Goal: Contribute content: Contribute content

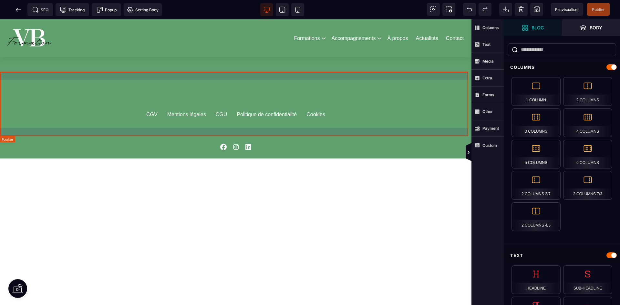
scroll to position [1745, 0]
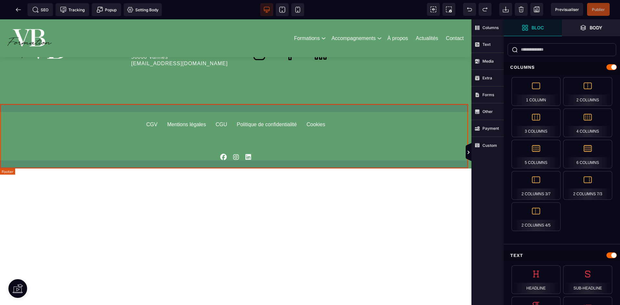
click at [376, 149] on div "CGV Mentions légales CGU Politique de confidentialité Cookies" at bounding box center [236, 136] width 388 height 48
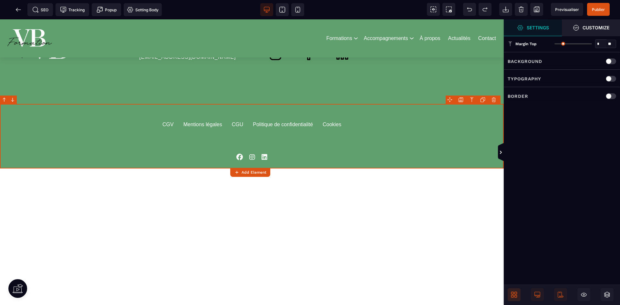
click at [514, 291] on span at bounding box center [514, 295] width 13 height 13
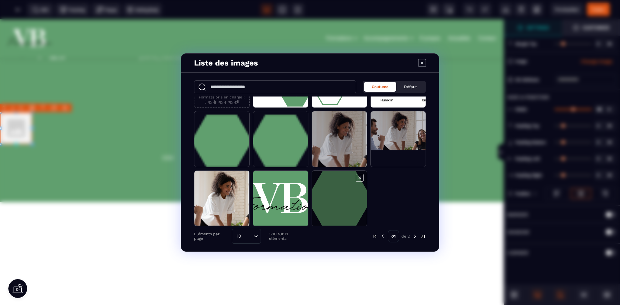
scroll to position [46, 0]
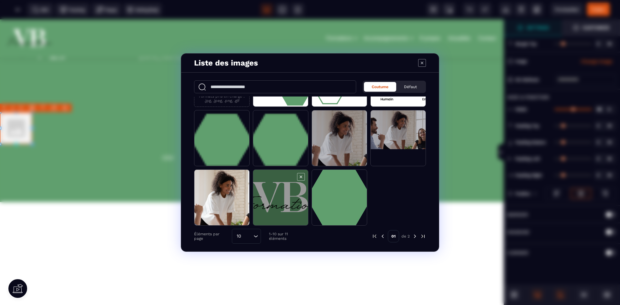
click at [280, 192] on span "Modal window" at bounding box center [280, 198] width 55 height 56
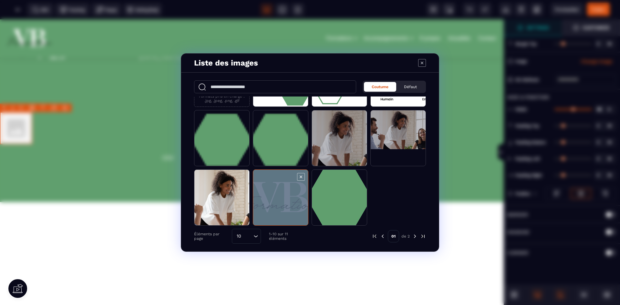
click at [280, 192] on span "Modal window" at bounding box center [280, 198] width 55 height 56
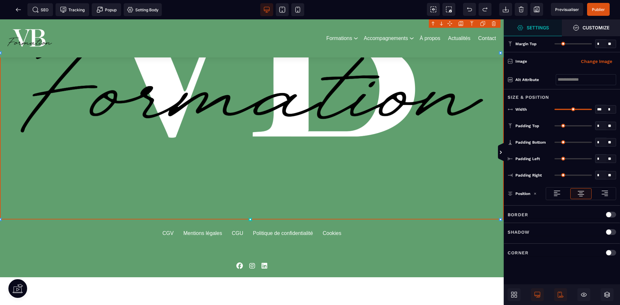
scroll to position [1971, 0]
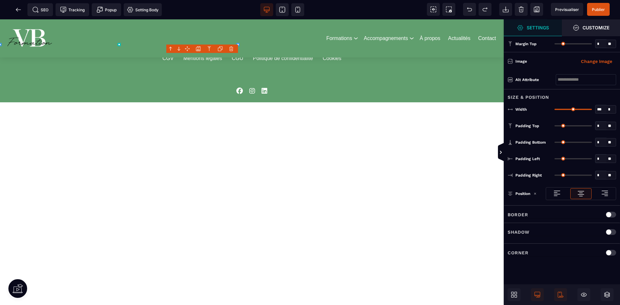
click at [51, 44] on div at bounding box center [252, 162] width 504 height 286
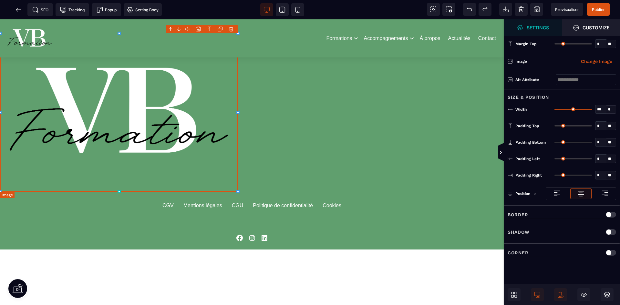
scroll to position [1810, 0]
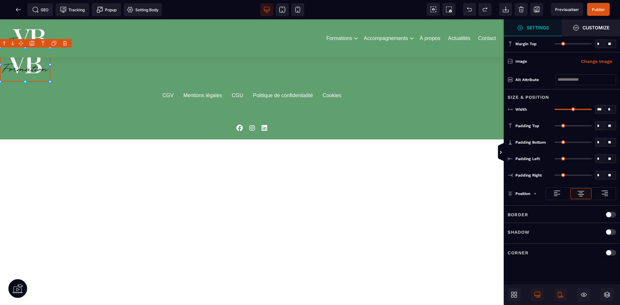
click at [30, 80] on div at bounding box center [252, 162] width 504 height 286
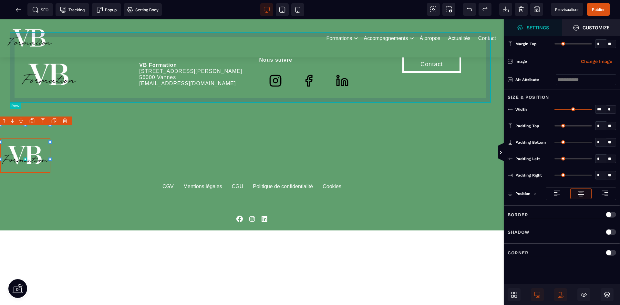
scroll to position [1713, 0]
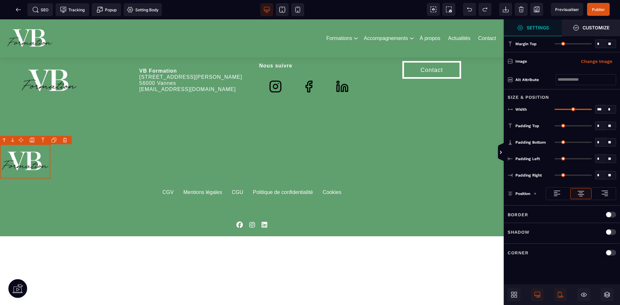
type input "**"
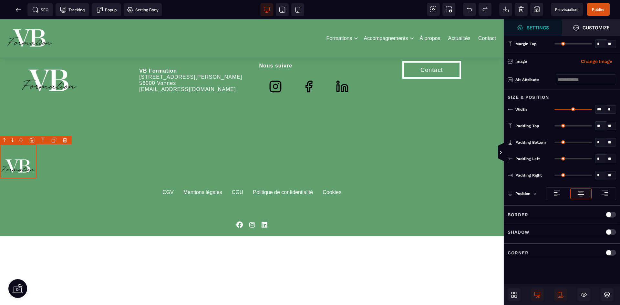
type input "**"
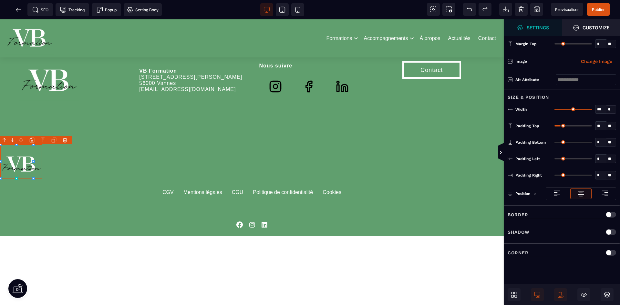
type input "**"
type input "*"
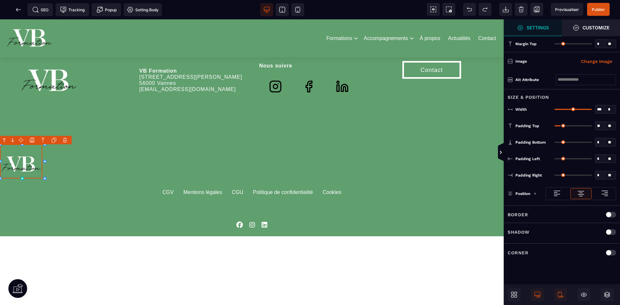
type input "*"
drag, startPoint x: 556, startPoint y: 125, endPoint x: 554, endPoint y: 130, distance: 5.3
click at [555, 127] on input "range" at bounding box center [573, 125] width 37 height 1
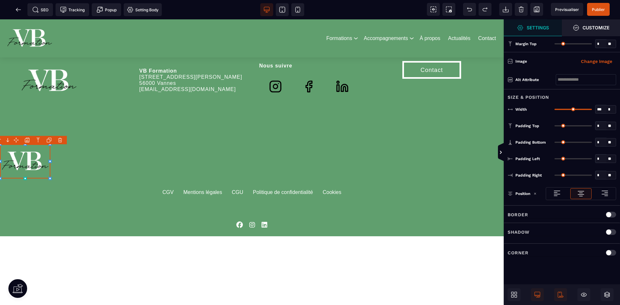
click at [603, 191] on img at bounding box center [605, 194] width 8 height 8
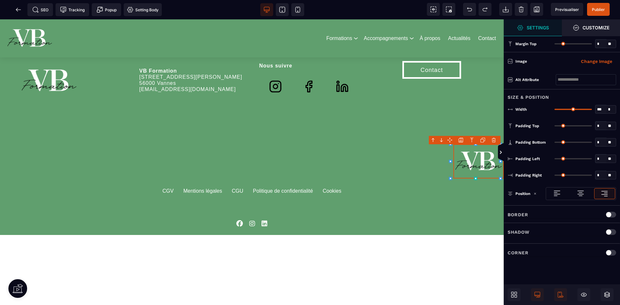
click at [575, 193] on div at bounding box center [581, 193] width 20 height 10
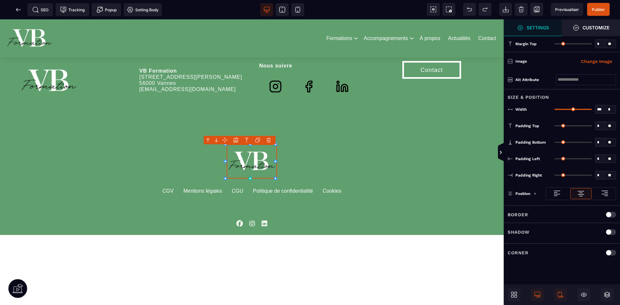
click at [564, 193] on div at bounding box center [557, 193] width 20 height 10
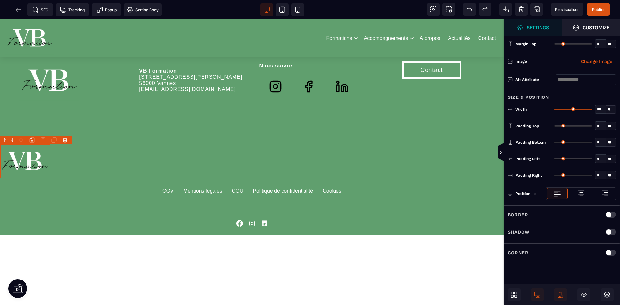
type input "*"
type input "**"
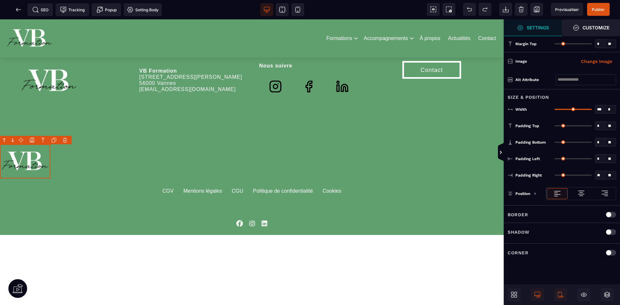
type input "**"
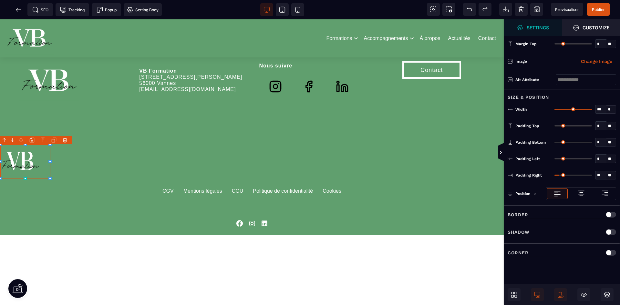
type input "**"
type input "*"
drag, startPoint x: 556, startPoint y: 174, endPoint x: 552, endPoint y: 163, distance: 12.0
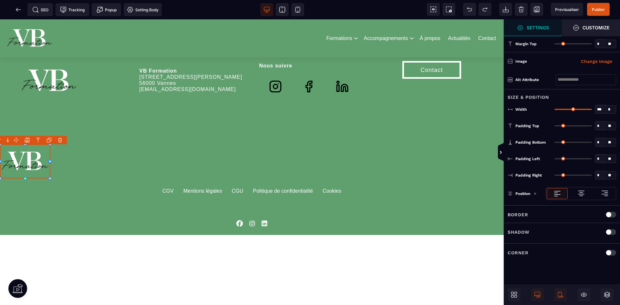
click at [555, 176] on input "range" at bounding box center [573, 175] width 37 height 1
type input "**"
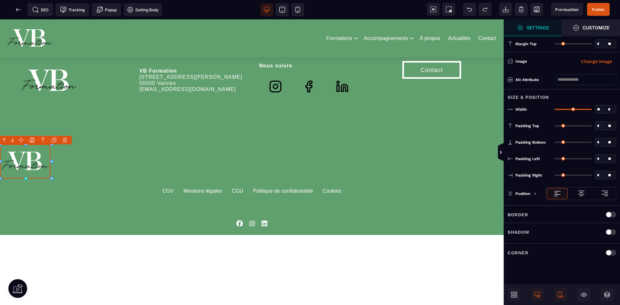
type input "**"
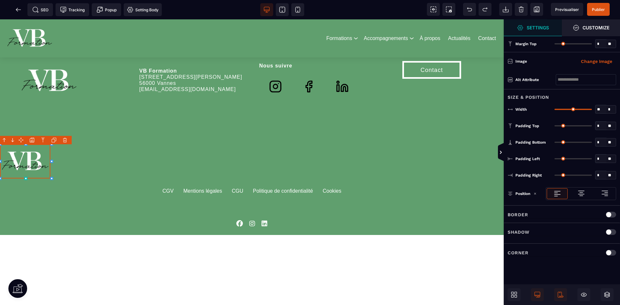
type input "**"
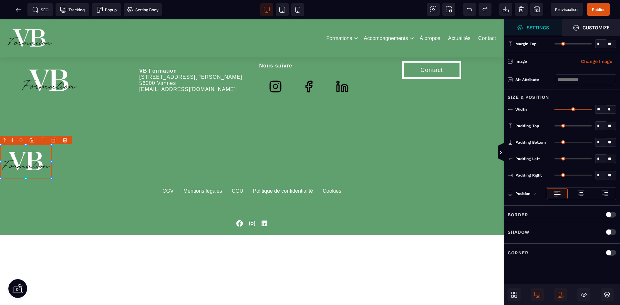
type input "**"
type input "*"
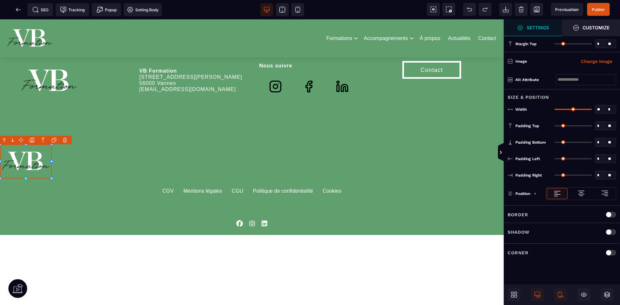
type input "*"
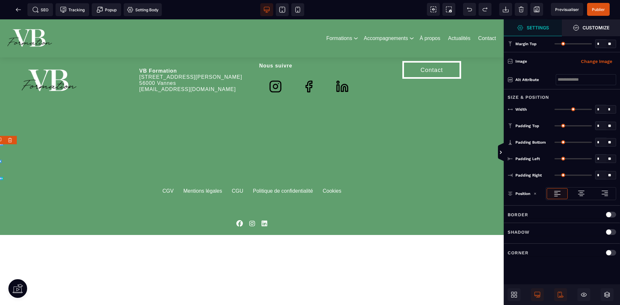
type input "**"
type input "***"
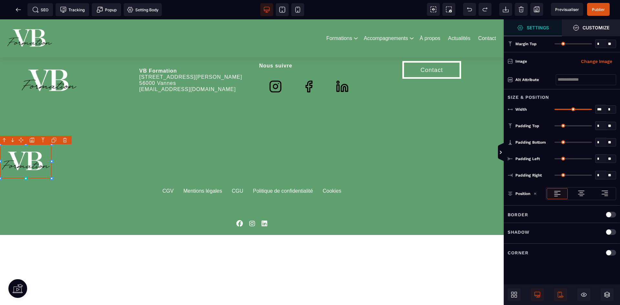
drag, startPoint x: 591, startPoint y: 110, endPoint x: 687, endPoint y: 118, distance: 96.6
click at [592, 110] on input "range" at bounding box center [573, 109] width 37 height 1
type input "**"
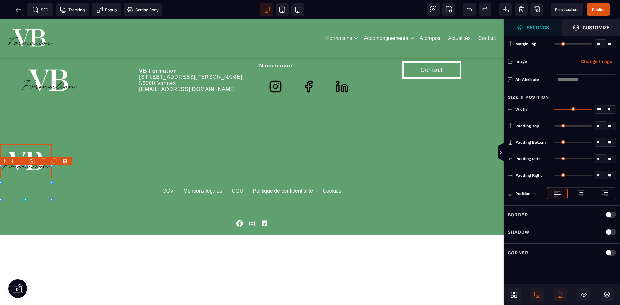
type input "**"
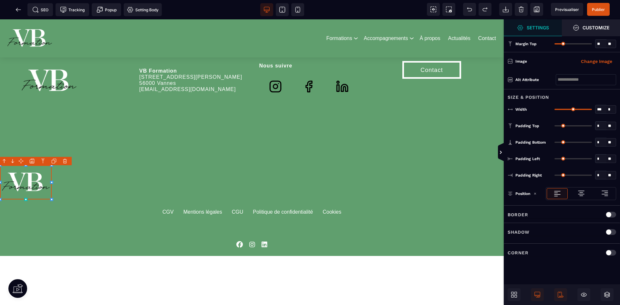
type input "**"
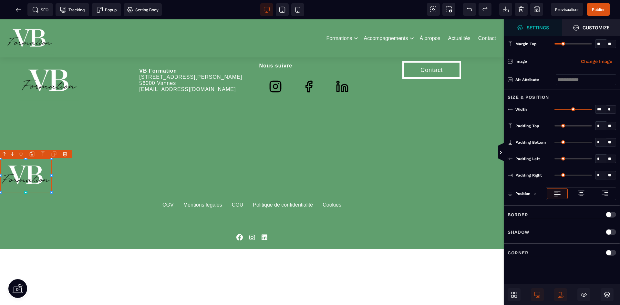
type input "**"
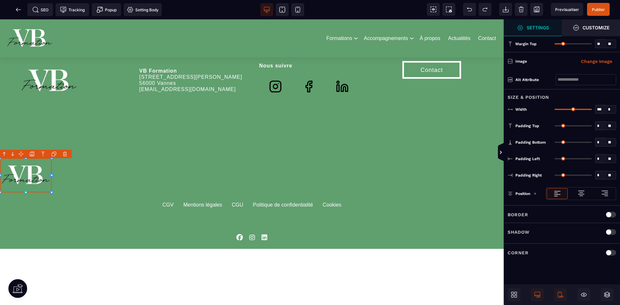
type input "**"
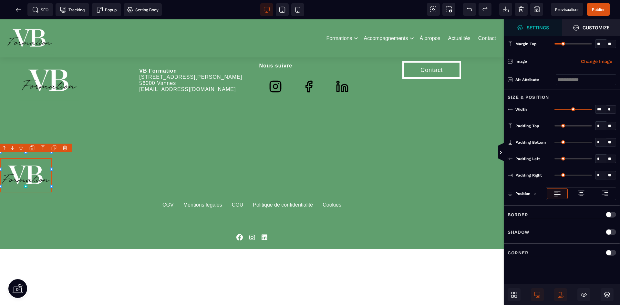
type input "**"
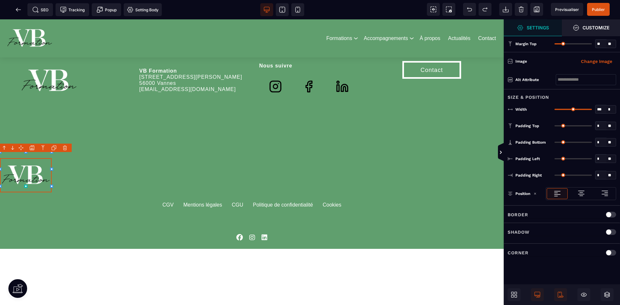
type input "**"
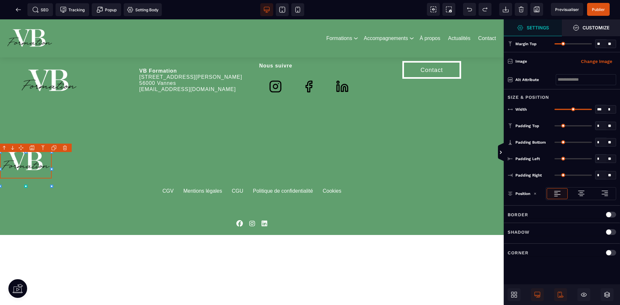
type input "*"
drag, startPoint x: 556, startPoint y: 45, endPoint x: 537, endPoint y: 43, distance: 19.2
click at [555, 43] on input "range" at bounding box center [573, 43] width 37 height 1
click at [535, 192] on img at bounding box center [535, 193] width 3 height 3
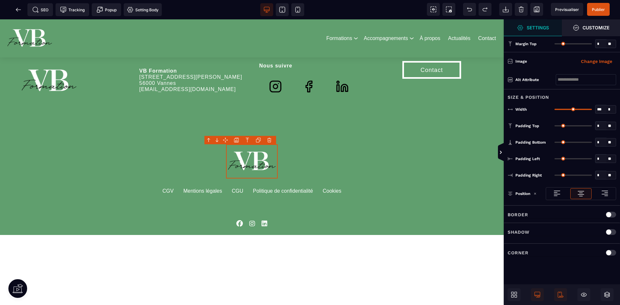
click at [556, 194] on img at bounding box center [558, 194] width 8 height 8
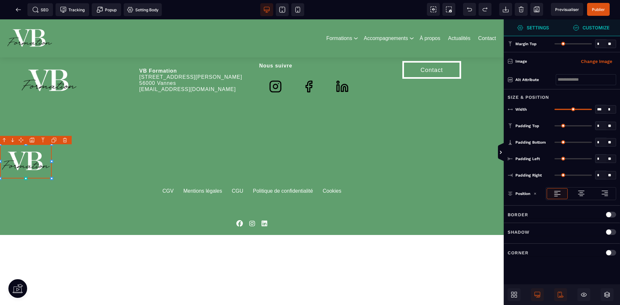
click at [587, 30] on strong "Customize" at bounding box center [596, 27] width 27 height 5
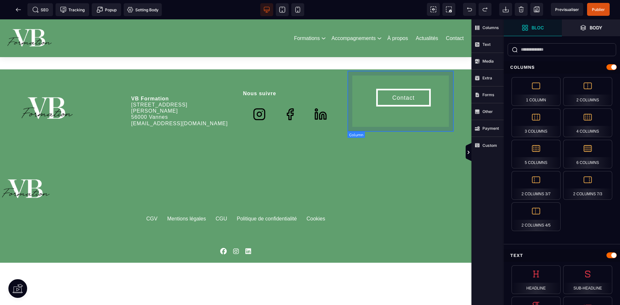
scroll to position [1680, 0]
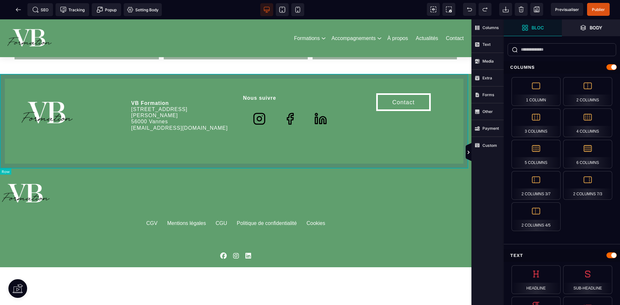
click at [365, 168] on div "VB Formation [STREET_ADDRESS][PERSON_NAME] [EMAIL_ADDRESS][DOMAIN_NAME] Nous su…" at bounding box center [236, 121] width 472 height 95
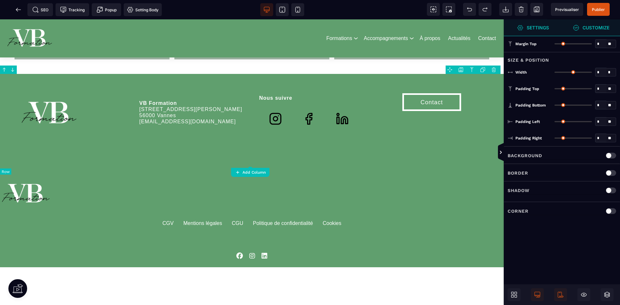
type input "*"
type input "***"
type input "**"
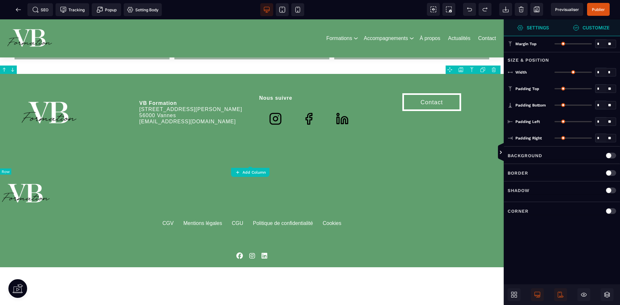
type input "**"
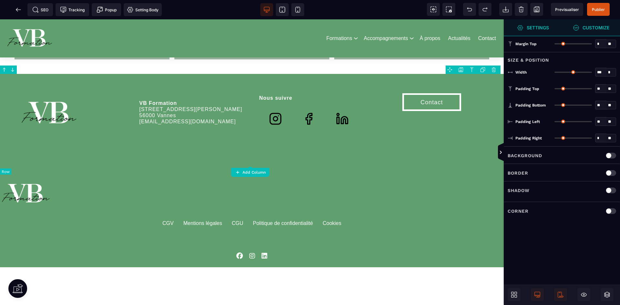
type input "**"
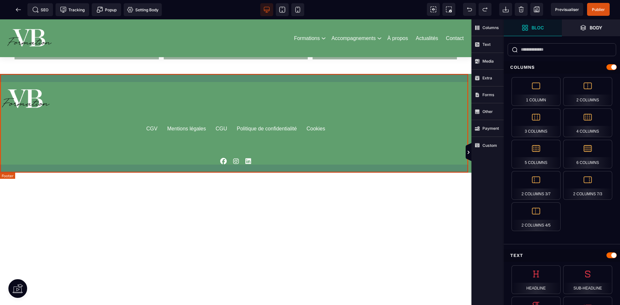
click at [221, 128] on div "CGU" at bounding box center [222, 135] width 12 height 19
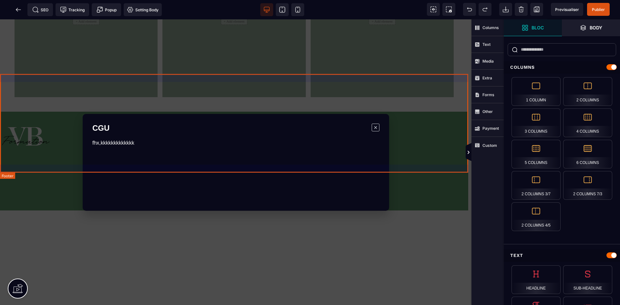
scroll to position [0, 0]
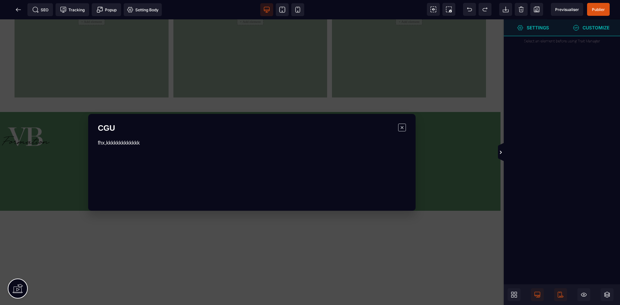
click at [404, 128] on span "×" at bounding box center [402, 128] width 8 height 8
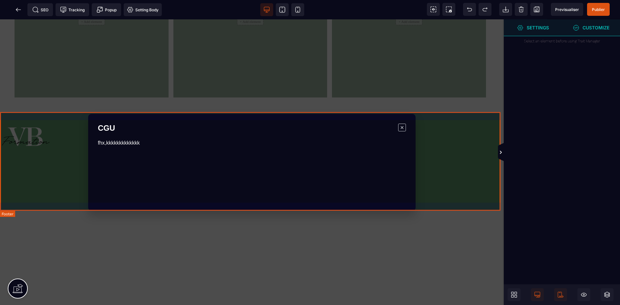
scroll to position [1680, 0]
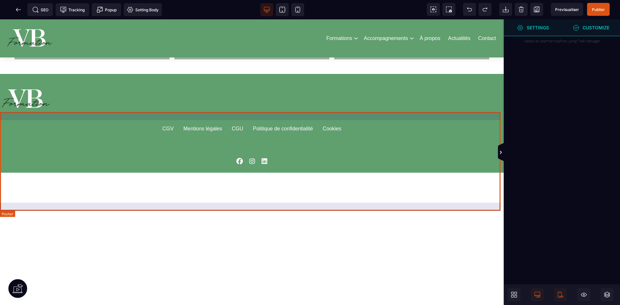
click at [169, 130] on div "CGV" at bounding box center [168, 135] width 11 height 19
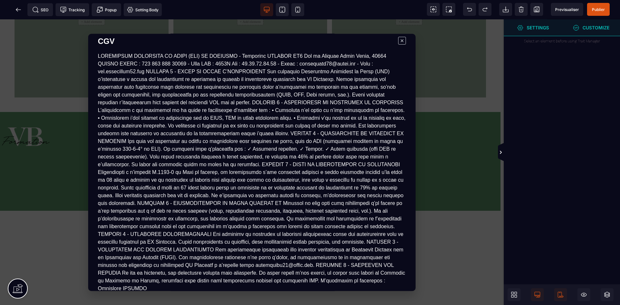
scroll to position [0, 0]
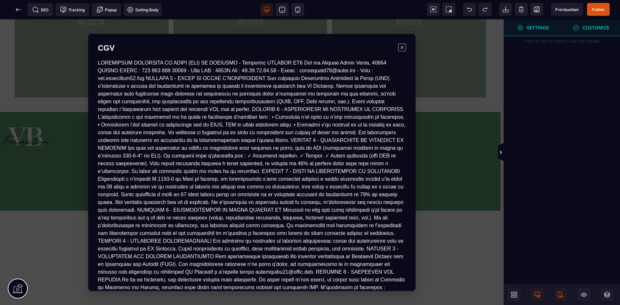
click at [401, 45] on span "×" at bounding box center [402, 47] width 8 height 8
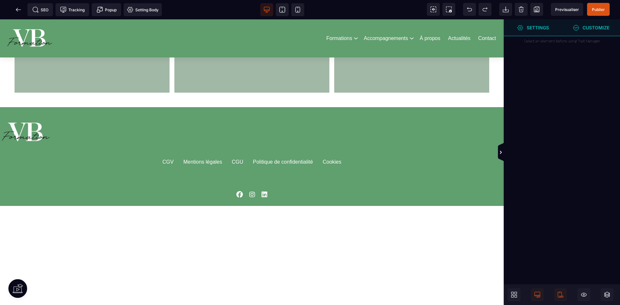
scroll to position [1616, 0]
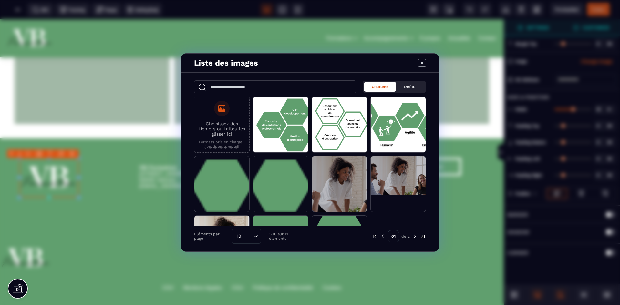
click at [423, 65] on icon "Modal window" at bounding box center [423, 63] width 8 height 8
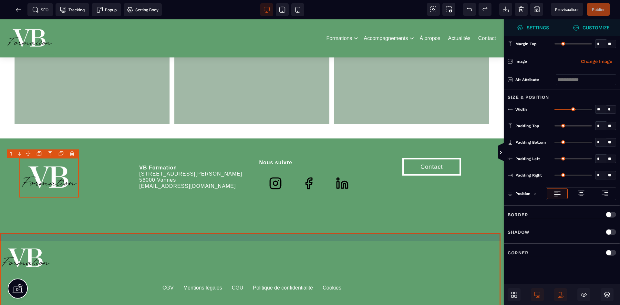
click at [176, 249] on footer "CGV Mentions légales CGU Politique de confidentialité Cookies" at bounding box center [252, 282] width 504 height 99
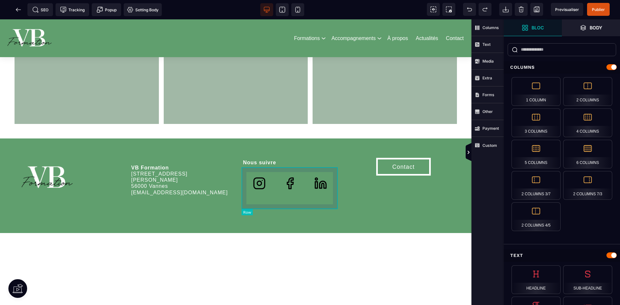
click at [245, 192] on div at bounding box center [291, 188] width 97 height 42
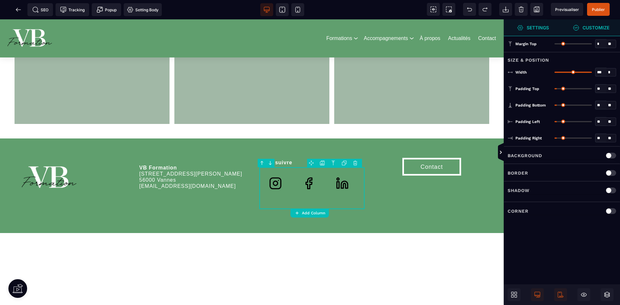
drag, startPoint x: 560, startPoint y: 134, endPoint x: 564, endPoint y: 136, distance: 4.6
click at [568, 135] on div "** * **" at bounding box center [586, 138] width 62 height 9
type input "*"
type input "**"
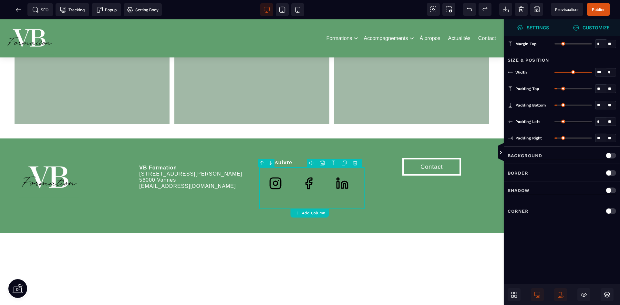
type input "**"
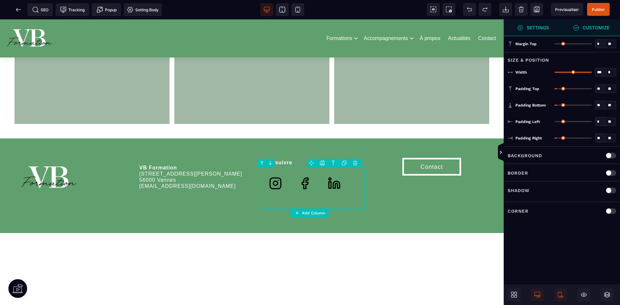
type input "**"
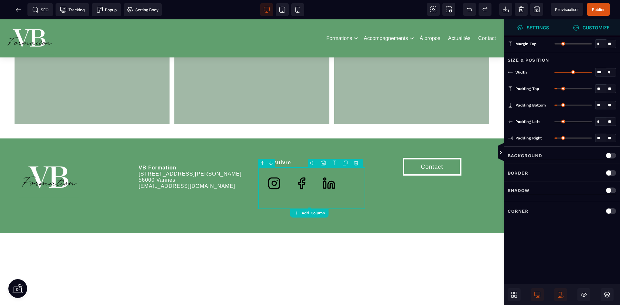
type input "**"
type input "***"
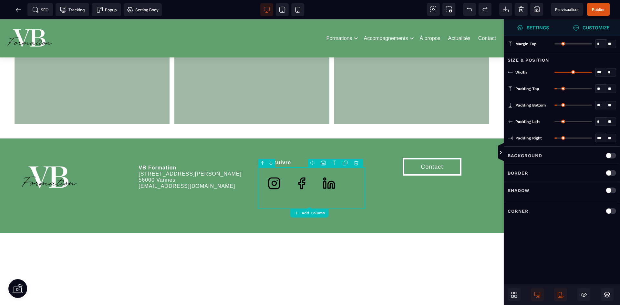
type input "***"
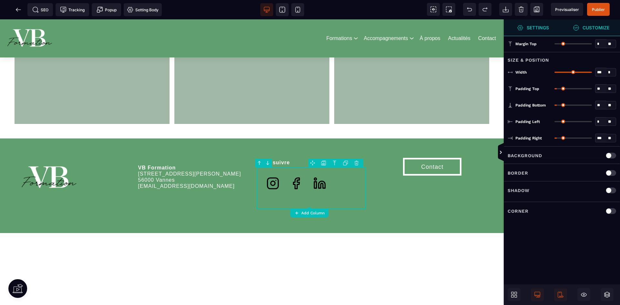
type input "***"
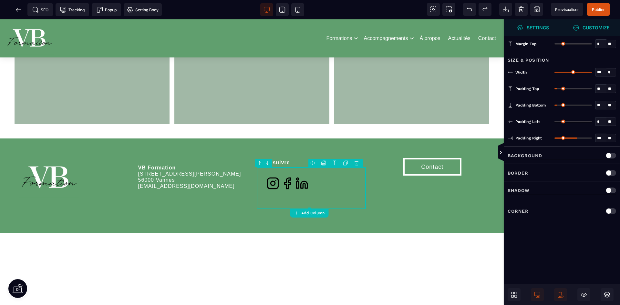
type input "***"
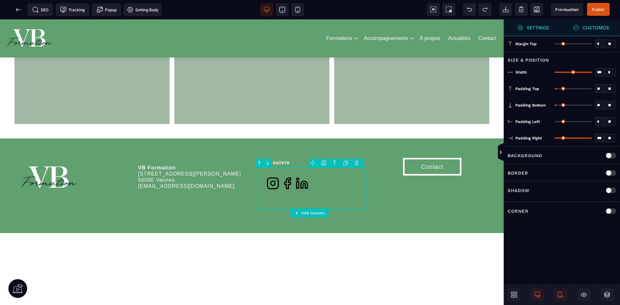
type input "***"
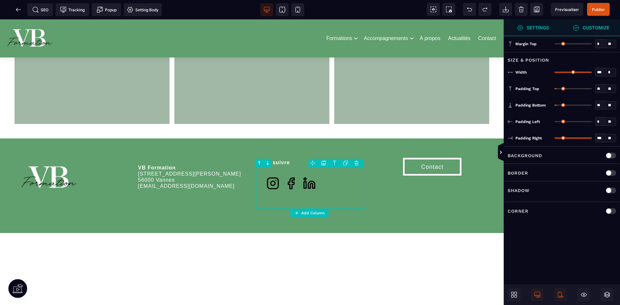
type input "***"
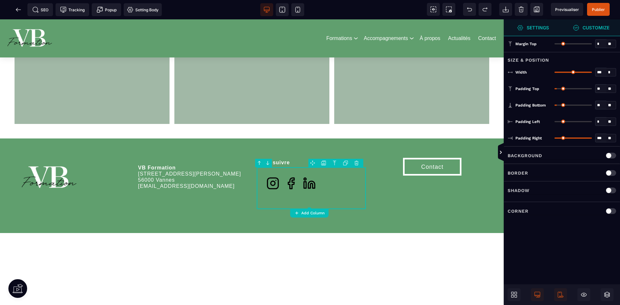
type input "***"
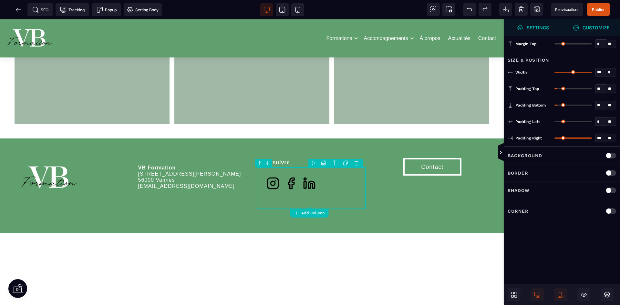
type input "***"
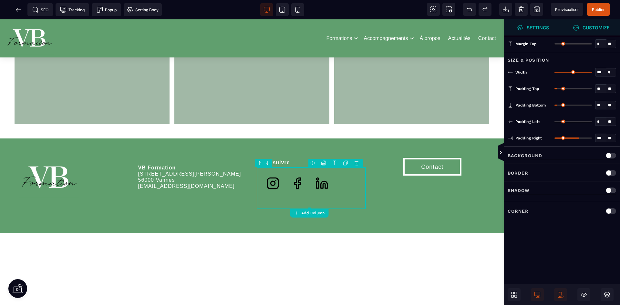
type input "***"
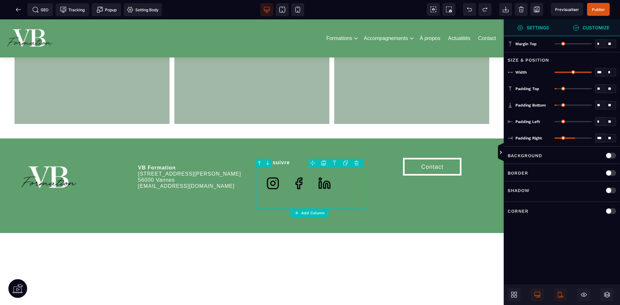
type input "***"
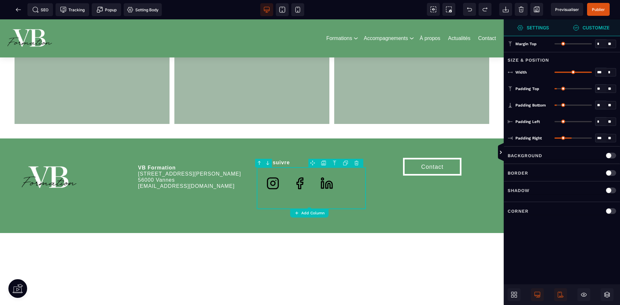
type input "***"
drag, startPoint x: 560, startPoint y: 138, endPoint x: 575, endPoint y: 142, distance: 16.1
type input "***"
click at [575, 139] on input "range" at bounding box center [573, 138] width 37 height 1
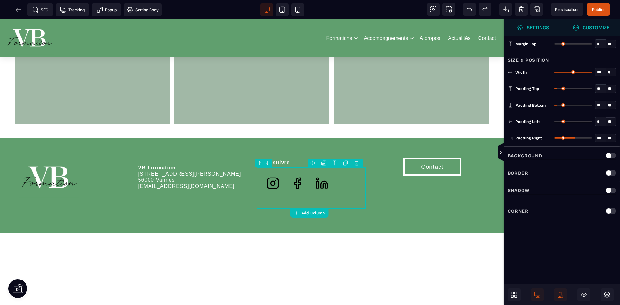
type input "**"
type input "***"
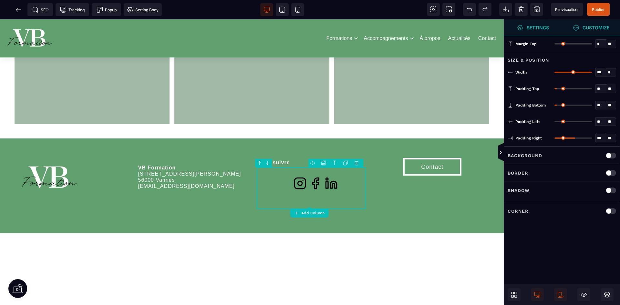
type input "***"
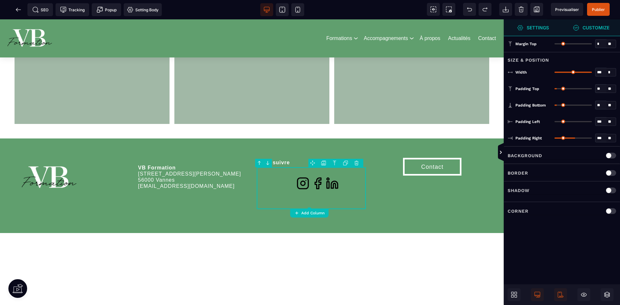
type input "***"
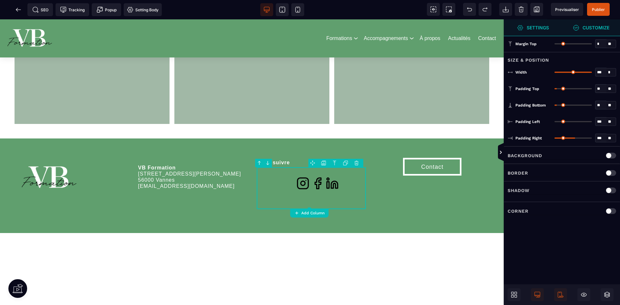
type input "***"
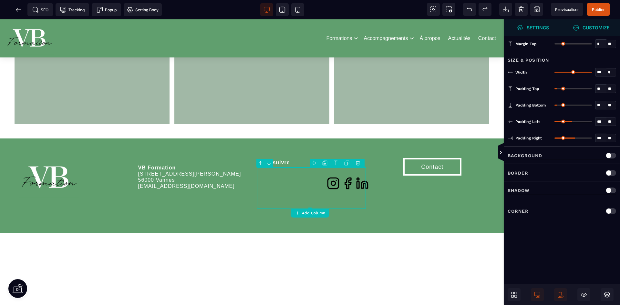
type input "***"
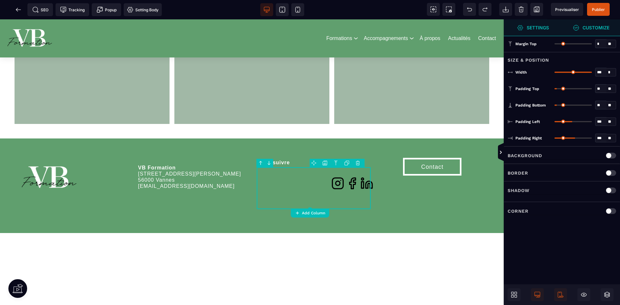
type input "***"
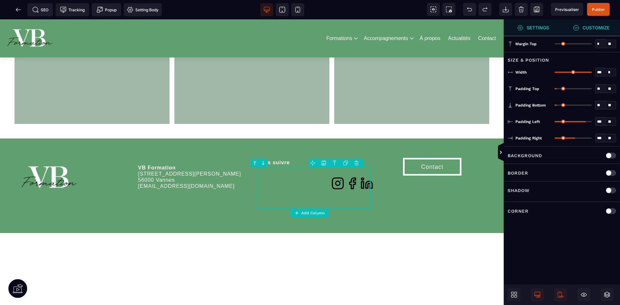
type input "**"
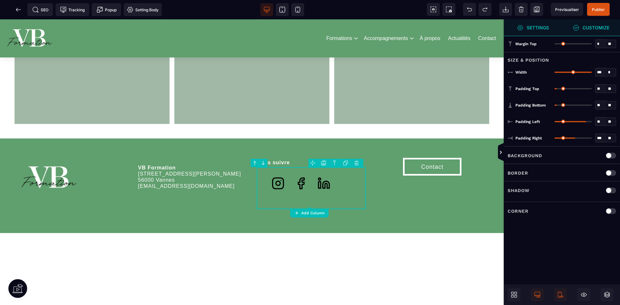
type input "**"
type input "*"
drag, startPoint x: 556, startPoint y: 119, endPoint x: 519, endPoint y: 128, distance: 37.9
click at [555, 122] on input "range" at bounding box center [573, 121] width 37 height 1
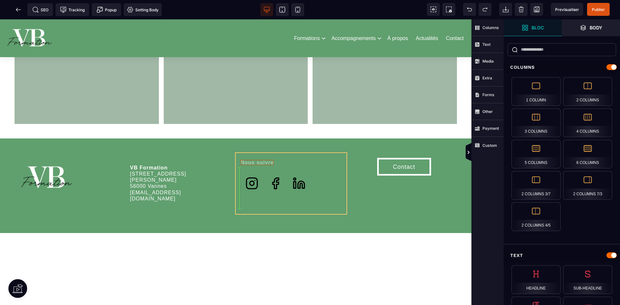
drag, startPoint x: 261, startPoint y: 166, endPoint x: 266, endPoint y: 167, distance: 5.0
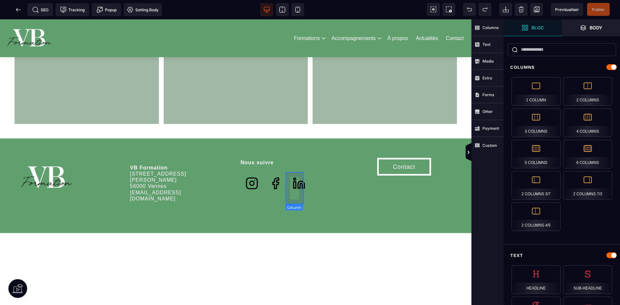
click at [300, 175] on div at bounding box center [297, 188] width 19 height 32
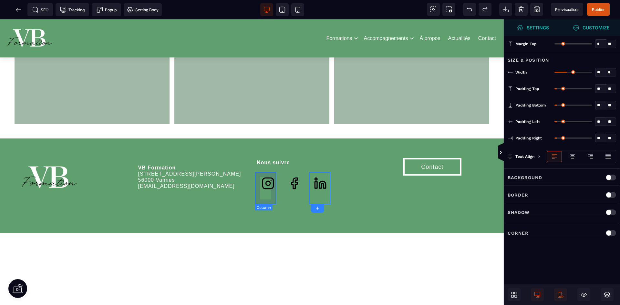
click at [271, 173] on div at bounding box center [267, 188] width 21 height 32
drag, startPoint x: 559, startPoint y: 134, endPoint x: 505, endPoint y: 135, distance: 53.6
click at [555, 138] on input "range" at bounding box center [573, 138] width 37 height 1
drag, startPoint x: 557, startPoint y: 120, endPoint x: 537, endPoint y: 121, distance: 19.4
click at [555, 121] on input "range" at bounding box center [573, 121] width 37 height 1
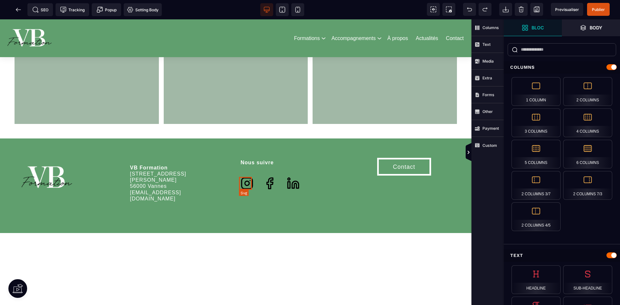
click at [249, 185] on icon at bounding box center [247, 183] width 13 height 13
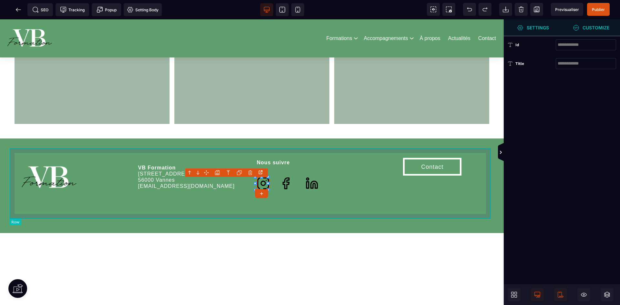
click at [249, 185] on div "VB Formation [STREET_ADDRESS][PERSON_NAME] [EMAIL_ADDRESS][DOMAIN_NAME] Nous su…" at bounding box center [252, 183] width 485 height 71
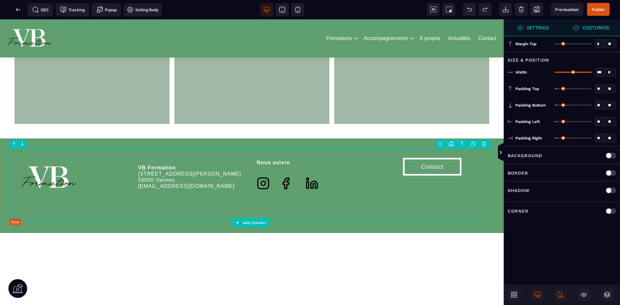
click at [259, 185] on icon at bounding box center [263, 183] width 13 height 13
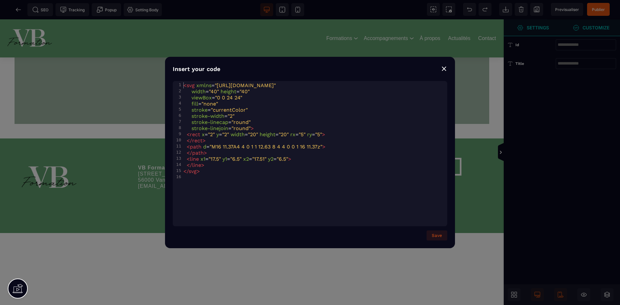
click at [224, 111] on span ""currentColor"" at bounding box center [229, 110] width 37 height 6
drag, startPoint x: 224, startPoint y: 111, endPoint x: 233, endPoint y: 111, distance: 8.7
click at [233, 111] on span ""currentColor"" at bounding box center [229, 110] width 37 height 6
click at [439, 233] on button "Save" at bounding box center [437, 236] width 21 height 10
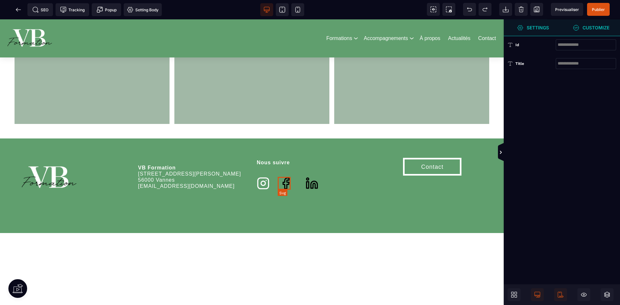
click at [289, 185] on icon at bounding box center [286, 183] width 13 height 13
click at [286, 185] on icon at bounding box center [286, 183] width 6 height 11
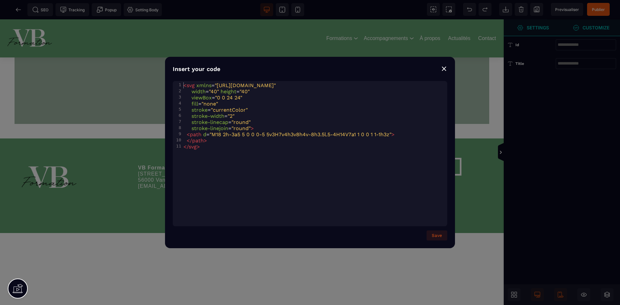
scroll to position [0, 12]
click at [228, 110] on span ""currentColor"" at bounding box center [229, 110] width 37 height 6
click at [438, 236] on button "Save" at bounding box center [437, 236] width 21 height 10
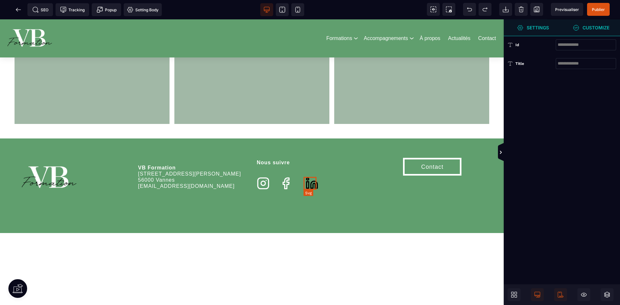
click at [314, 182] on icon at bounding box center [314, 184] width 6 height 7
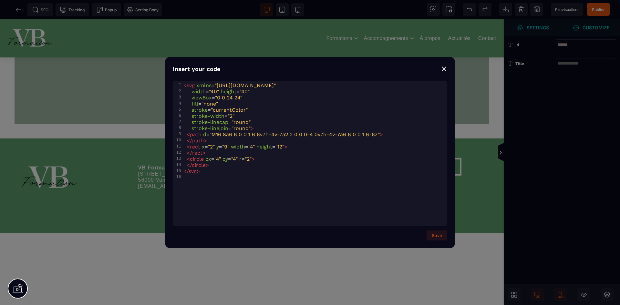
click at [227, 106] on pre "fill = "none"" at bounding box center [316, 104] width 268 height 6
click at [229, 109] on span ""currentColor"" at bounding box center [229, 110] width 37 height 6
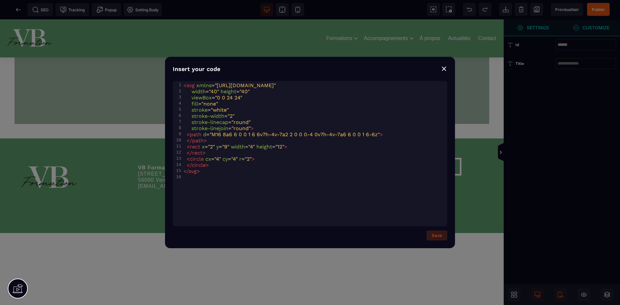
click at [435, 232] on button "Save" at bounding box center [437, 236] width 21 height 10
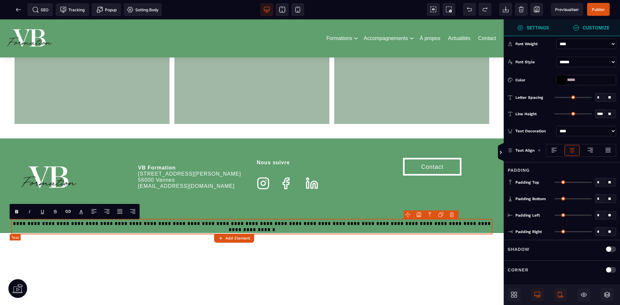
scroll to position [0, 0]
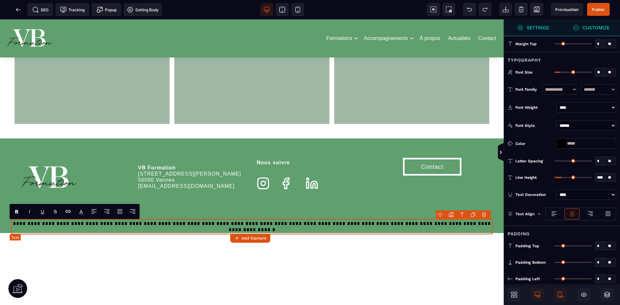
click at [304, 226] on text "**********" at bounding box center [252, 227] width 482 height 16
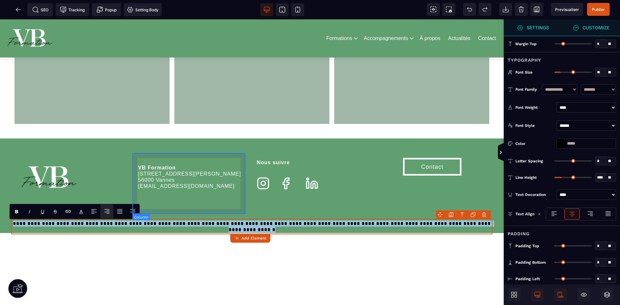
paste text
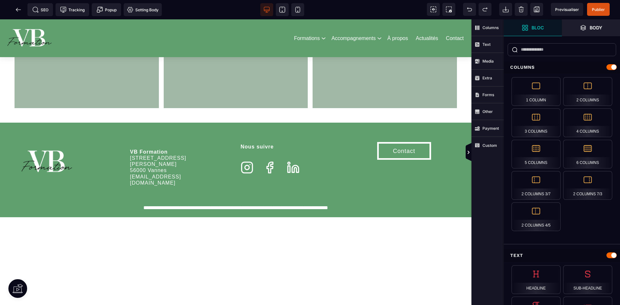
scroll to position [1616, 0]
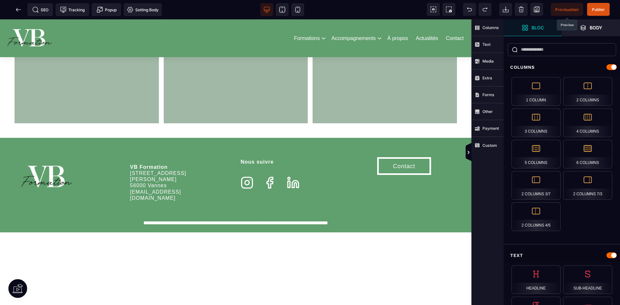
click at [560, 13] on span "Previsualiser" at bounding box center [567, 9] width 32 height 13
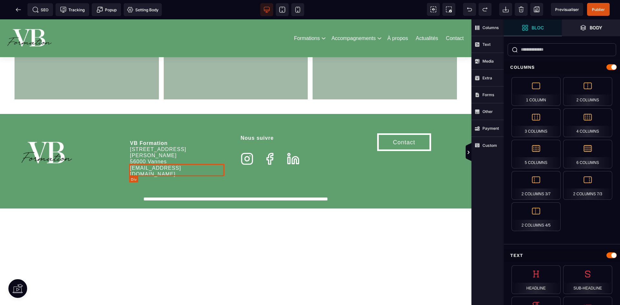
scroll to position [1649, 0]
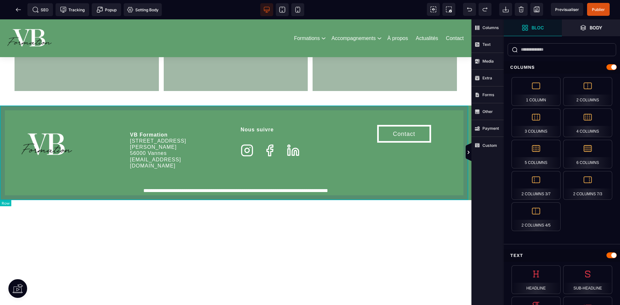
click at [240, 197] on div "**********" at bounding box center [236, 153] width 472 height 95
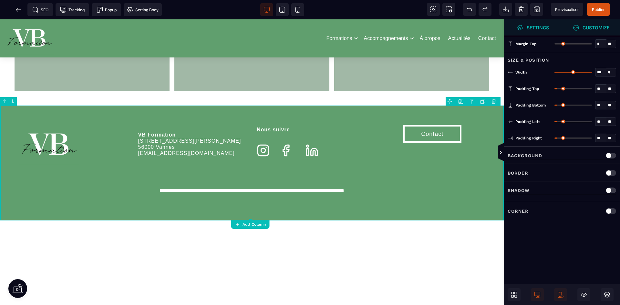
click at [248, 219] on div at bounding box center [252, 162] width 504 height 286
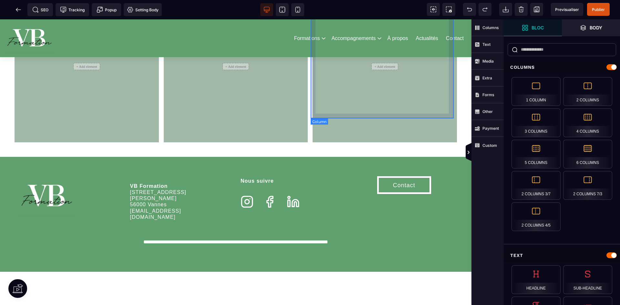
scroll to position [1584, 0]
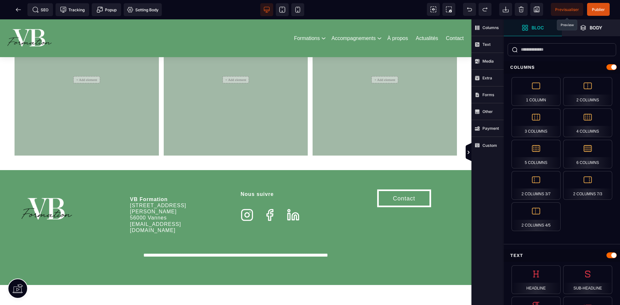
click at [562, 11] on span "Previsualiser" at bounding box center [568, 9] width 24 height 5
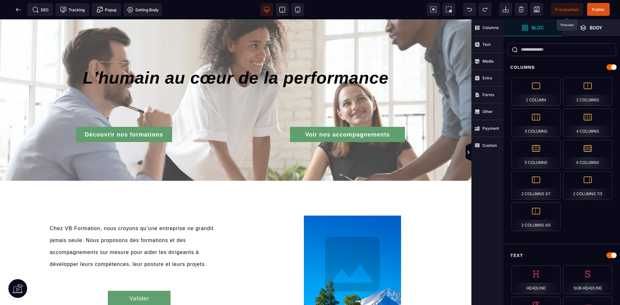
scroll to position [0, 0]
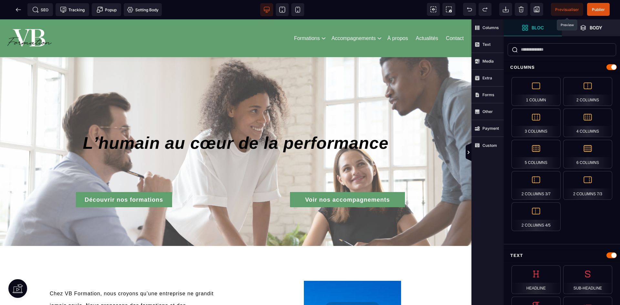
click at [565, 7] on span "Previsualiser" at bounding box center [568, 9] width 24 height 5
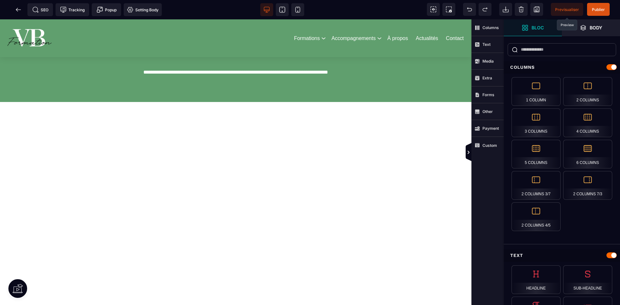
scroll to position [1734, 0]
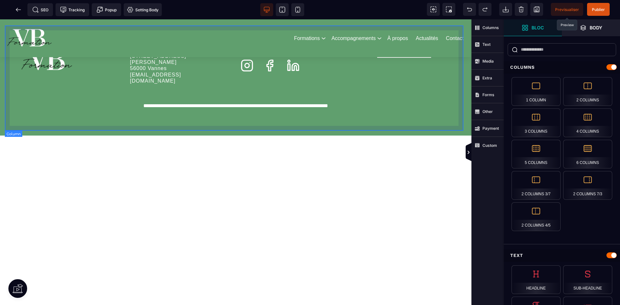
click at [256, 128] on div "**********" at bounding box center [236, 78] width 462 height 105
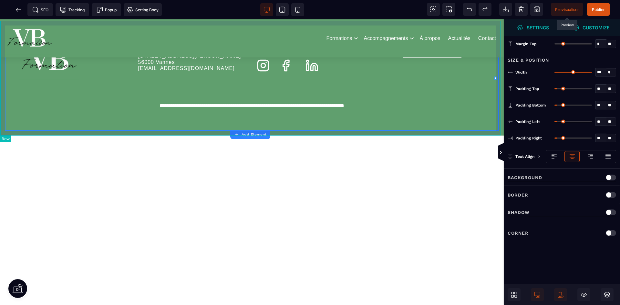
click at [213, 131] on div "**********" at bounding box center [252, 78] width 504 height 115
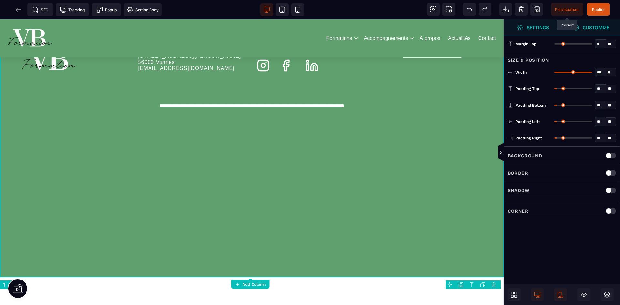
click at [249, 282] on icon at bounding box center [250, 280] width 3 height 3
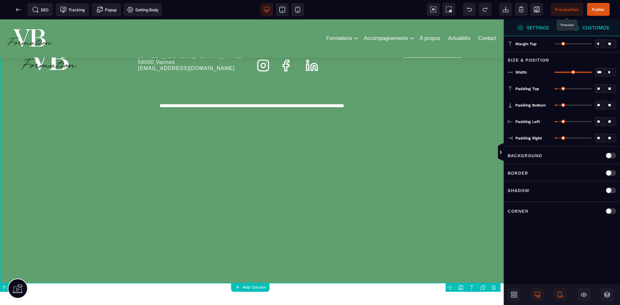
click at [552, 8] on span "Previsualiser" at bounding box center [567, 9] width 32 height 13
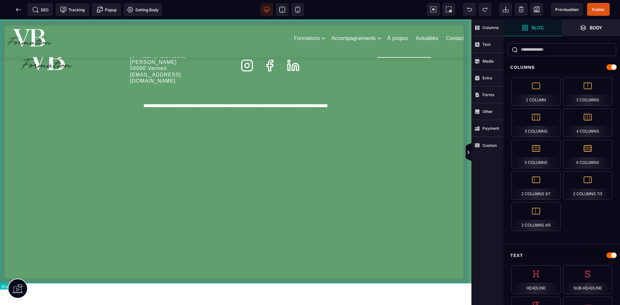
click at [258, 283] on div "**********" at bounding box center [236, 152] width 472 height 263
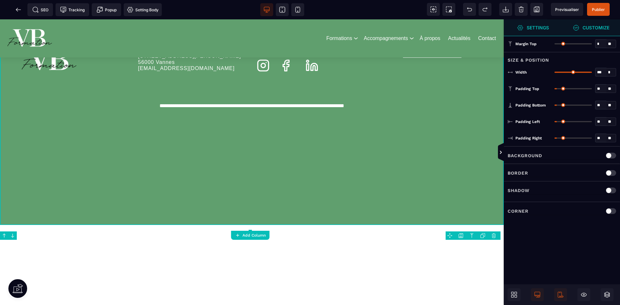
click at [292, 224] on div at bounding box center [252, 162] width 504 height 286
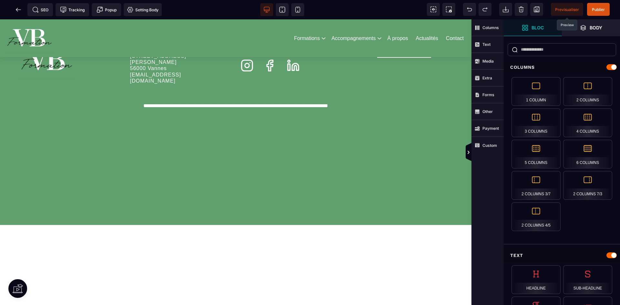
click at [575, 8] on span "Previsualiser" at bounding box center [568, 9] width 24 height 5
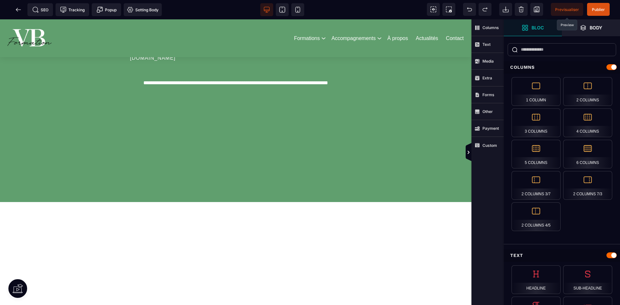
scroll to position [1766, 0]
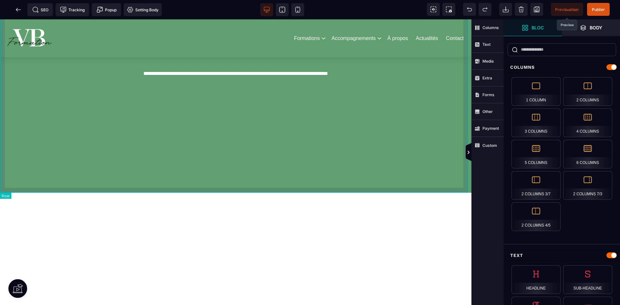
click at [250, 192] on div "**********" at bounding box center [236, 90] width 472 height 205
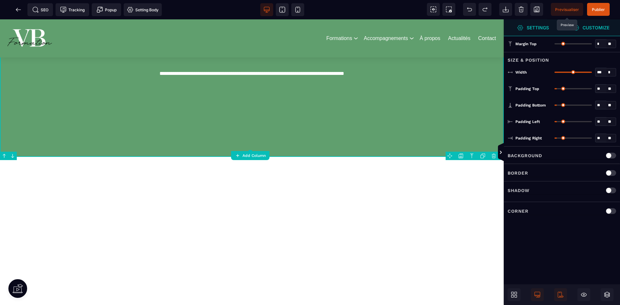
click at [262, 150] on div at bounding box center [252, 162] width 504 height 286
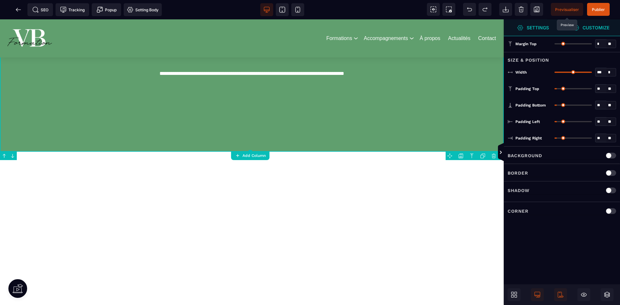
click at [566, 9] on span "Previsualiser" at bounding box center [568, 9] width 24 height 5
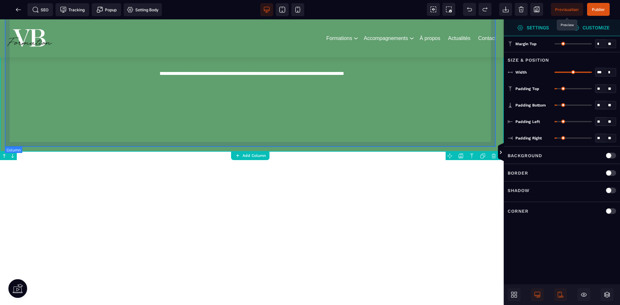
click at [298, 143] on div "**********" at bounding box center [252, 70] width 494 height 154
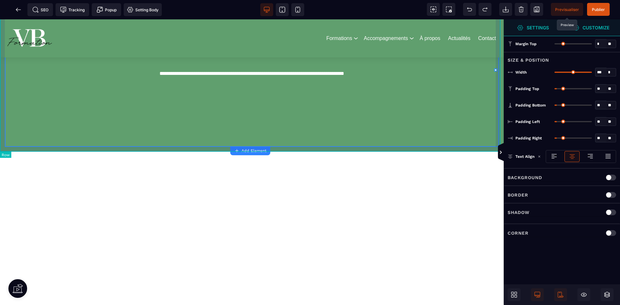
click at [298, 151] on div "**********" at bounding box center [252, 70] width 504 height 164
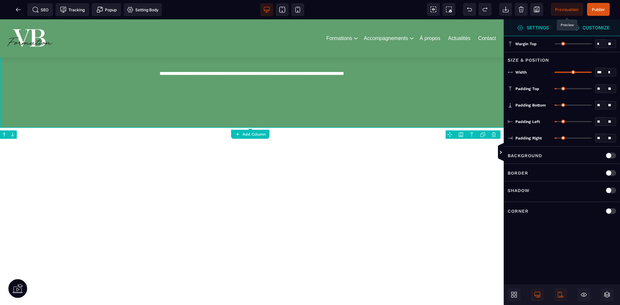
click at [255, 126] on div at bounding box center [252, 162] width 504 height 286
click at [574, 11] on span "Previsualiser" at bounding box center [568, 9] width 24 height 5
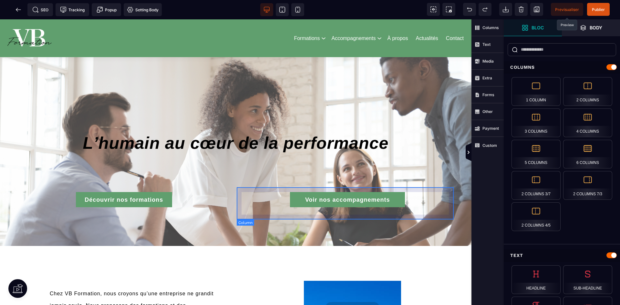
scroll to position [65, 0]
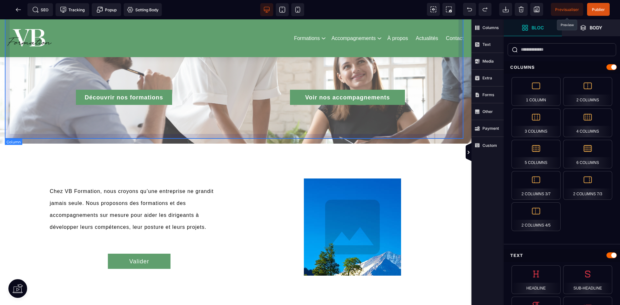
drag, startPoint x: 394, startPoint y: 137, endPoint x: 400, endPoint y: 143, distance: 8.7
click at [394, 137] on div "L’humain au cœur de la performance Découvrir nos formations Voir nos accompagne…" at bounding box center [236, 49] width 462 height 179
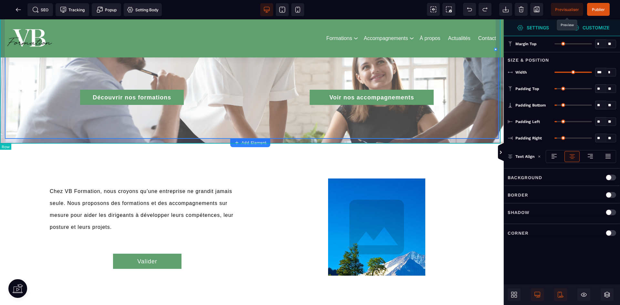
click at [399, 142] on div "L’humain au cœur de la performance Découvrir nos formations Voir nos accompagne…" at bounding box center [252, 49] width 504 height 189
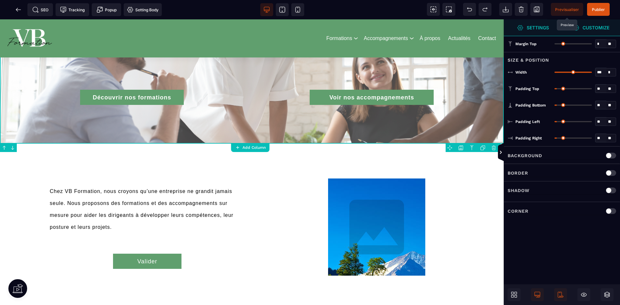
drag, startPoint x: 250, startPoint y: 143, endPoint x: 250, endPoint y: 150, distance: 6.1
click at [250, 150] on button "Add Column" at bounding box center [250, 147] width 38 height 9
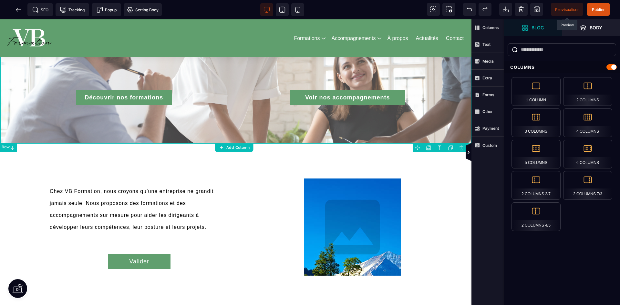
click at [260, 141] on div "L’humain au cœur de la performance Découvrir nos formations Voir nos accompagne…" at bounding box center [236, 49] width 472 height 189
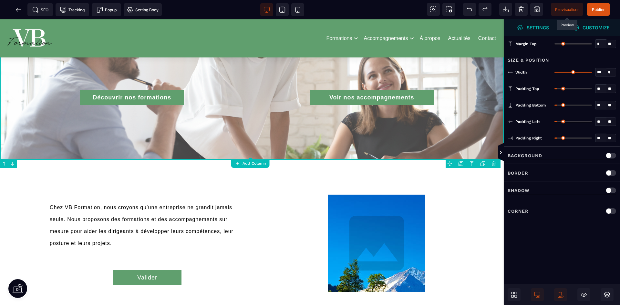
click at [250, 159] on icon at bounding box center [250, 159] width 3 height 3
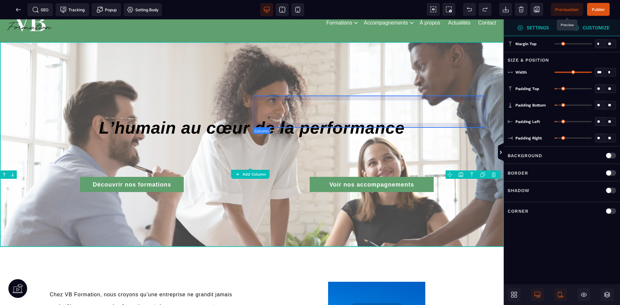
scroll to position [0, 0]
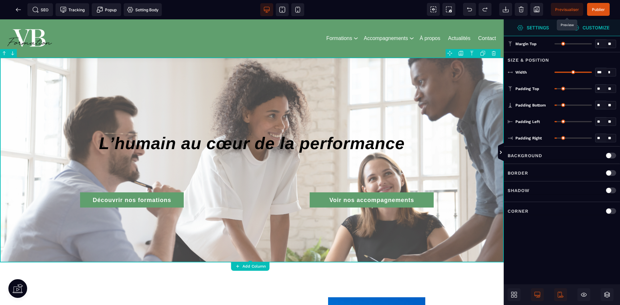
click at [556, 10] on span "Previsualiser" at bounding box center [568, 9] width 24 height 5
click at [259, 258] on div "L’humain au cœur de la performance Découvrir nos formations Voir nos accompagne…" at bounding box center [252, 160] width 504 height 205
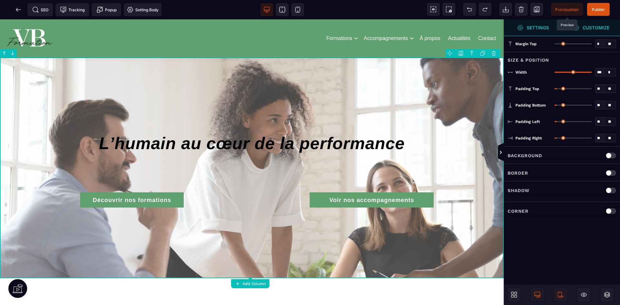
click at [254, 279] on div at bounding box center [252, 162] width 504 height 286
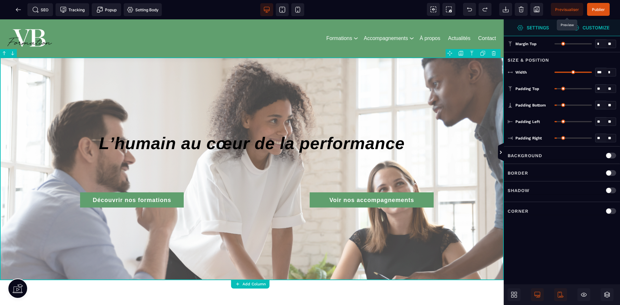
click at [571, 5] on span "Previsualiser" at bounding box center [567, 9] width 32 height 13
click at [282, 279] on div "L’humain au cœur de la performance Découvrir nos formations Voir nos accompagne…" at bounding box center [252, 169] width 504 height 223
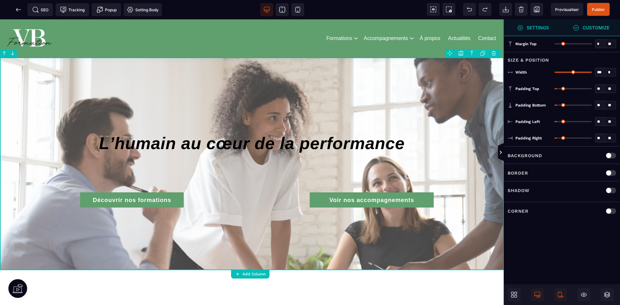
click at [250, 269] on icon at bounding box center [250, 270] width 3 height 3
click at [565, 8] on span "Previsualiser" at bounding box center [568, 9] width 24 height 5
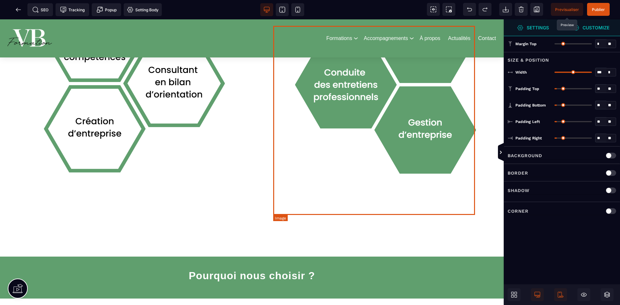
scroll to position [679, 0]
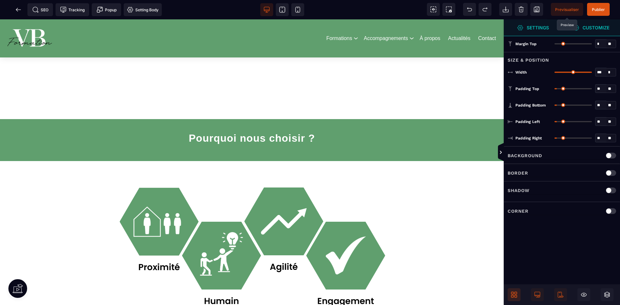
click at [517, 292] on icon at bounding box center [516, 293] width 3 height 3
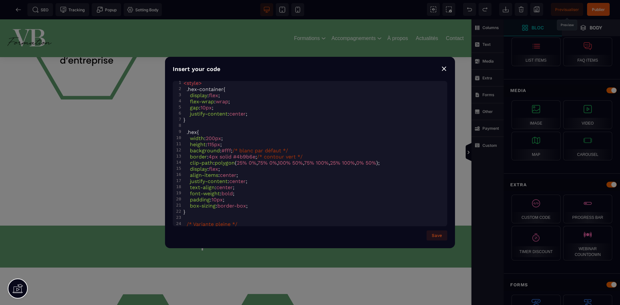
scroll to position [0, 0]
click at [444, 236] on button "Save" at bounding box center [437, 236] width 21 height 10
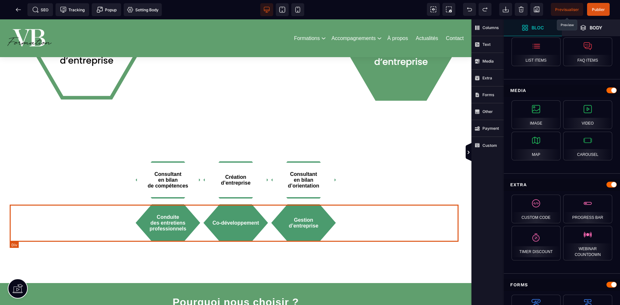
click at [361, 240] on div "Conduite des entretiens professionnels Co-développement Gestion d’entreprise" at bounding box center [236, 223] width 452 height 37
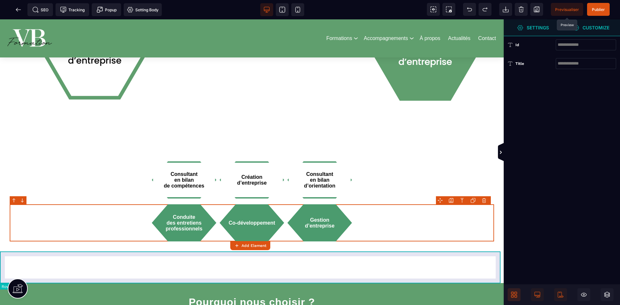
click at [114, 252] on div at bounding box center [252, 267] width 504 height 32
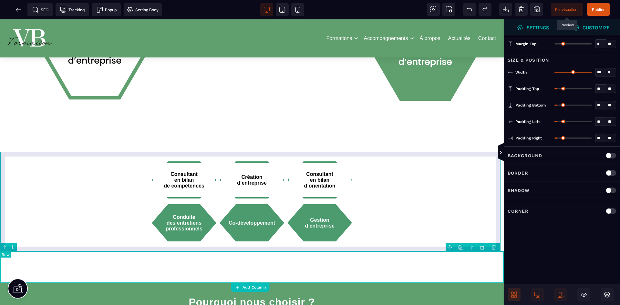
click at [115, 249] on div "Consultant en bilan de compétences Création d’entreprise Consultant en bilan d’…" at bounding box center [252, 202] width 504 height 100
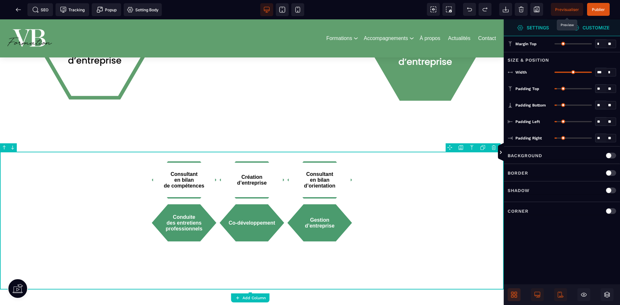
click at [252, 293] on div at bounding box center [252, 162] width 504 height 286
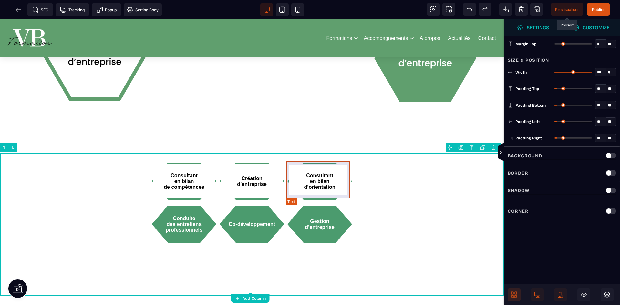
scroll to position [614, 0]
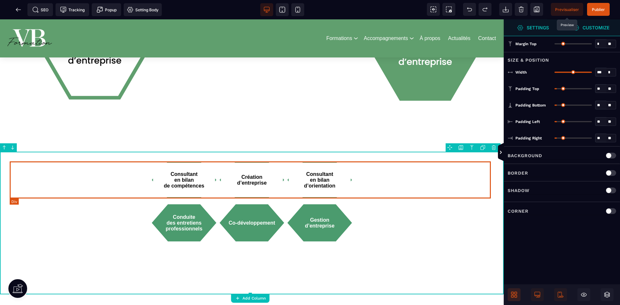
click at [441, 194] on div "Consultant en bilan de compétences Création d’entreprise Consultant en bilan d’…" at bounding box center [252, 180] width 485 height 37
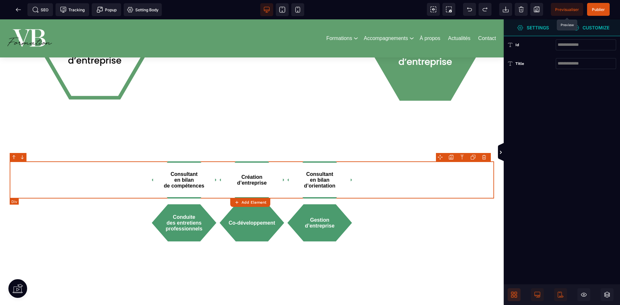
click at [441, 194] on div "Consultant en bilan de compétences Création d’entreprise Consultant en bilan d’…" at bounding box center [252, 180] width 485 height 37
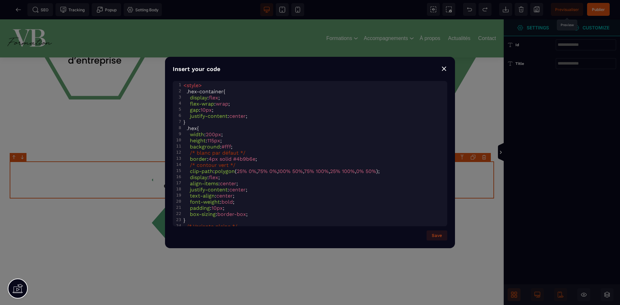
click at [447, 69] on div "⨯" at bounding box center [444, 68] width 6 height 9
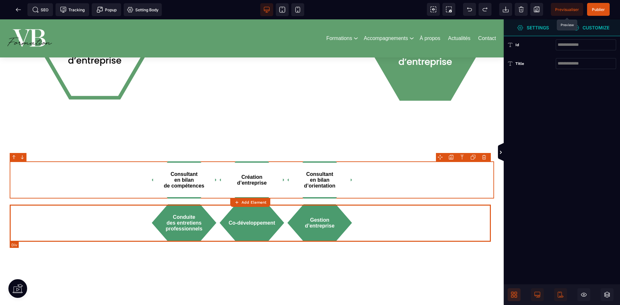
click at [416, 221] on div "Conduite des entretiens professionnels Co-développement Gestion d’entreprise" at bounding box center [252, 223] width 485 height 37
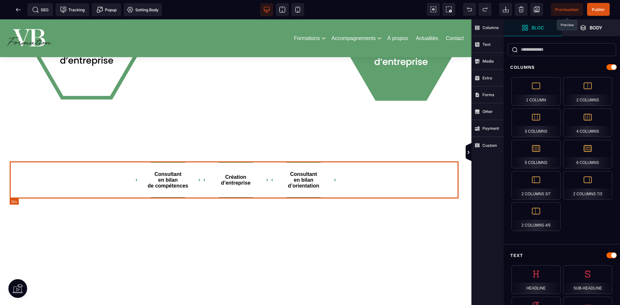
click at [406, 175] on div "Consultant en bilan de compétences Création d’entreprise Consultant en bilan d’…" at bounding box center [236, 180] width 452 height 37
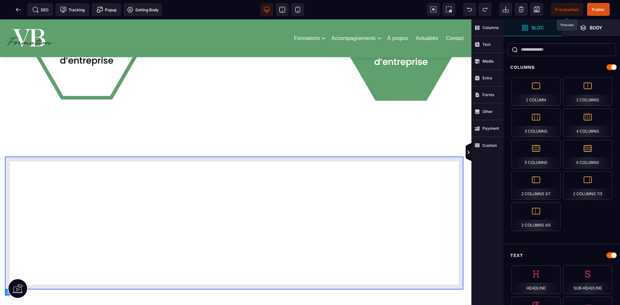
click at [360, 180] on div at bounding box center [236, 223] width 462 height 133
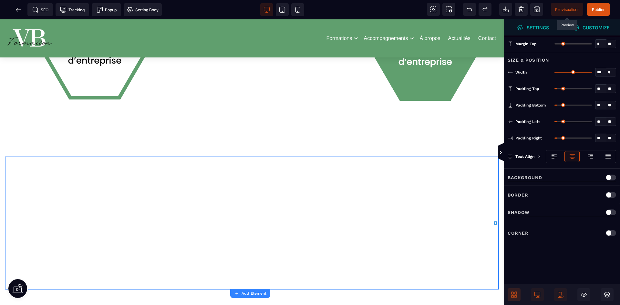
click at [517, 288] on div at bounding box center [562, 295] width 116 height 21
click at [517, 295] on icon at bounding box center [516, 293] width 3 height 3
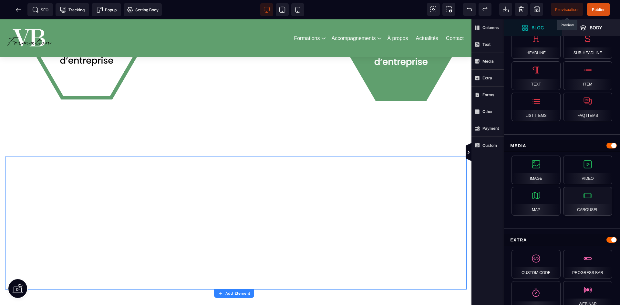
scroll to position [259, 0]
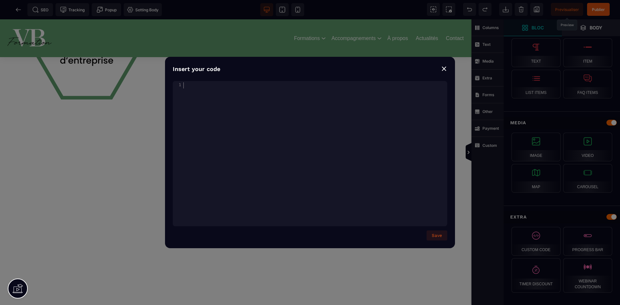
paste textarea "**********"
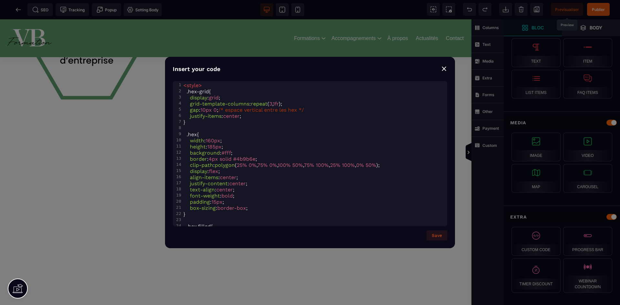
scroll to position [111, 0]
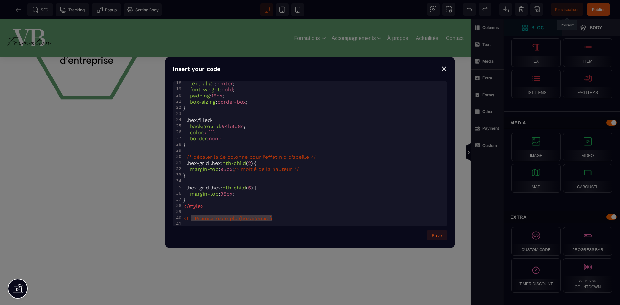
drag, startPoint x: 304, startPoint y: 212, endPoint x: 190, endPoint y: 213, distance: 114.7
click at [190, 216] on pre "<!-- Premier exemple (hexagones à" at bounding box center [314, 219] width 265 height 6
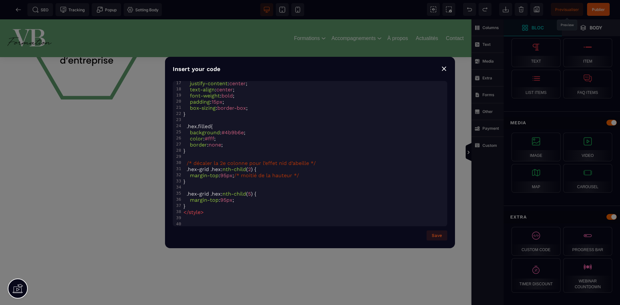
scroll to position [99, 0]
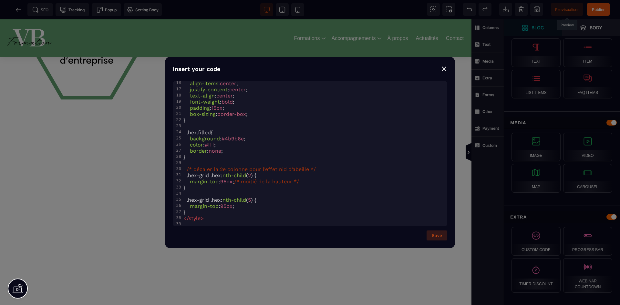
click at [438, 234] on button "Save" at bounding box center [437, 236] width 21 height 10
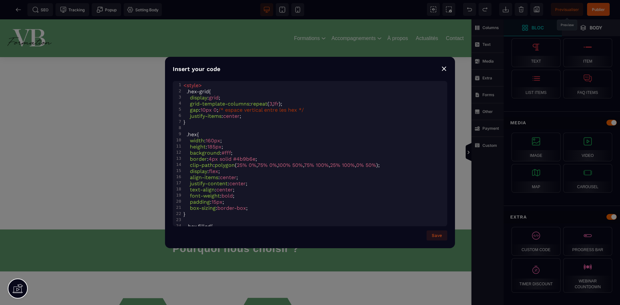
scroll to position [111, 0]
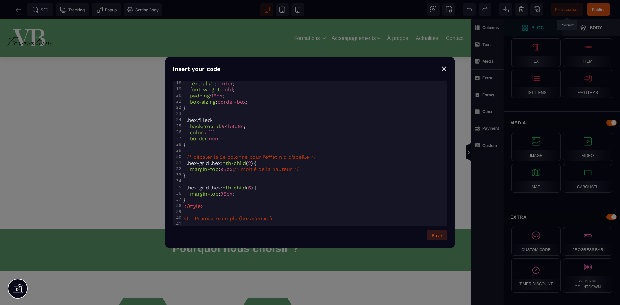
click at [440, 237] on button "Save" at bounding box center [437, 236] width 21 height 10
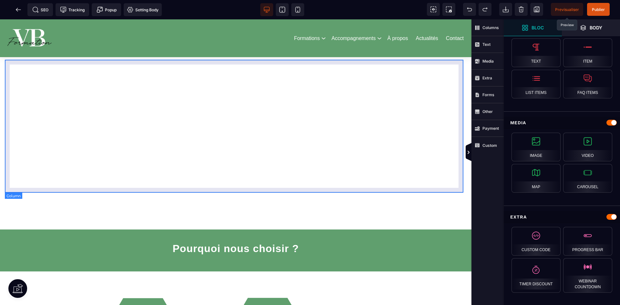
click at [404, 178] on div at bounding box center [236, 126] width 462 height 133
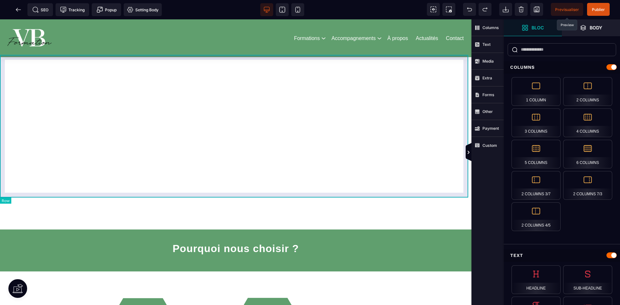
click at [399, 149] on div at bounding box center [236, 126] width 472 height 143
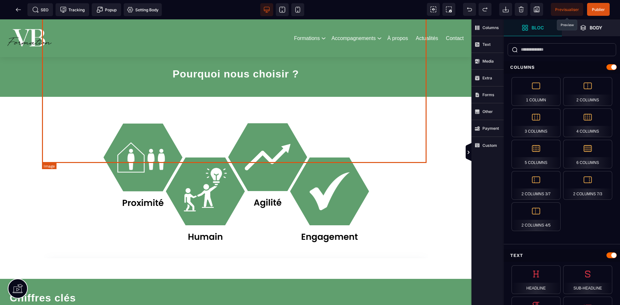
scroll to position [646, 0]
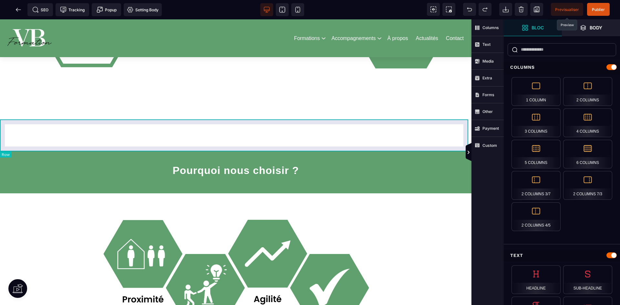
click at [333, 134] on div at bounding box center [236, 136] width 472 height 32
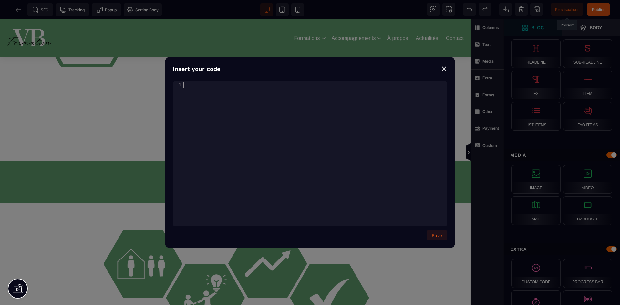
scroll to position [209, 0]
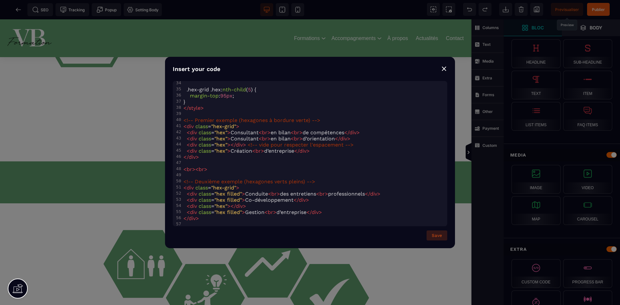
click at [437, 234] on button "Save" at bounding box center [437, 236] width 21 height 10
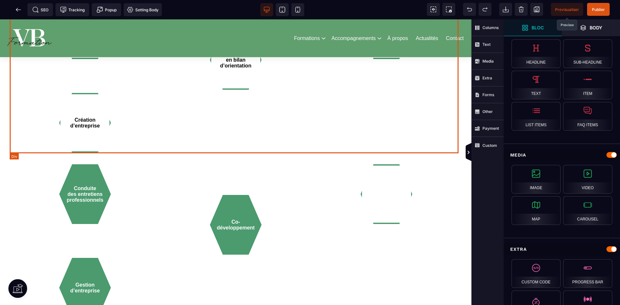
scroll to position [776, 0]
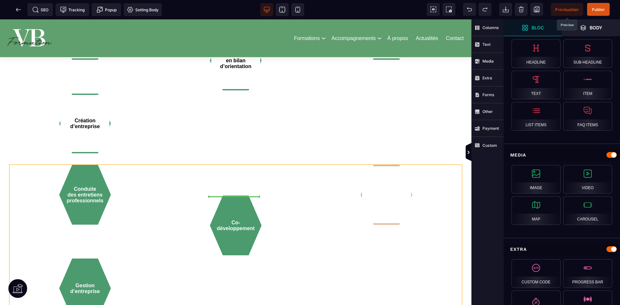
drag, startPoint x: 369, startPoint y: 199, endPoint x: 356, endPoint y: 195, distance: 13.8
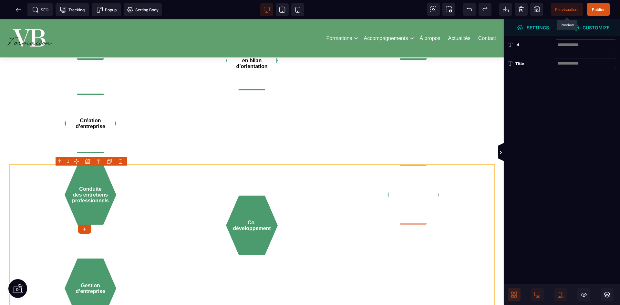
scroll to position [0, 0]
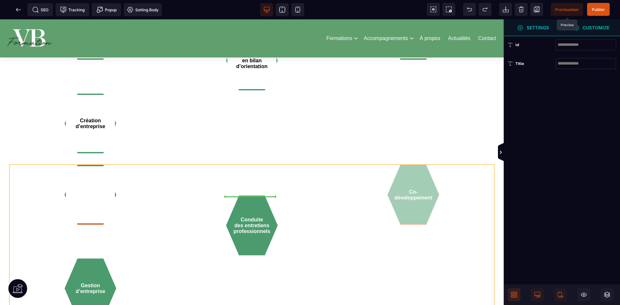
drag, startPoint x: 410, startPoint y: 190, endPoint x: 365, endPoint y: 207, distance: 48.7
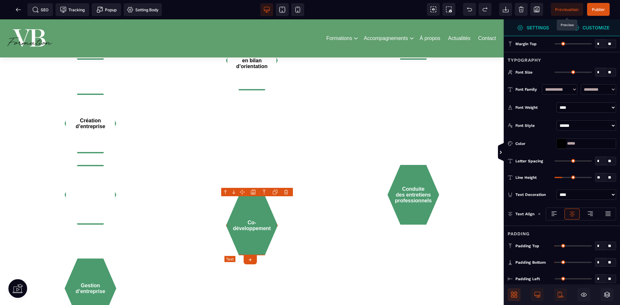
click at [256, 213] on div "Co-développement" at bounding box center [252, 226] width 52 height 60
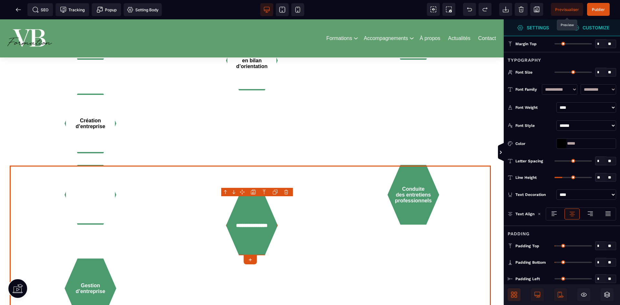
click at [313, 238] on div "**********" at bounding box center [252, 242] width 485 height 154
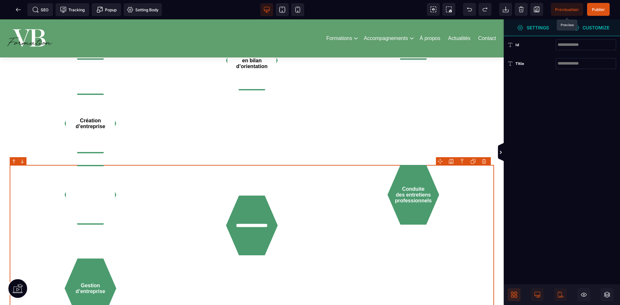
click at [313, 238] on div "**********" at bounding box center [252, 242] width 485 height 154
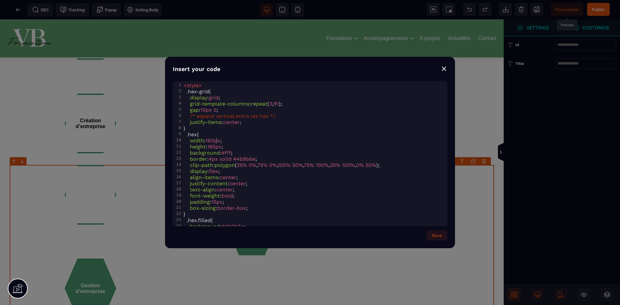
click at [216, 141] on span "160px" at bounding box center [213, 141] width 15 height 6
click at [440, 237] on button "Save" at bounding box center [437, 236] width 21 height 10
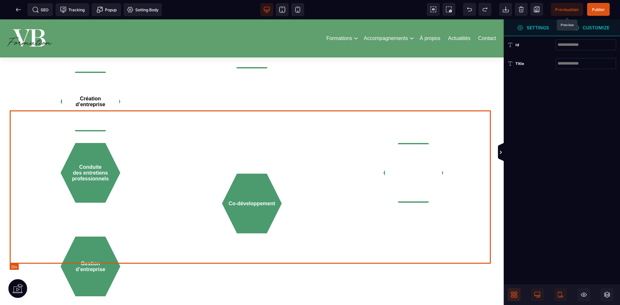
scroll to position [840, 0]
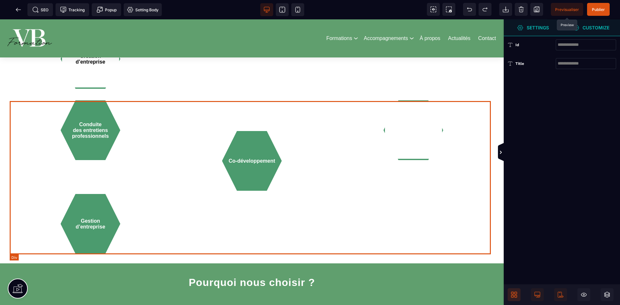
click at [185, 215] on div "Conduite des entretiens professionnels Co-développement Gestion d’entreprise" at bounding box center [252, 178] width 485 height 154
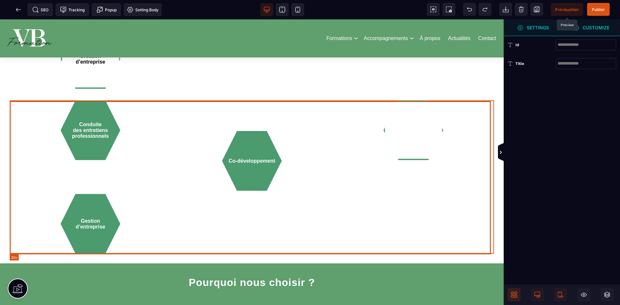
click at [185, 215] on div "Conduite des entretiens professionnels Co-développement Gestion d’entreprise" at bounding box center [252, 178] width 485 height 154
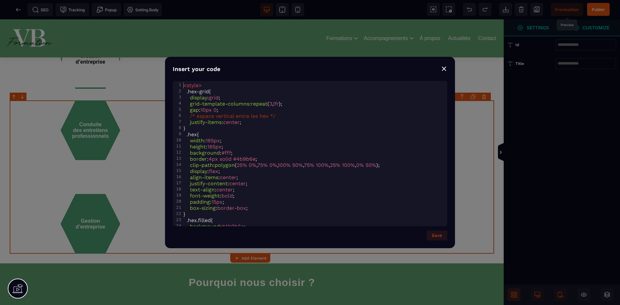
scroll to position [0, 5]
click at [217, 147] on span "185px" at bounding box center [214, 147] width 14 height 6
click at [214, 147] on span "185px" at bounding box center [214, 147] width 14 height 6
click at [441, 235] on button "Save" at bounding box center [437, 236] width 21 height 10
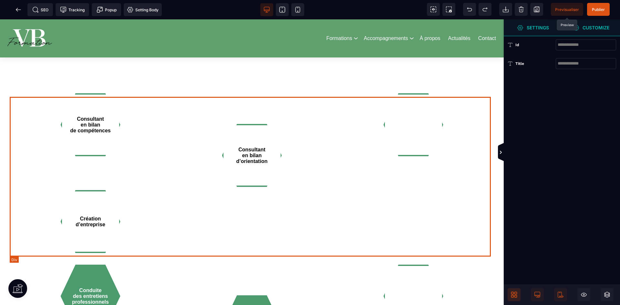
scroll to position [679, 0]
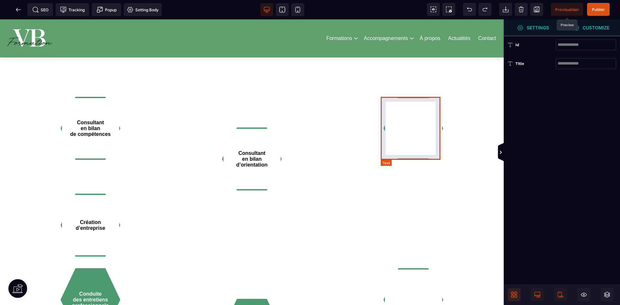
click at [412, 149] on div at bounding box center [414, 128] width 60 height 63
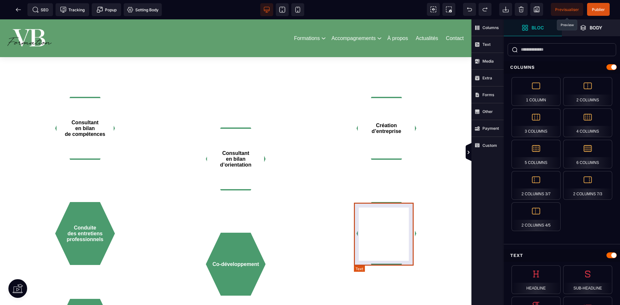
click at [408, 244] on div at bounding box center [387, 233] width 60 height 63
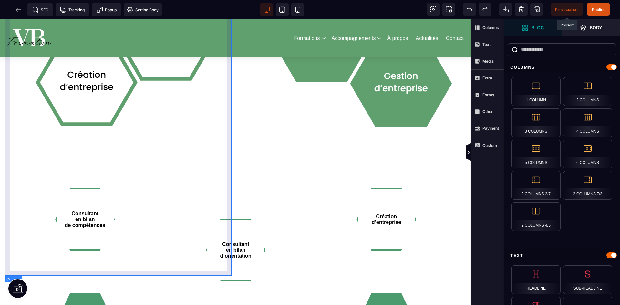
scroll to position [614, 0]
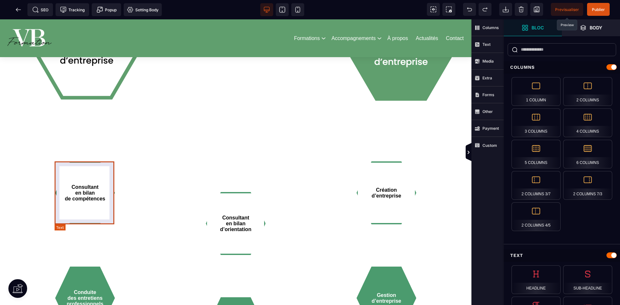
click at [96, 194] on div "Consultant en bilan de compétences" at bounding box center [85, 193] width 60 height 63
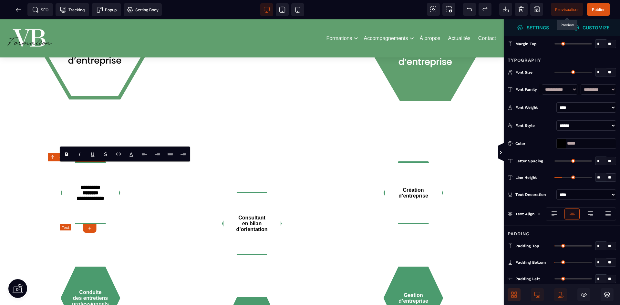
click at [96, 194] on div "**********" at bounding box center [91, 193] width 60 height 63
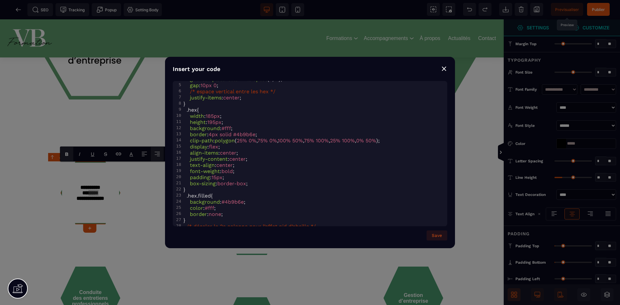
scroll to position [32, 0]
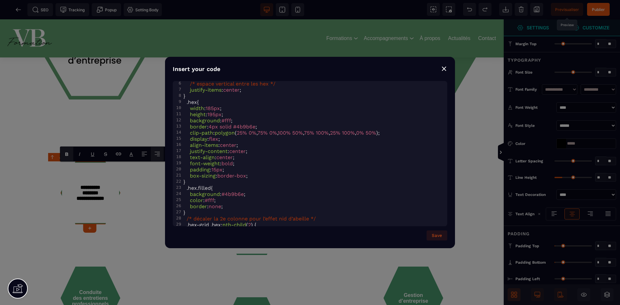
click at [441, 68] on div "Insert your code" at bounding box center [310, 69] width 275 height 9
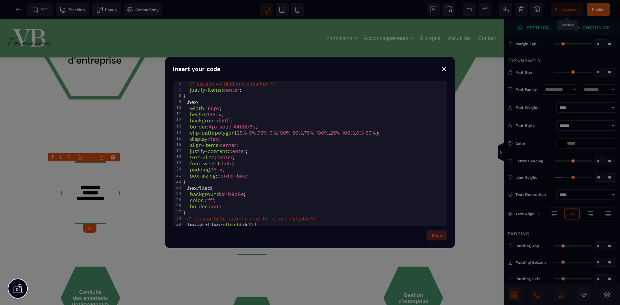
click at [429, 234] on button "Save" at bounding box center [437, 236] width 21 height 10
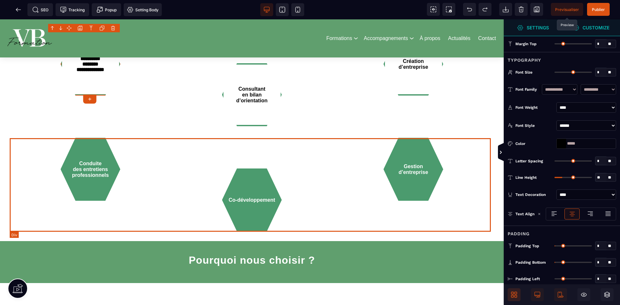
scroll to position [743, 0]
click at [147, 201] on div "Conduite des entretiens professionnels Co-développement Gestion d’entreprise" at bounding box center [252, 185] width 485 height 94
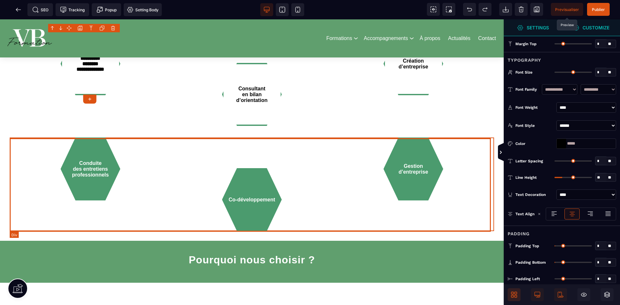
click at [147, 201] on div "Conduite des entretiens professionnels Co-développement Gestion d’entreprise" at bounding box center [252, 185] width 485 height 94
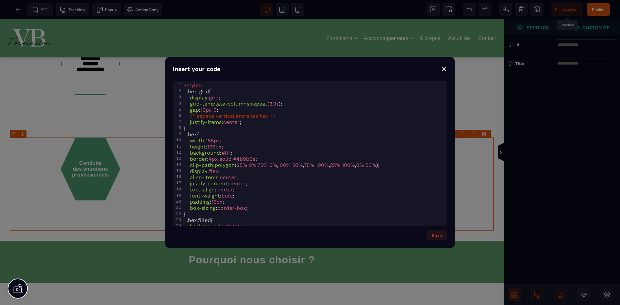
click at [213, 140] on span "185px" at bounding box center [213, 141] width 14 height 6
click at [218, 148] on span "195px" at bounding box center [214, 147] width 14 height 6
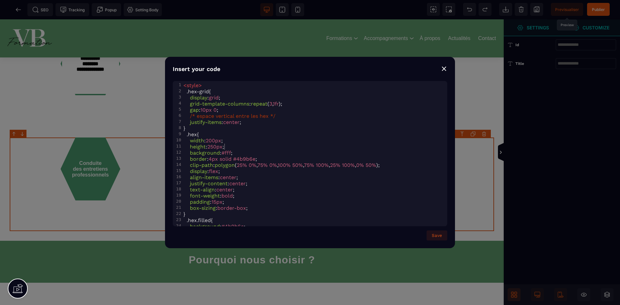
scroll to position [0, 13]
click at [436, 231] on button "Save" at bounding box center [437, 236] width 21 height 10
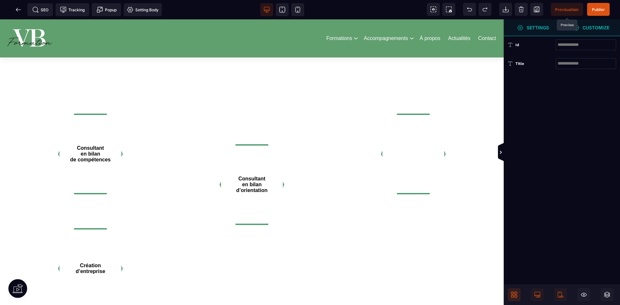
scroll to position [614, 0]
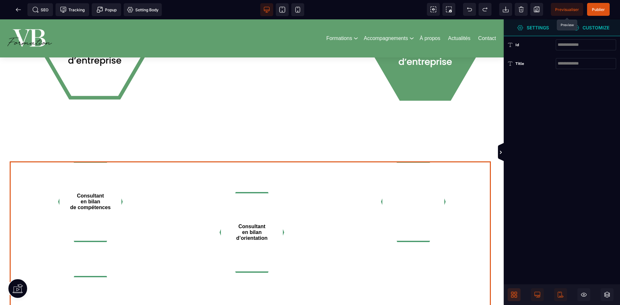
click at [286, 178] on div "Consultant en bilan de compétences Consultant en bilan d’orientation Création d…" at bounding box center [252, 260] width 485 height 196
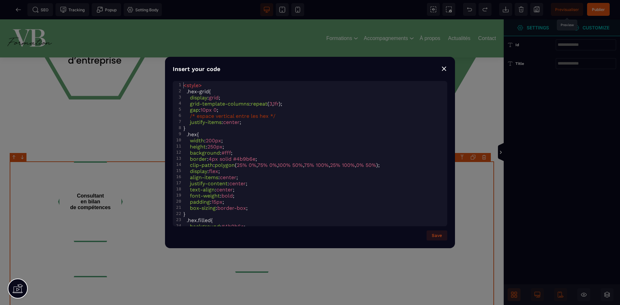
scroll to position [0, 13]
click at [248, 143] on pre "width : 200px ;" at bounding box center [314, 141] width 265 height 6
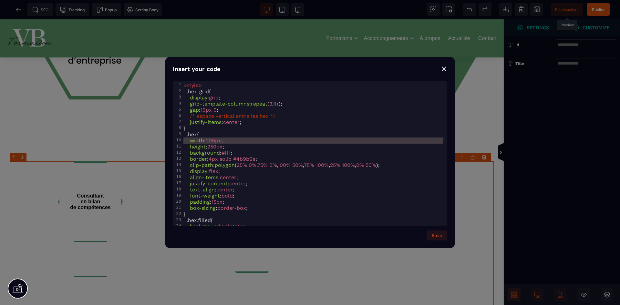
click at [248, 143] on pre "width : 200px ;" at bounding box center [314, 141] width 265 height 6
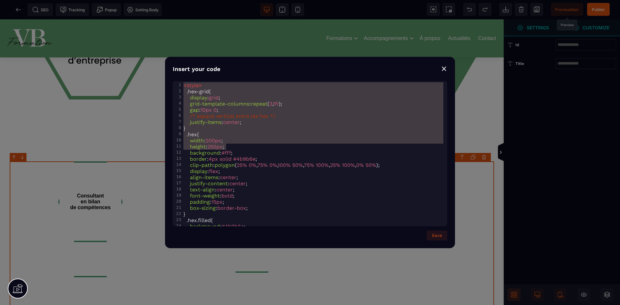
scroll to position [289, 0]
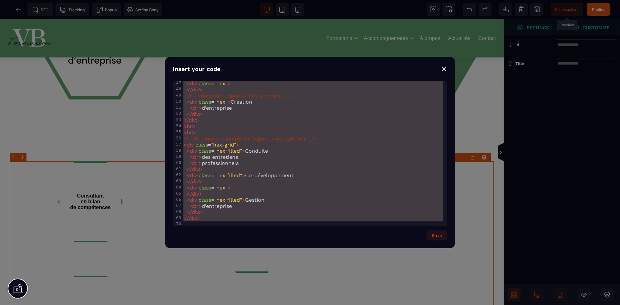
drag, startPoint x: 183, startPoint y: 85, endPoint x: 480, endPoint y: 321, distance: 378.9
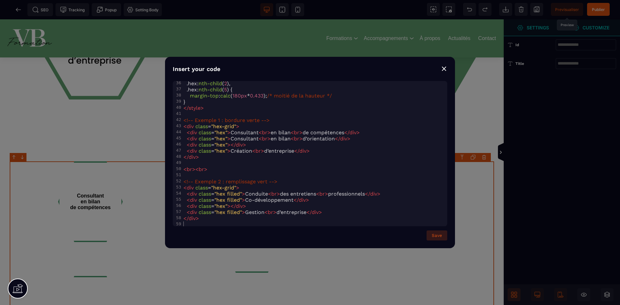
click at [444, 238] on button "Save" at bounding box center [437, 236] width 21 height 10
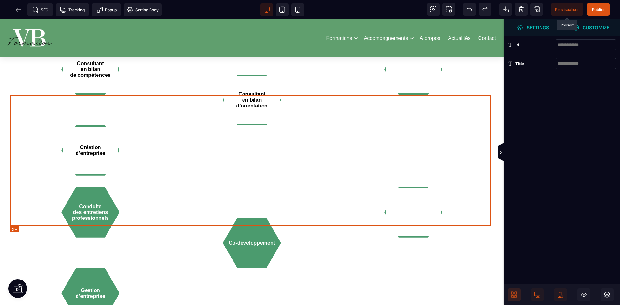
scroll to position [776, 0]
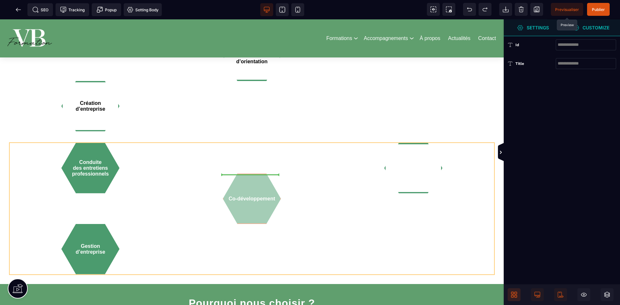
drag, startPoint x: 244, startPoint y: 196, endPoint x: 149, endPoint y: 199, distance: 94.4
click at [149, 199] on div "Conduite des entretiens professionnels Co-développement Gestion d’entreprise" at bounding box center [252, 209] width 485 height 132
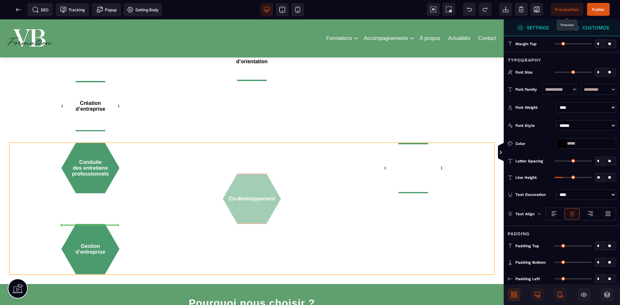
drag, startPoint x: 261, startPoint y: 184, endPoint x: 174, endPoint y: 203, distance: 88.8
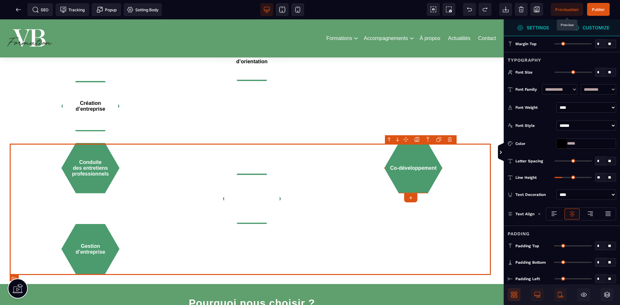
click at [326, 214] on div "Conduite des entretiens professionnels Co-développement Gestion d’entreprise" at bounding box center [252, 209] width 485 height 132
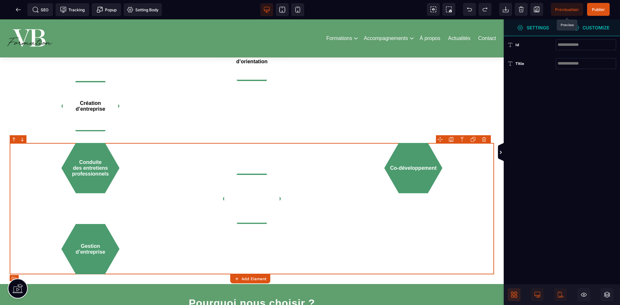
click at [358, 158] on div "Conduite des entretiens professionnels Co-développement Gestion d’entreprise" at bounding box center [252, 209] width 485 height 132
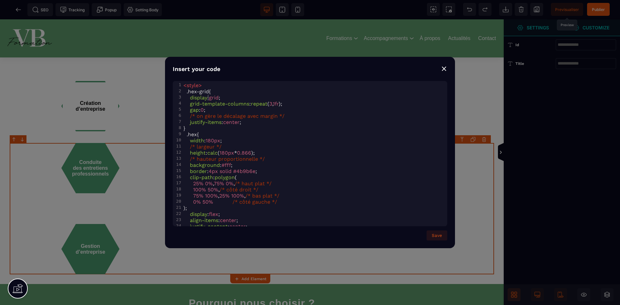
click at [208, 96] on span "display : grid ;" at bounding box center [202, 98] width 37 height 6
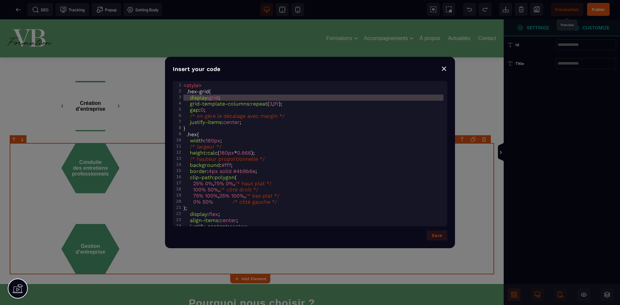
click at [188, 87] on span "style" at bounding box center [193, 85] width 12 height 6
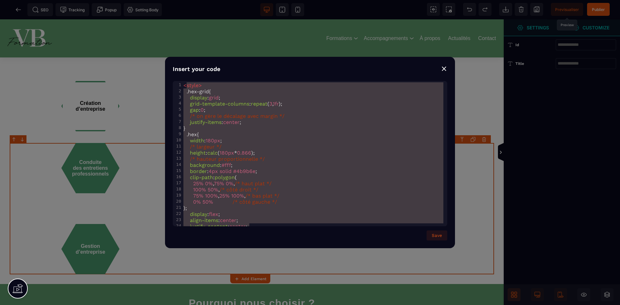
scroll to position [30, 0]
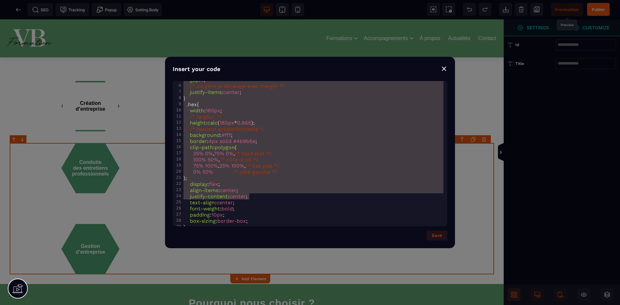
drag, startPoint x: 192, startPoint y: 92, endPoint x: 313, endPoint y: 229, distance: 182.4
click at [313, 229] on div "**********" at bounding box center [310, 161] width 275 height 160
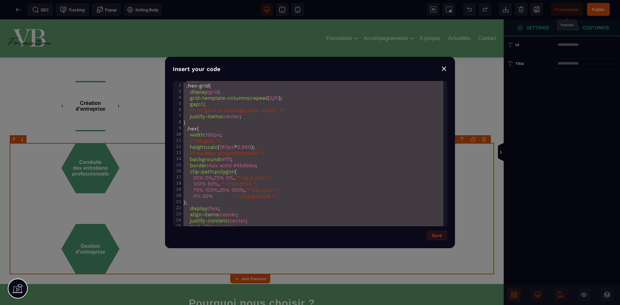
scroll to position [0, 0]
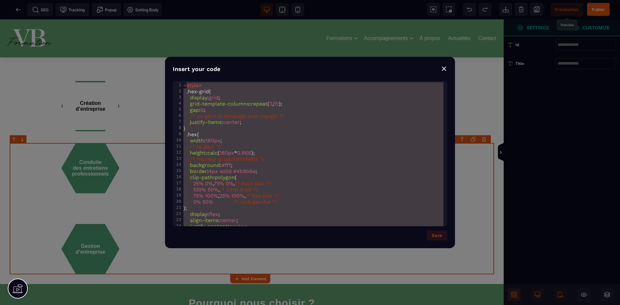
click at [179, 83] on div "1" at bounding box center [177, 84] width 9 height 5
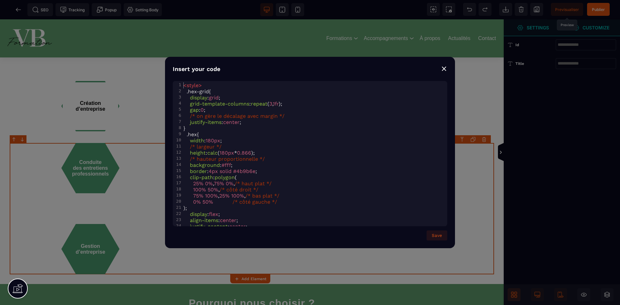
click at [183, 85] on pre "< style >" at bounding box center [314, 85] width 265 height 6
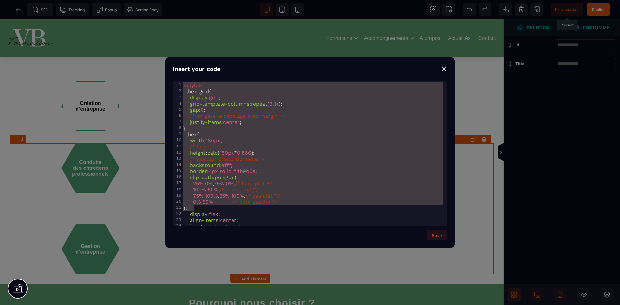
scroll to position [314, 0]
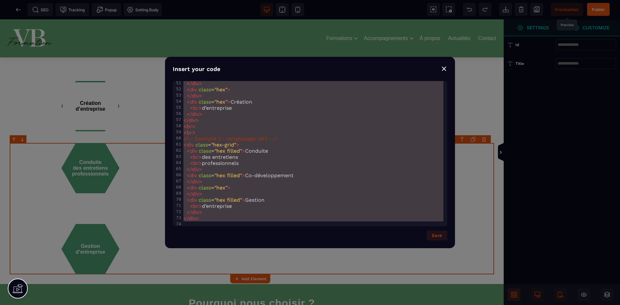
drag, startPoint x: 183, startPoint y: 85, endPoint x: 308, endPoint y: 273, distance: 225.9
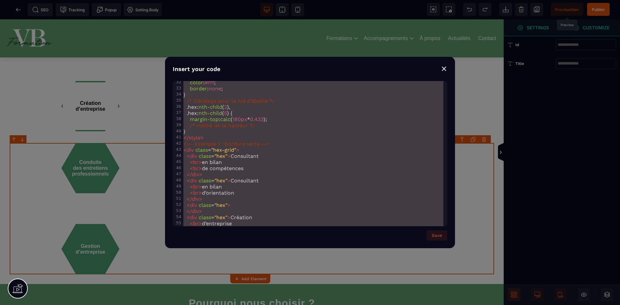
scroll to position [193, 0]
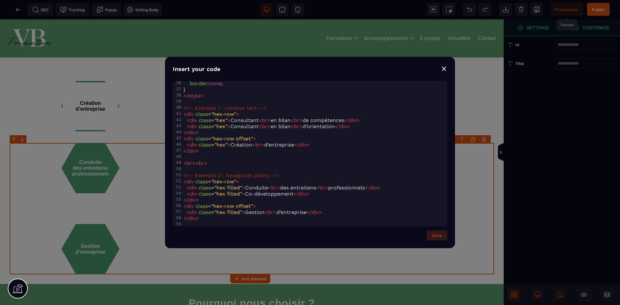
click at [433, 231] on button "Save" at bounding box center [437, 236] width 21 height 10
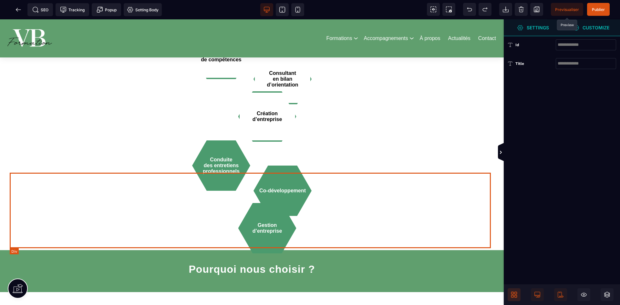
scroll to position [776, 0]
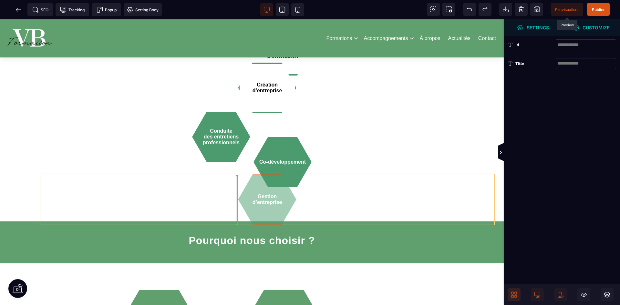
drag, startPoint x: 256, startPoint y: 200, endPoint x: 223, endPoint y: 203, distance: 33.1
click at [223, 203] on div "Gestion d’entreprise" at bounding box center [267, 200] width 454 height 50
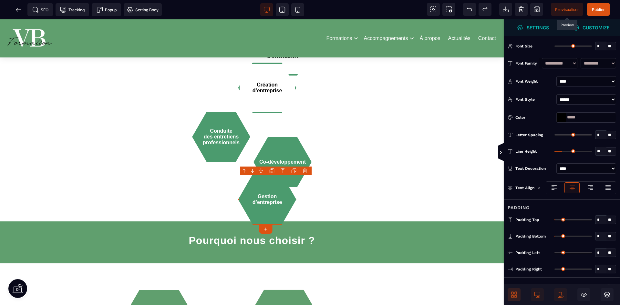
scroll to position [61, 0]
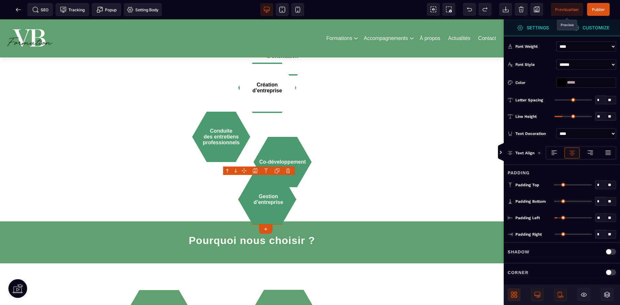
drag, startPoint x: 556, startPoint y: 217, endPoint x: 559, endPoint y: 220, distance: 3.9
click at [559, 219] on input "range" at bounding box center [573, 217] width 37 height 1
click at [559, 234] on input "range" at bounding box center [573, 234] width 37 height 1
click at [288, 204] on div "Gestion d’entreprise" at bounding box center [267, 200] width 58 height 50
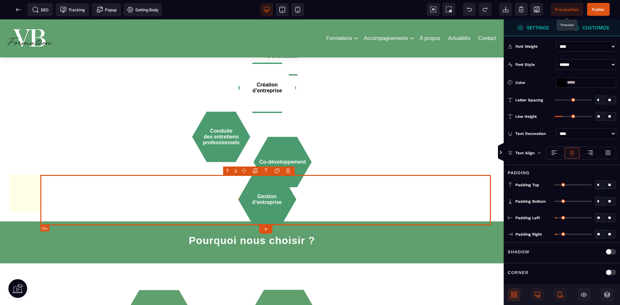
click at [352, 204] on div "Gestion d’entreprise" at bounding box center [267, 200] width 454 height 50
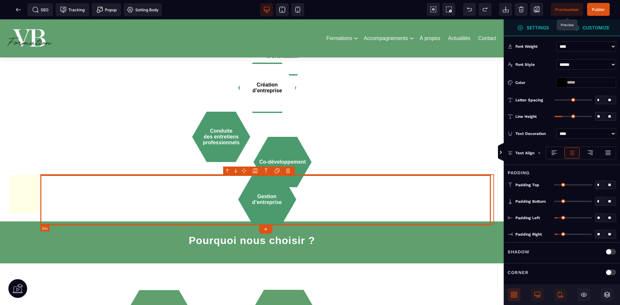
scroll to position [0, 0]
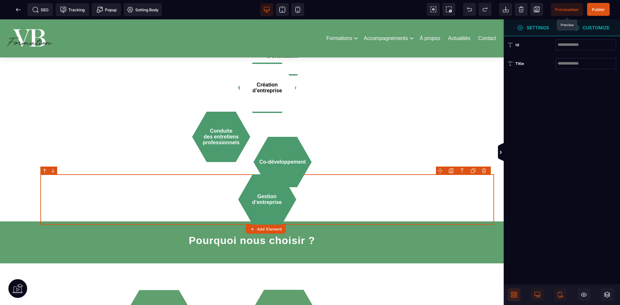
click at [603, 28] on strong "Customize" at bounding box center [596, 27] width 27 height 5
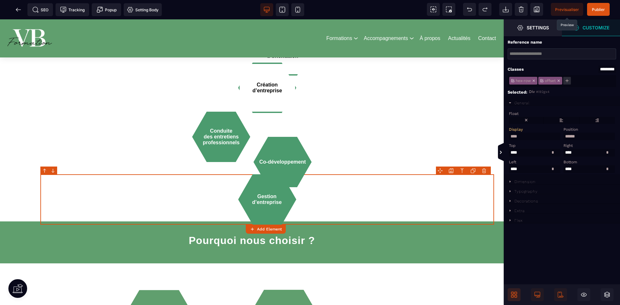
click at [546, 185] on div "Dimension" at bounding box center [562, 180] width 116 height 10
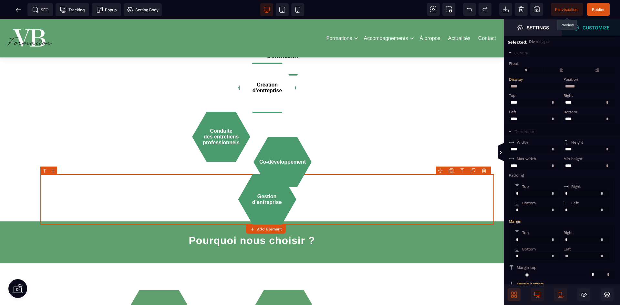
scroll to position [65, 0]
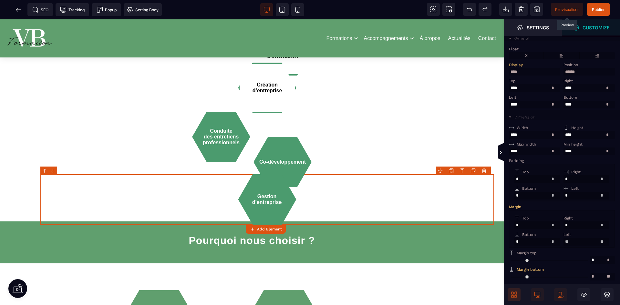
click at [586, 199] on input "text" at bounding box center [587, 196] width 46 height 8
click at [523, 199] on input "*" at bounding box center [538, 196] width 46 height 8
click at [575, 183] on input "*" at bounding box center [587, 179] width 46 height 8
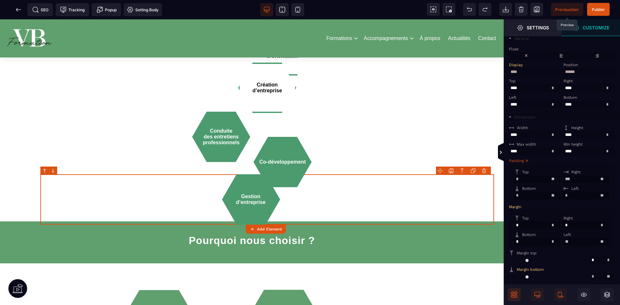
click at [575, 183] on input "***" at bounding box center [587, 179] width 46 height 8
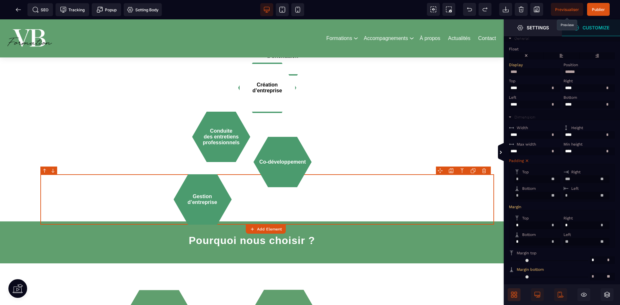
click at [575, 183] on input "***" at bounding box center [587, 179] width 46 height 8
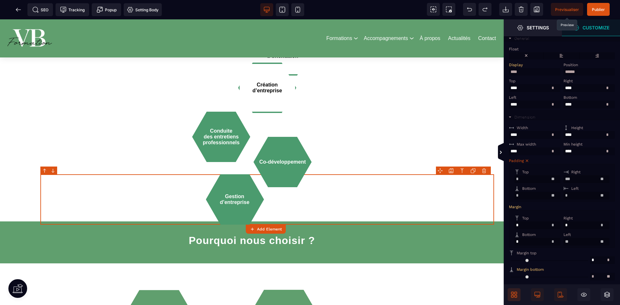
click at [575, 183] on input "***" at bounding box center [587, 179] width 46 height 8
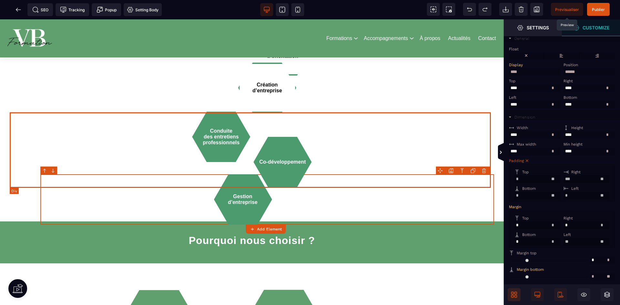
click at [252, 129] on div "Conduite des entretiens professionnels Co-développement" at bounding box center [252, 150] width 485 height 76
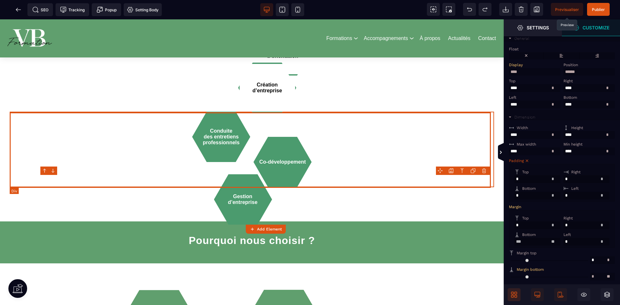
scroll to position [0, 0]
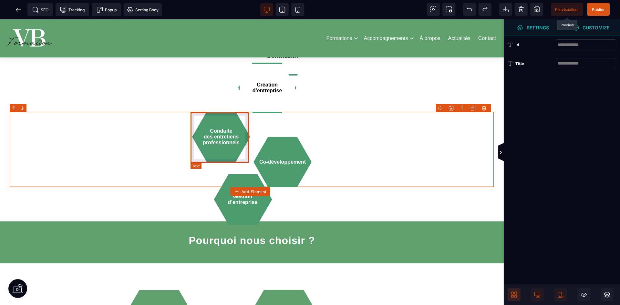
click at [229, 132] on div "Conduite des entretiens professionnels" at bounding box center [221, 137] width 58 height 50
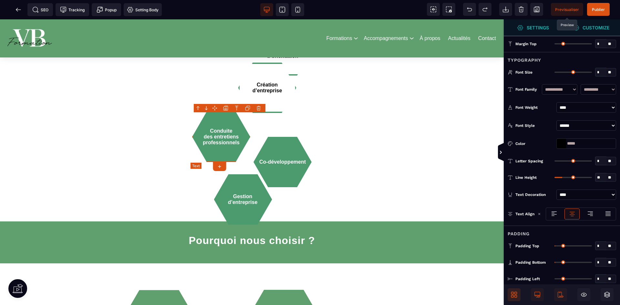
click at [245, 131] on div "Conduite des entretiens professionnels" at bounding box center [221, 137] width 58 height 50
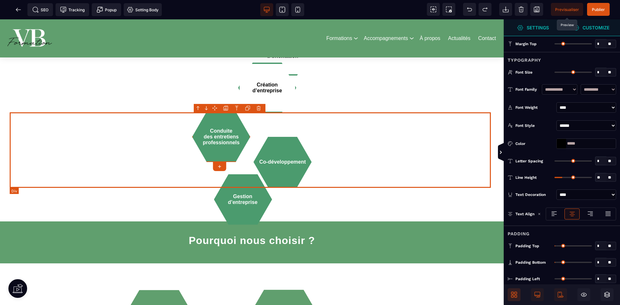
click at [263, 131] on div "Conduite des entretiens professionnels Co-développement" at bounding box center [252, 150] width 485 height 76
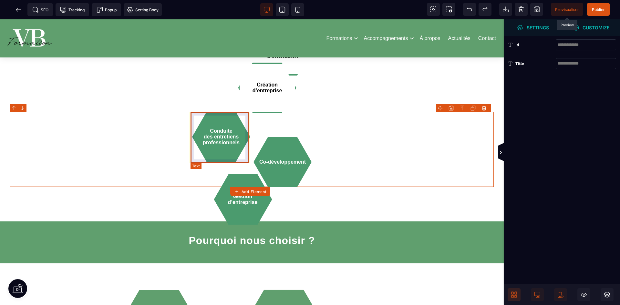
click at [230, 145] on div "Conduite des entretiens professionnels" at bounding box center [221, 137] width 58 height 50
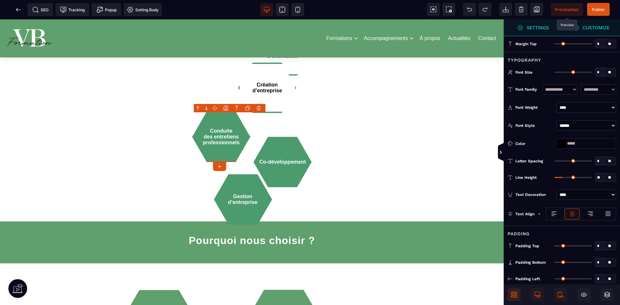
click at [581, 25] on span "Customize" at bounding box center [591, 28] width 37 height 6
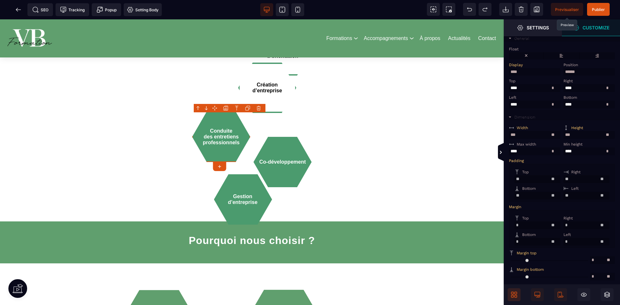
scroll to position [97, 0]
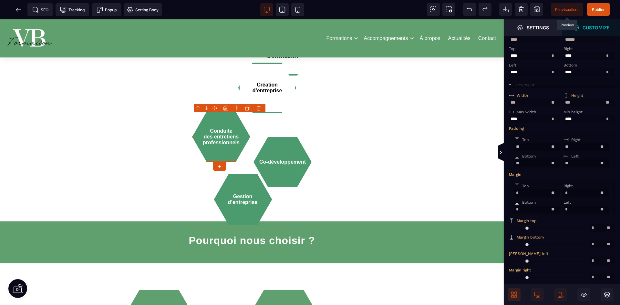
click at [583, 149] on input "**" at bounding box center [587, 147] width 46 height 8
click at [576, 197] on input "*" at bounding box center [587, 193] width 46 height 8
click at [576, 214] on input "*" at bounding box center [587, 210] width 46 height 8
click at [576, 197] on input "*" at bounding box center [587, 193] width 46 height 8
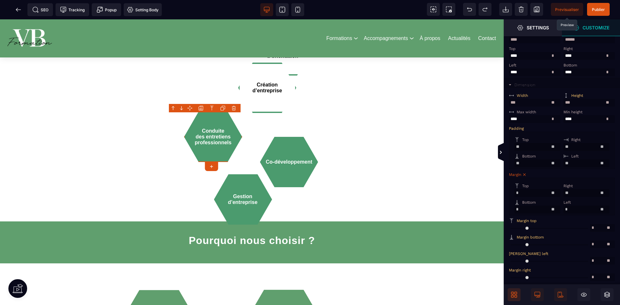
click at [574, 194] on input "**" at bounding box center [587, 193] width 46 height 8
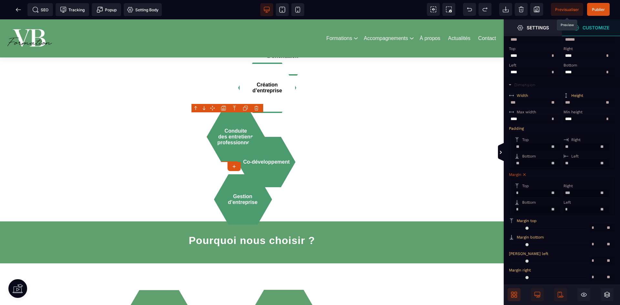
click at [574, 194] on input "***" at bounding box center [587, 193] width 46 height 8
click at [570, 195] on input "***" at bounding box center [587, 193] width 46 height 8
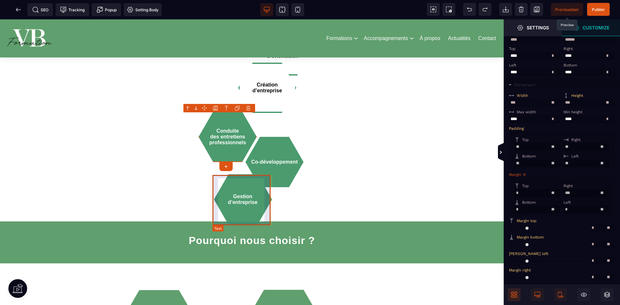
click at [238, 198] on div "Gestion d’entreprise" at bounding box center [243, 200] width 58 height 50
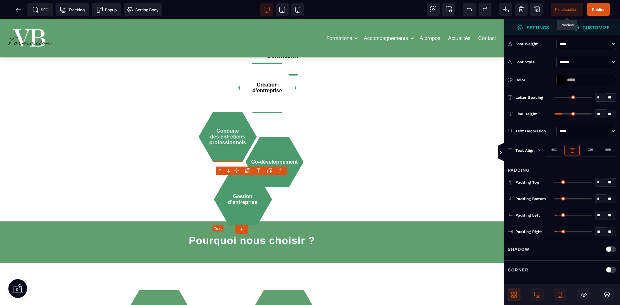
scroll to position [0, 0]
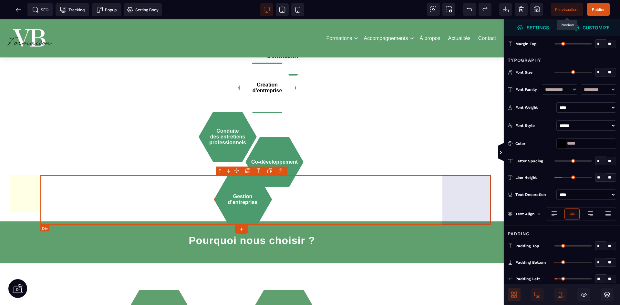
click at [276, 202] on div "Gestion d’entreprise" at bounding box center [267, 200] width 454 height 50
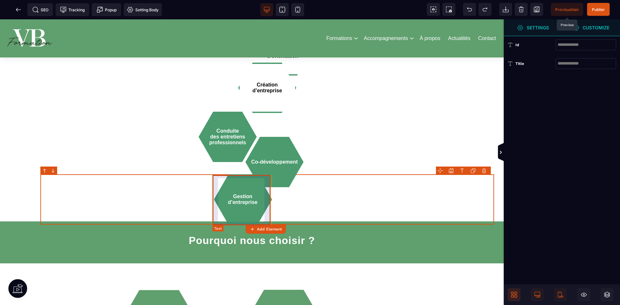
click at [252, 200] on div "Gestion d’entreprise" at bounding box center [243, 200] width 58 height 50
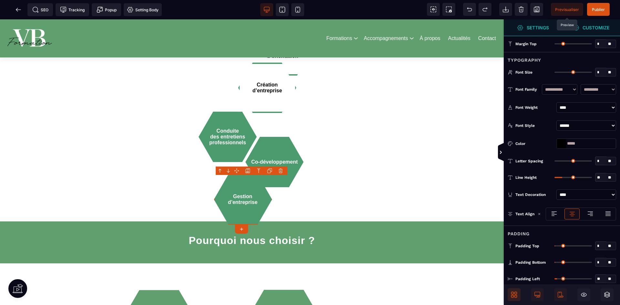
click at [602, 31] on span "Customize" at bounding box center [591, 27] width 58 height 17
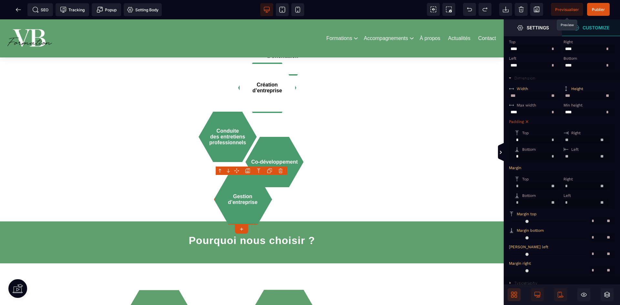
scroll to position [119, 0]
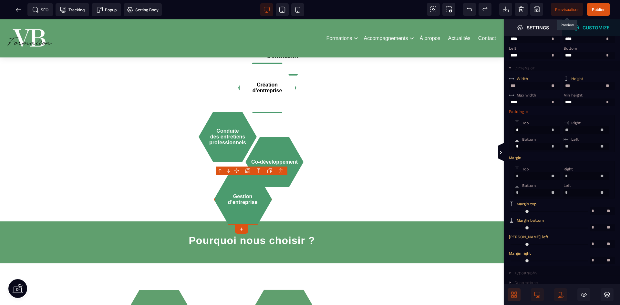
click at [577, 191] on input "*" at bounding box center [587, 193] width 46 height 8
click at [576, 175] on input "*" at bounding box center [587, 177] width 46 height 8
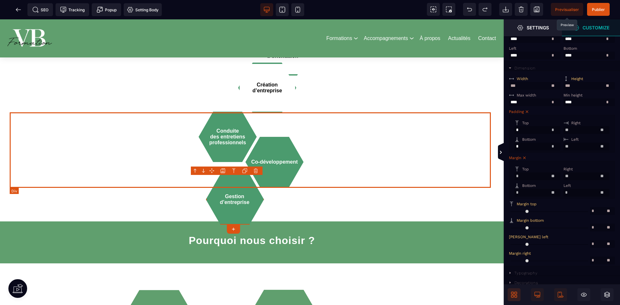
click at [445, 161] on div "Conduite des entretiens professionnels Co-développement" at bounding box center [252, 150] width 485 height 76
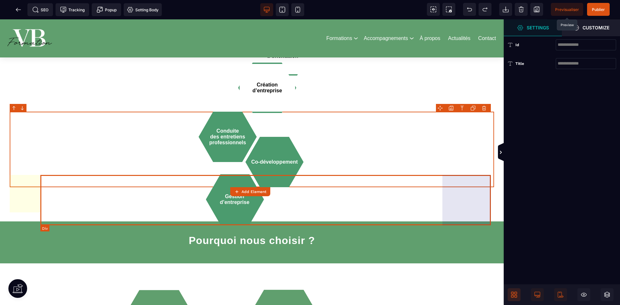
click at [442, 194] on div "Gestion d’entreprise" at bounding box center [267, 200] width 454 height 50
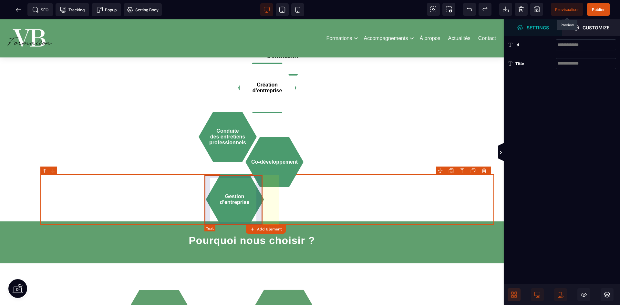
click at [225, 201] on div "Gestion d’entreprise" at bounding box center [235, 200] width 58 height 50
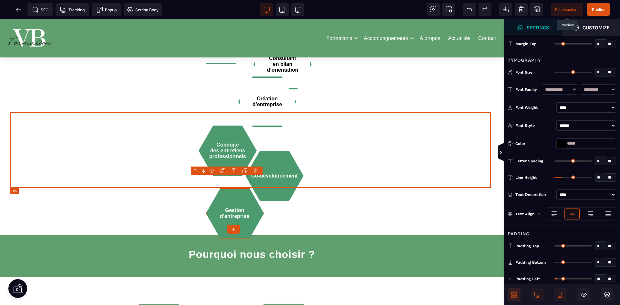
scroll to position [776, 0]
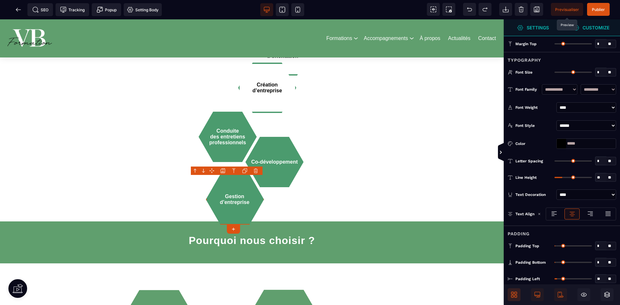
click at [576, 36] on span "Customize" at bounding box center [591, 27] width 58 height 17
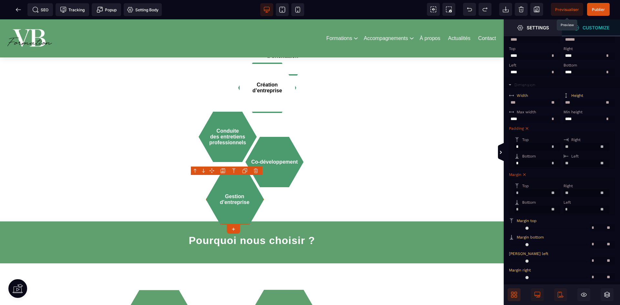
scroll to position [119, 0]
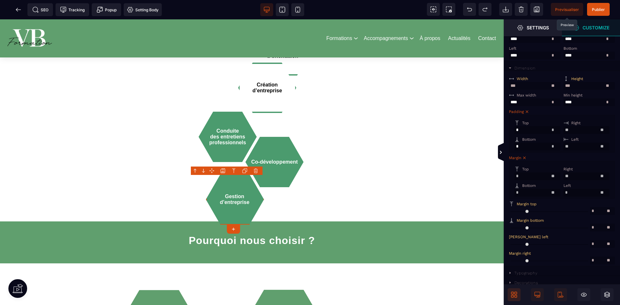
click at [591, 176] on input "**" at bounding box center [587, 177] width 46 height 8
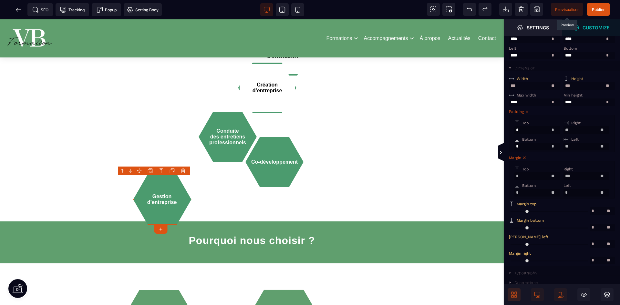
click at [591, 173] on input "***" at bounding box center [587, 177] width 46 height 8
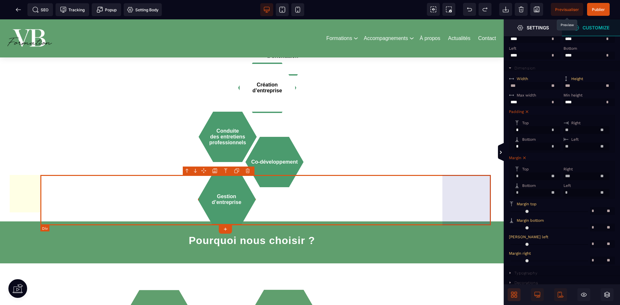
click at [429, 182] on div "Gestion d’entreprise" at bounding box center [267, 200] width 454 height 50
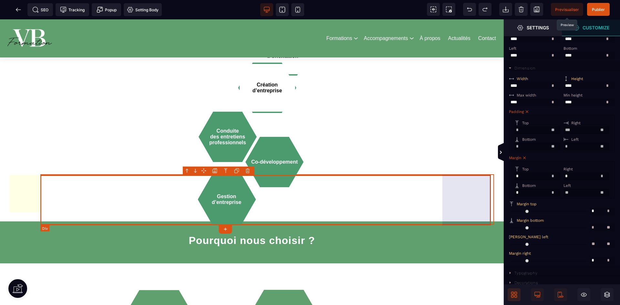
scroll to position [0, 0]
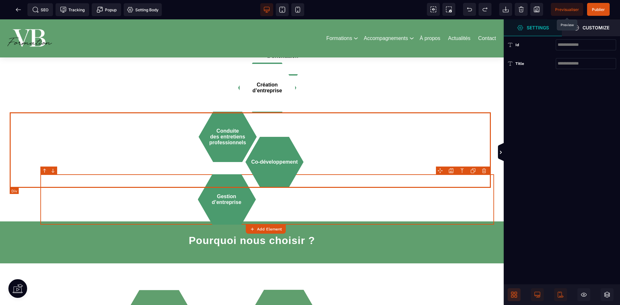
click at [428, 144] on div "Conduite des entretiens professionnels Co-développement" at bounding box center [252, 150] width 485 height 76
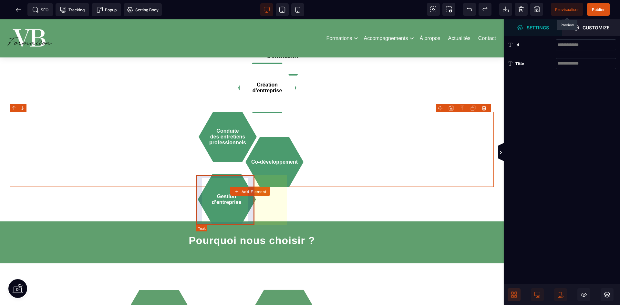
click at [240, 206] on div "Gestion d’entreprise" at bounding box center [227, 200] width 58 height 50
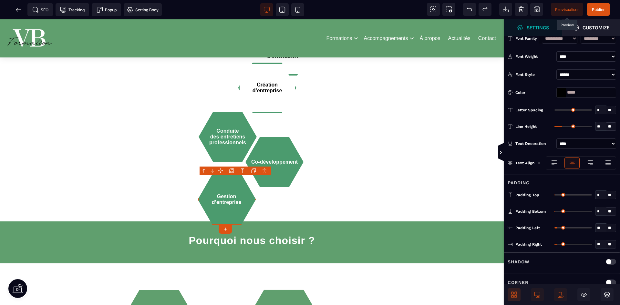
scroll to position [61, 0]
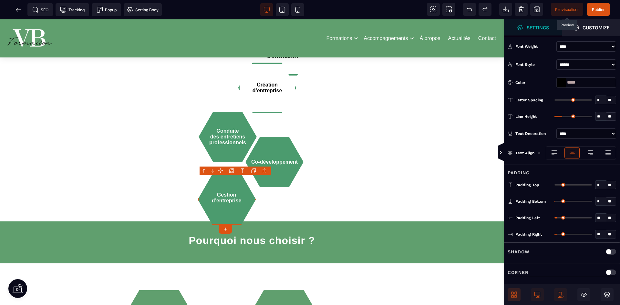
drag, startPoint x: 559, startPoint y: 185, endPoint x: 553, endPoint y: 185, distance: 5.6
click at [555, 185] on input "range" at bounding box center [573, 185] width 37 height 1
click at [584, 32] on span "Customize" at bounding box center [591, 27] width 58 height 17
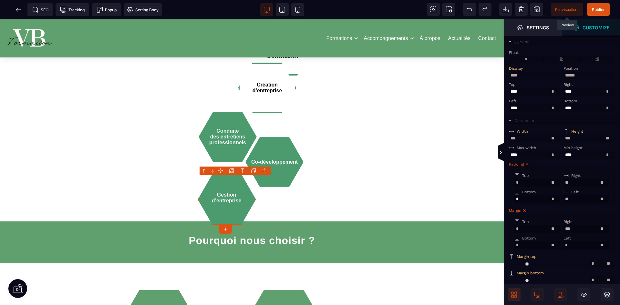
scroll to position [119, 0]
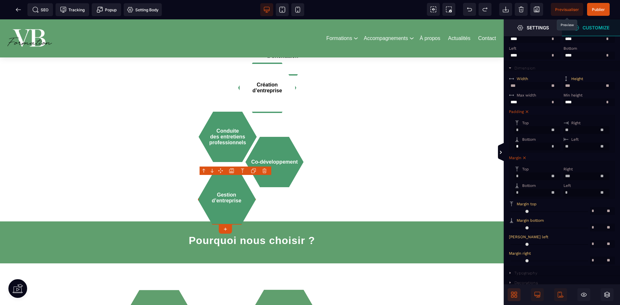
click at [522, 176] on input "*" at bounding box center [538, 177] width 46 height 8
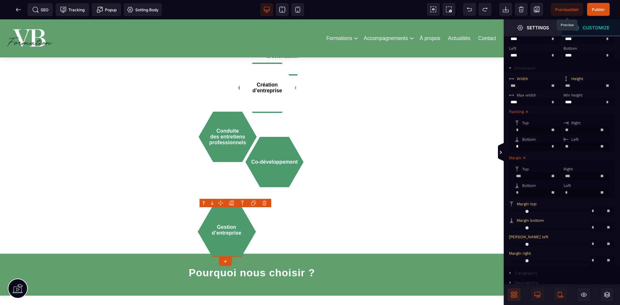
click at [522, 176] on input "***" at bounding box center [538, 177] width 46 height 8
click at [543, 194] on input "*" at bounding box center [538, 193] width 46 height 8
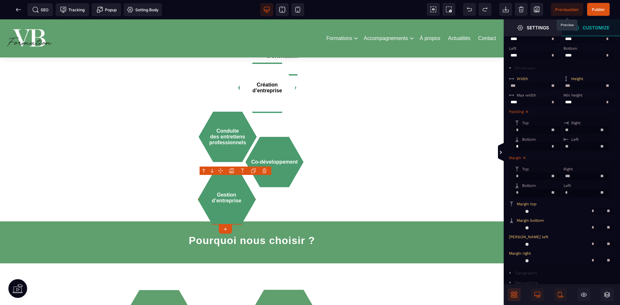
click at [543, 194] on input "*" at bounding box center [538, 193] width 46 height 8
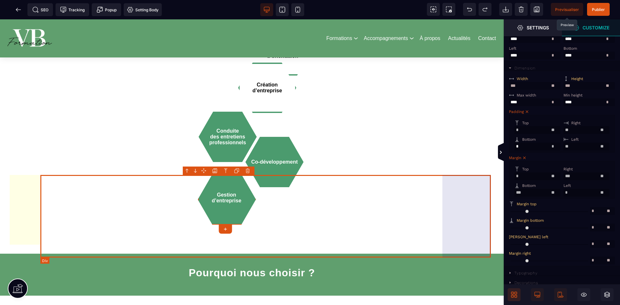
click at [370, 194] on div "Gestion d’entreprise" at bounding box center [267, 216] width 454 height 83
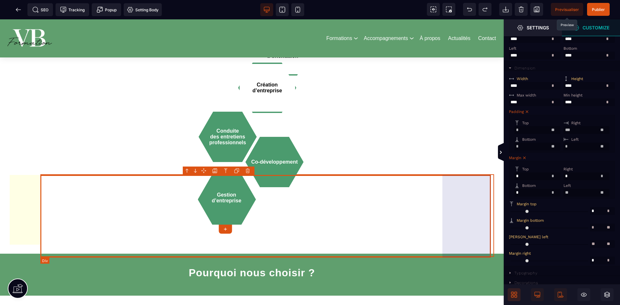
scroll to position [0, 0]
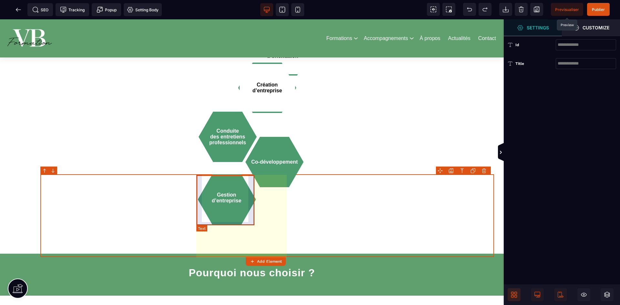
click at [232, 191] on div "Gestion d’entreprise" at bounding box center [227, 200] width 58 height 50
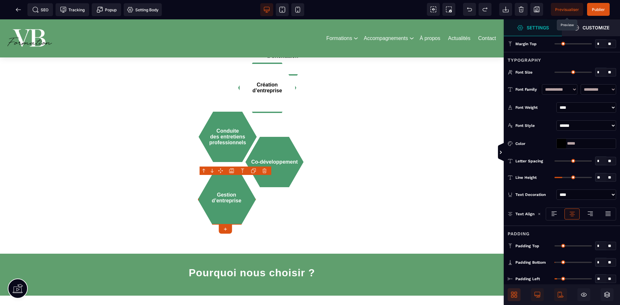
drag, startPoint x: 557, startPoint y: 41, endPoint x: 506, endPoint y: 41, distance: 51.4
click at [555, 43] on input "range" at bounding box center [573, 43] width 37 height 1
drag, startPoint x: 563, startPoint y: 177, endPoint x: 564, endPoint y: 180, distance: 3.6
click at [564, 178] on input "range" at bounding box center [573, 177] width 37 height 1
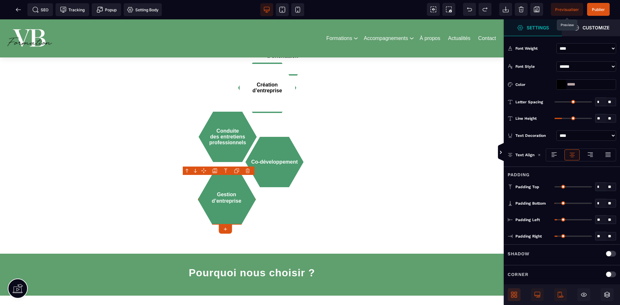
scroll to position [61, 0]
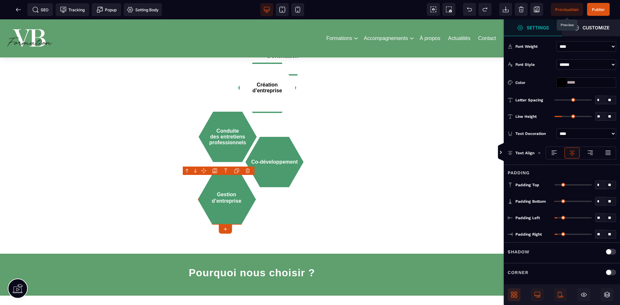
click at [558, 185] on div "* * **" at bounding box center [586, 185] width 62 height 9
drag, startPoint x: 557, startPoint y: 184, endPoint x: 554, endPoint y: 187, distance: 4.3
click at [555, 186] on input "range" at bounding box center [573, 185] width 37 height 1
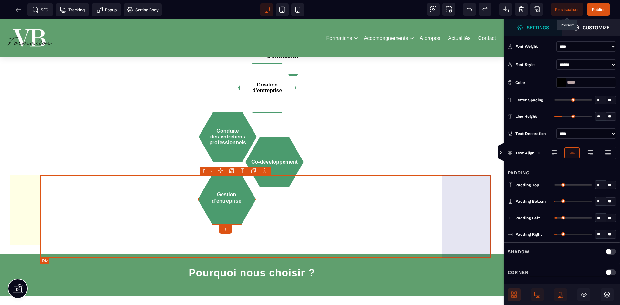
click at [316, 216] on div "Gestion d’entreprise" at bounding box center [267, 216] width 454 height 83
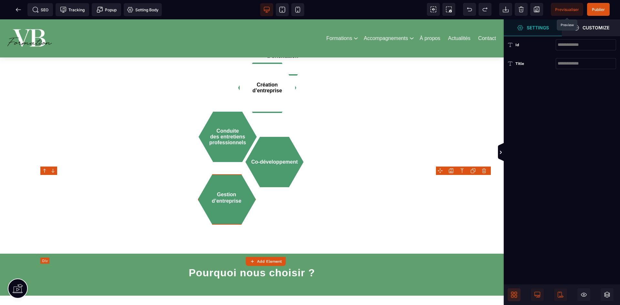
scroll to position [0, 0]
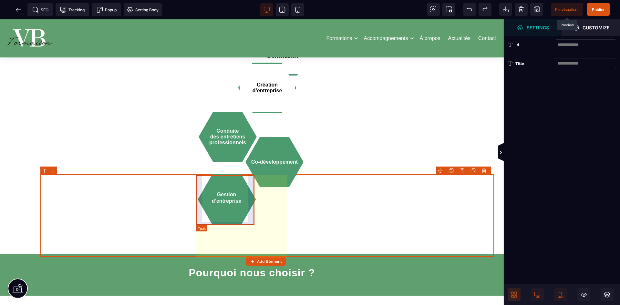
click at [245, 190] on div "Gestion d’entreprise" at bounding box center [227, 200] width 58 height 50
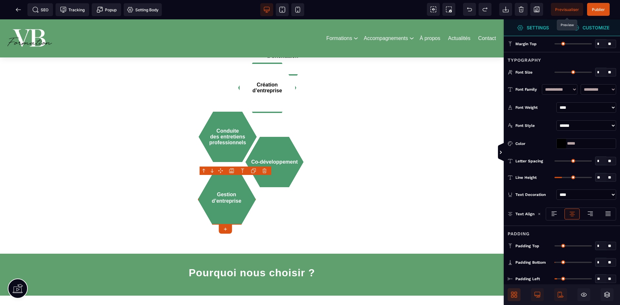
click at [582, 29] on span "Customize" at bounding box center [591, 28] width 37 height 6
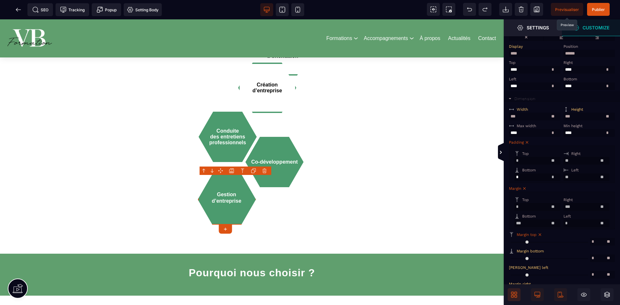
scroll to position [119, 0]
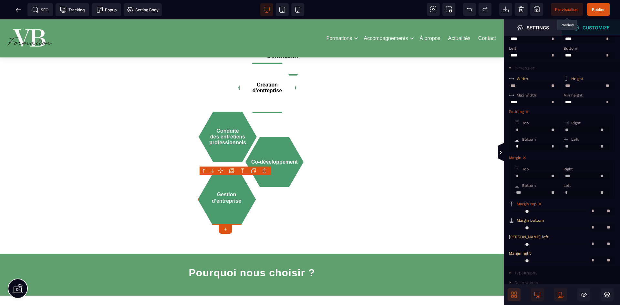
click at [580, 145] on input "**" at bounding box center [587, 147] width 46 height 8
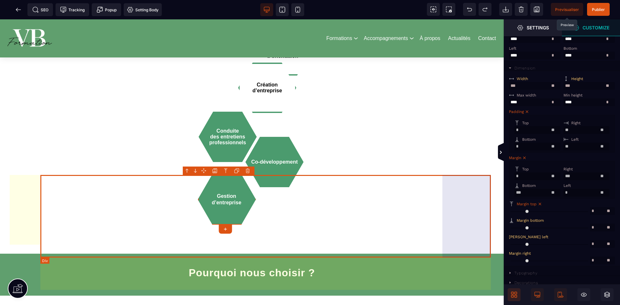
click at [311, 196] on div "Gestion d’entreprise" at bounding box center [267, 216] width 454 height 83
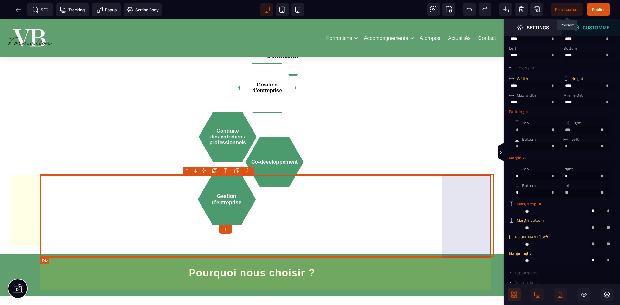
scroll to position [0, 0]
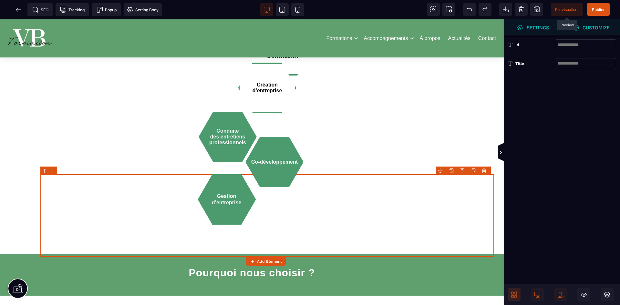
click at [578, 26] on icon at bounding box center [576, 28] width 6 height 6
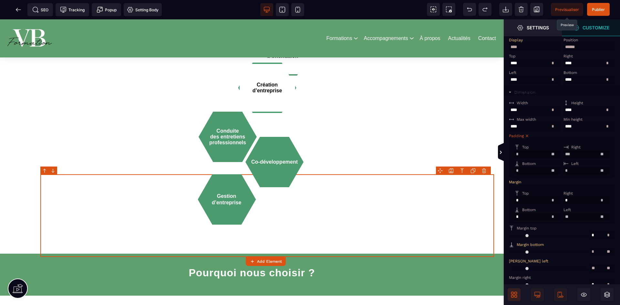
scroll to position [97, 0]
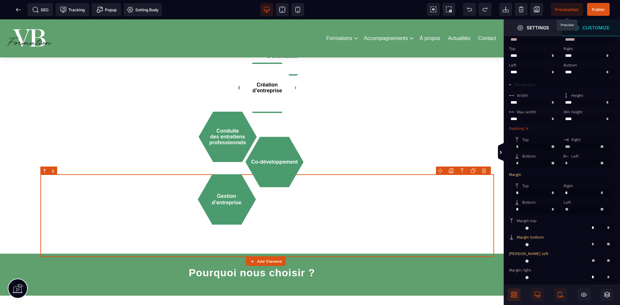
click at [522, 167] on input "*" at bounding box center [538, 164] width 46 height 8
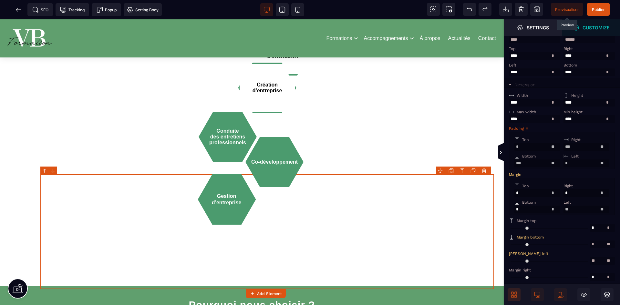
click at [522, 167] on input "***" at bounding box center [538, 164] width 46 height 8
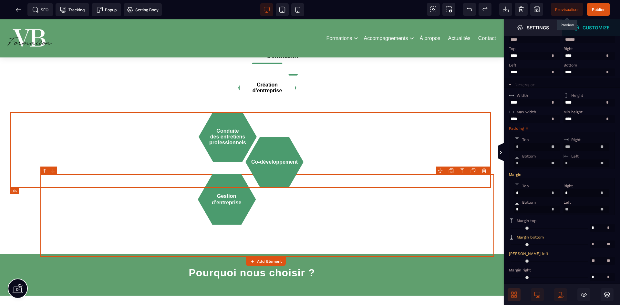
click at [401, 113] on div "Conduite des entretiens professionnels Co-développement" at bounding box center [252, 150] width 485 height 76
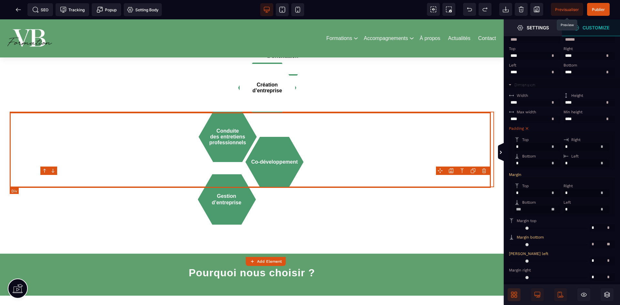
scroll to position [0, 0]
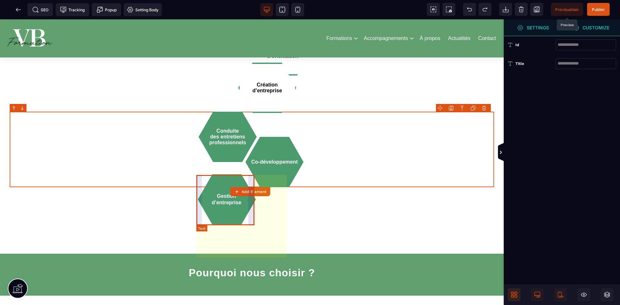
click at [203, 201] on div "Gestion d’entreprise" at bounding box center [227, 200] width 58 height 50
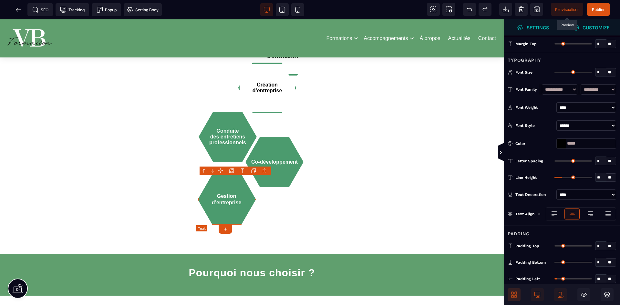
click at [248, 199] on div "Gestion d’entreprise" at bounding box center [227, 200] width 58 height 50
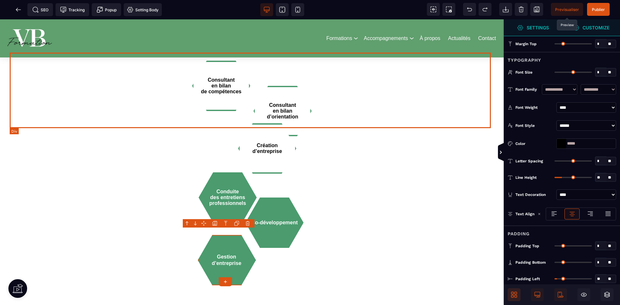
scroll to position [711, 0]
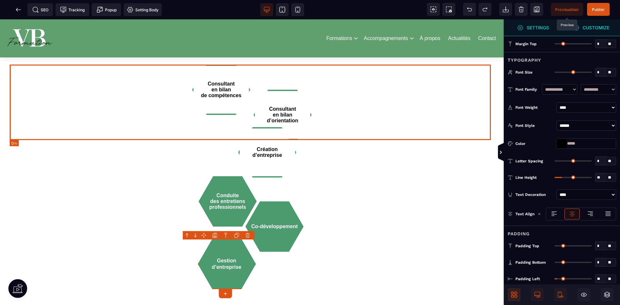
click at [400, 112] on div "Consultant en bilan de compétences Consultant en bilan d’orientation" at bounding box center [252, 103] width 485 height 76
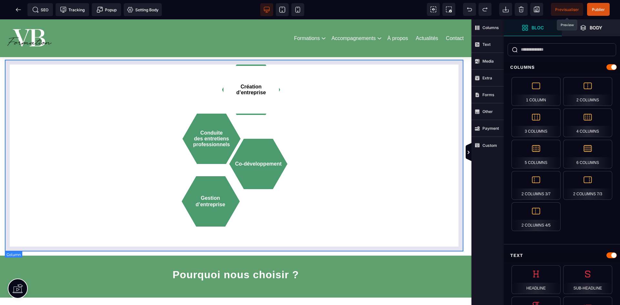
click at [400, 112] on div "Création d’entreprise Conduite des entretiens professionnels Co-développement G…" at bounding box center [236, 162] width 452 height 195
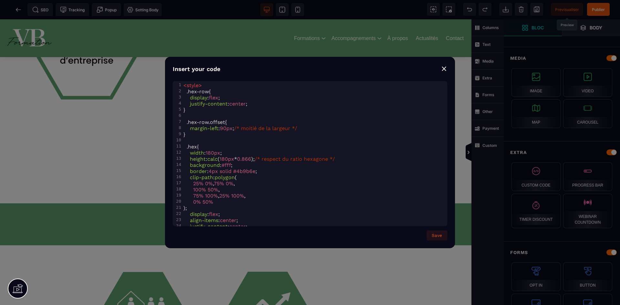
scroll to position [216, 0]
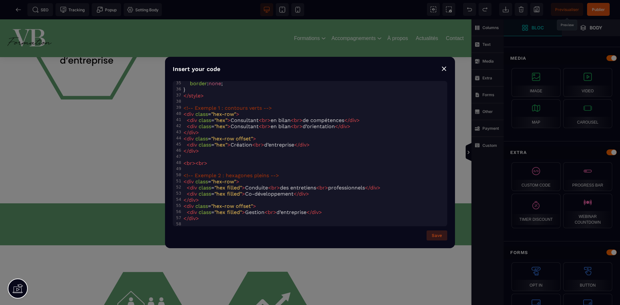
click at [437, 235] on button "Save" at bounding box center [437, 236] width 21 height 10
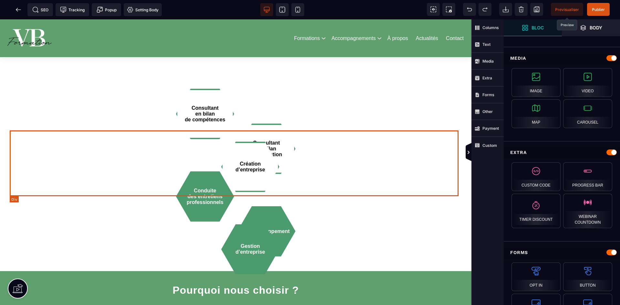
scroll to position [679, 0]
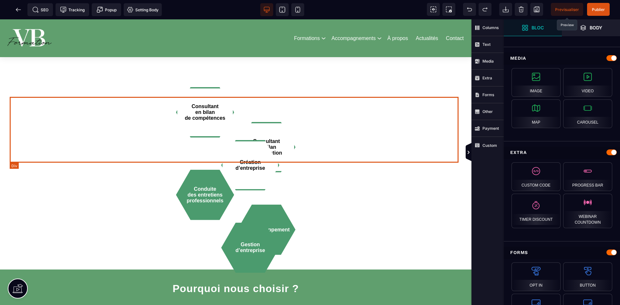
click at [332, 112] on div "Consultant en bilan de compétences Consultant en bilan d’orientation" at bounding box center [236, 130] width 452 height 66
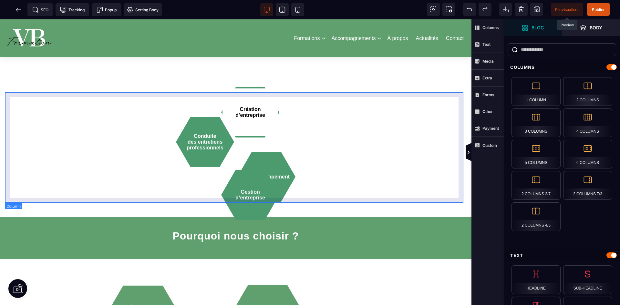
click at [334, 116] on div "Création d’entreprise Conduite des entretiens professionnels Co-développement G…" at bounding box center [236, 154] width 452 height 114
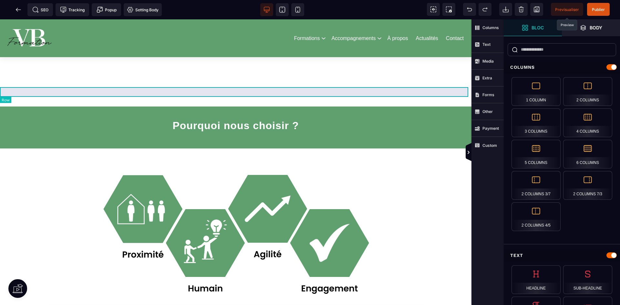
click at [335, 92] on div at bounding box center [236, 92] width 472 height 10
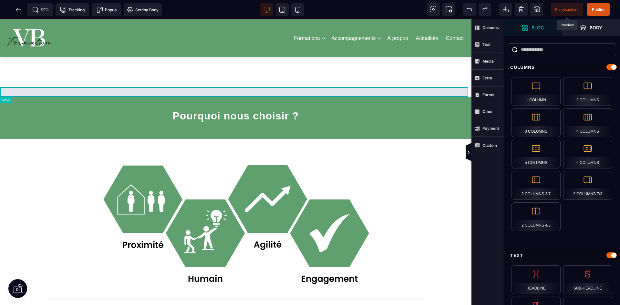
click at [334, 91] on div at bounding box center [236, 92] width 472 height 10
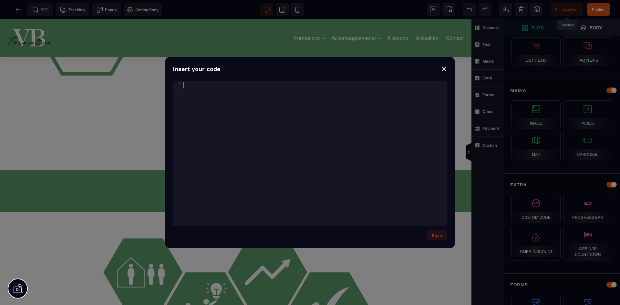
scroll to position [216, 0]
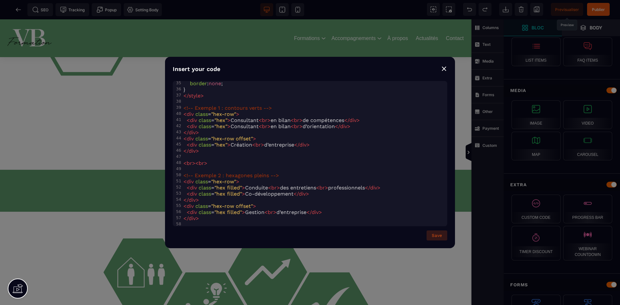
click at [434, 237] on button "Save" at bounding box center [437, 236] width 21 height 10
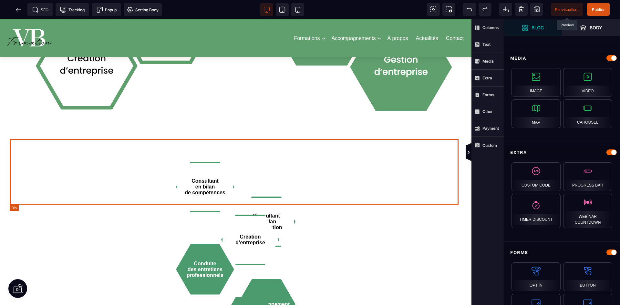
scroll to position [638, 0]
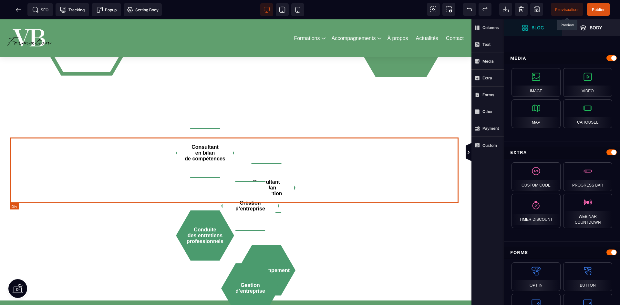
click at [342, 153] on div "Consultant en bilan de compétences Consultant en bilan d’orientation" at bounding box center [236, 171] width 452 height 66
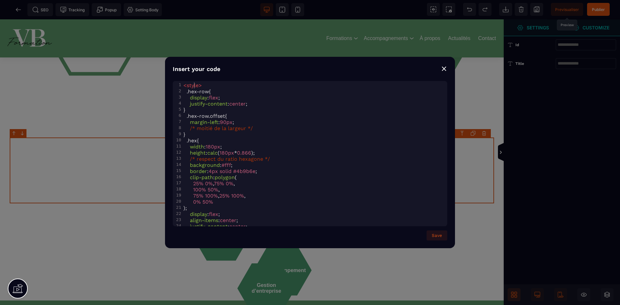
click at [195, 83] on span "style" at bounding box center [193, 85] width 12 height 6
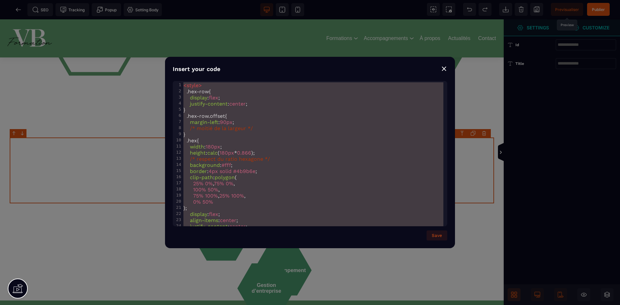
scroll to position [289, 0]
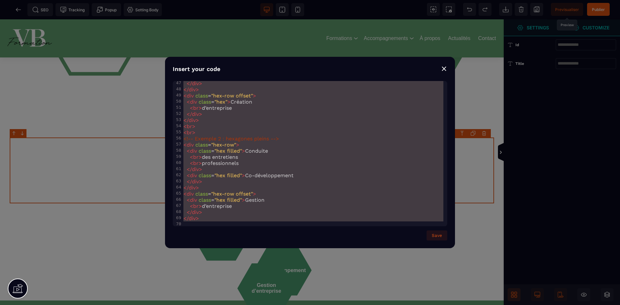
drag, startPoint x: 195, startPoint y: 83, endPoint x: 358, endPoint y: 305, distance: 275.1
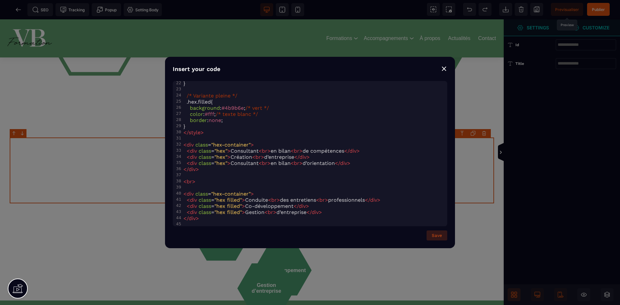
click at [439, 239] on button "Save" at bounding box center [437, 236] width 21 height 10
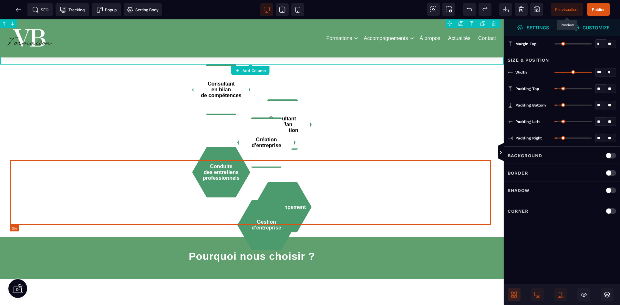
scroll to position [703, 0]
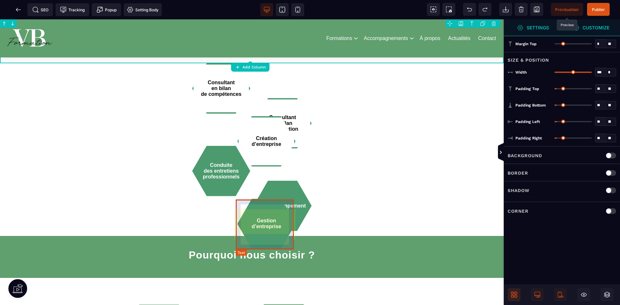
click at [267, 215] on div "Gestion d’entreprise" at bounding box center [267, 224] width 58 height 50
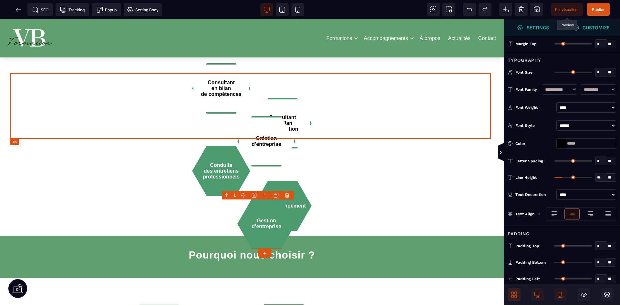
drag, startPoint x: 350, startPoint y: 122, endPoint x: 344, endPoint y: 122, distance: 6.5
click at [350, 122] on div "Consultant en bilan de compétences Consultant en bilan d’orientation" at bounding box center [252, 106] width 485 height 66
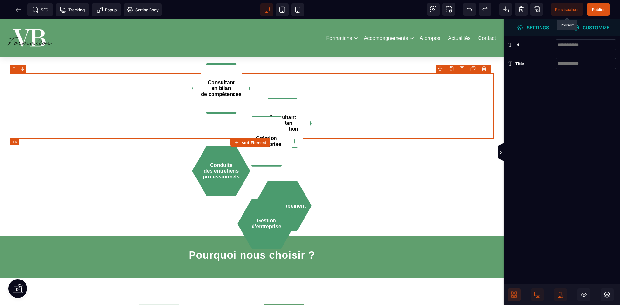
click at [342, 119] on div "Consultant en bilan de compétences Consultant en bilan d’orientation" at bounding box center [252, 106] width 485 height 66
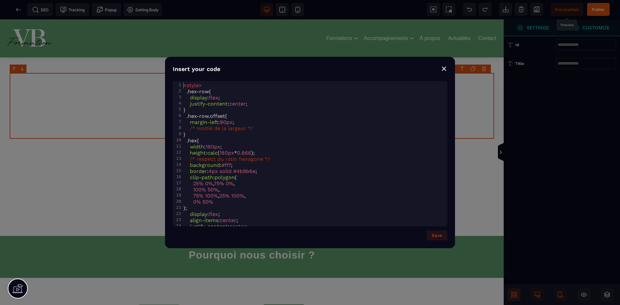
click at [187, 84] on span "style" at bounding box center [193, 85] width 12 height 6
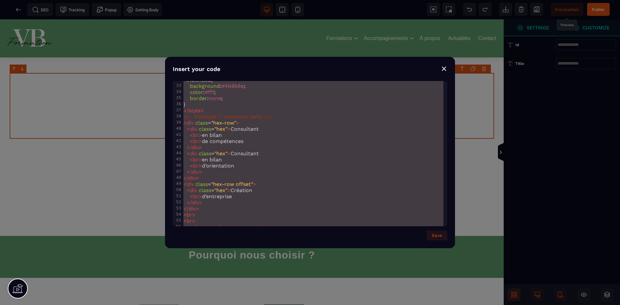
scroll to position [289, 0]
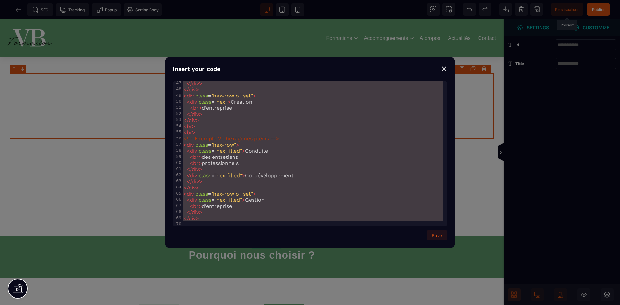
drag, startPoint x: 186, startPoint y: 84, endPoint x: 334, endPoint y: 252, distance: 223.5
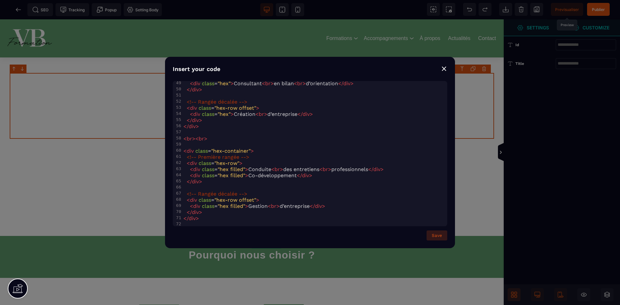
click at [438, 231] on button "Save" at bounding box center [437, 236] width 21 height 10
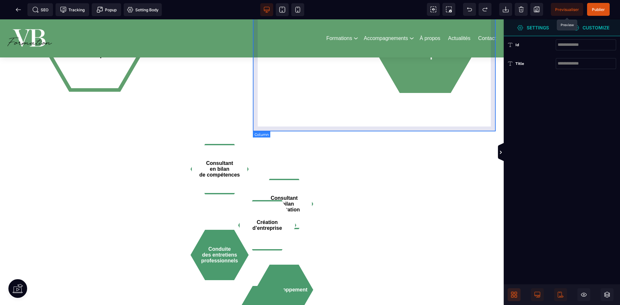
scroll to position [573, 0]
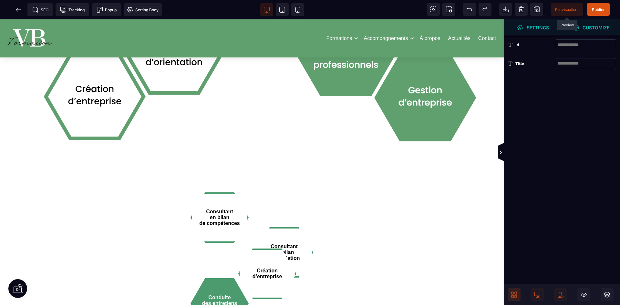
click at [511, 297] on icon at bounding box center [514, 295] width 6 height 6
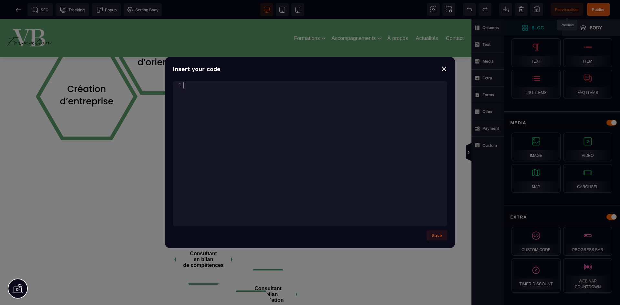
scroll to position [261, 0]
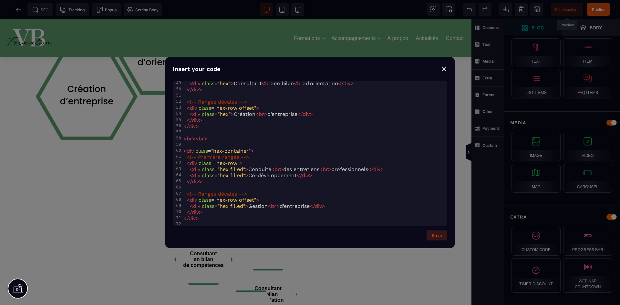
click at [432, 238] on button "Save" at bounding box center [437, 236] width 21 height 10
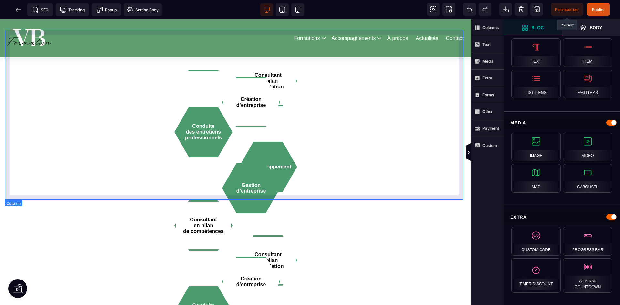
scroll to position [735, 0]
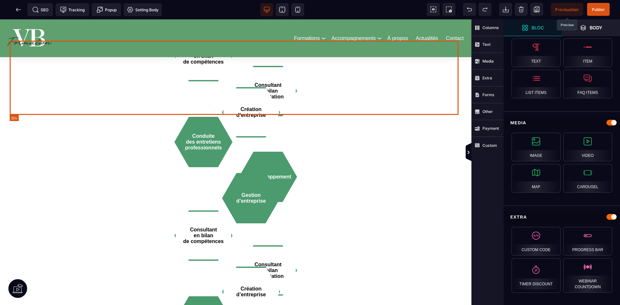
click at [420, 110] on div "Consultant en bilan de compétences Consultant en bilan d’orientation Création d…" at bounding box center [236, 78] width 452 height 74
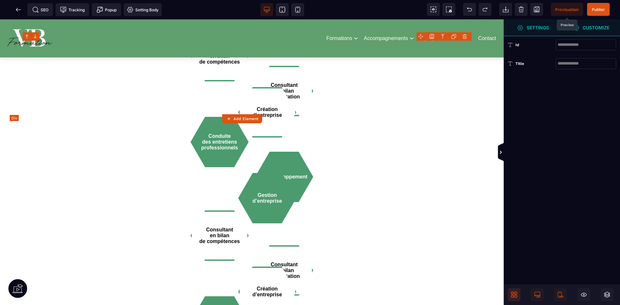
scroll to position [0, 0]
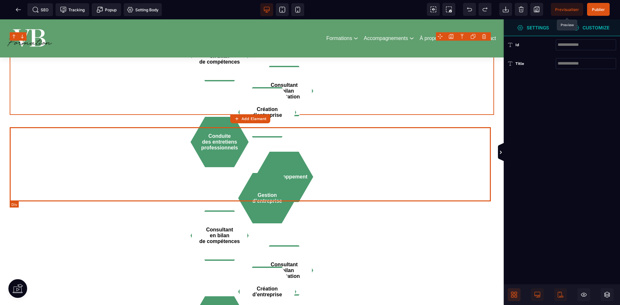
click at [432, 137] on div "Conduite des entretiens professionnels Co-développement Gestion d’entreprise" at bounding box center [252, 164] width 485 height 74
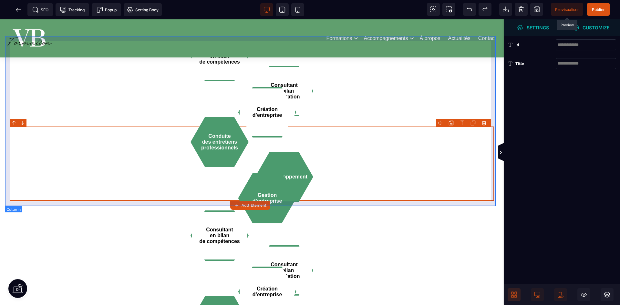
click at [488, 115] on div "Consultant en bilan de compétences Consultant en bilan d’orientation Création d…" at bounding box center [252, 121] width 485 height 160
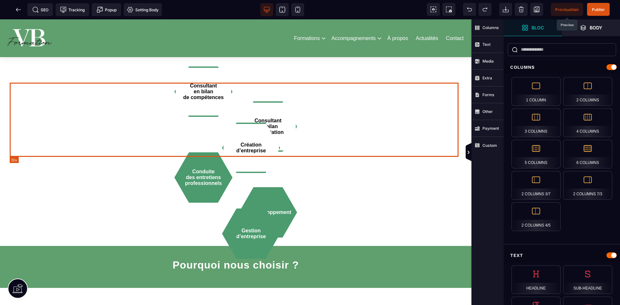
scroll to position [703, 0]
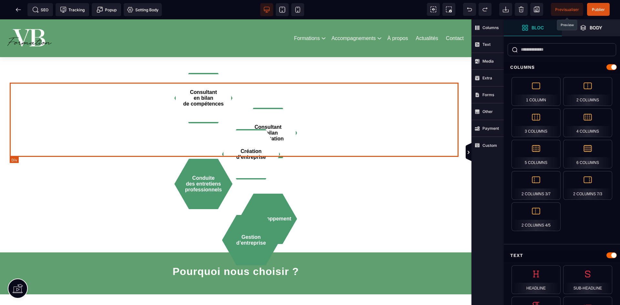
click at [450, 116] on div "Consultant en bilan de compétences Consultant en bilan d’orientation Création d…" at bounding box center [236, 120] width 452 height 74
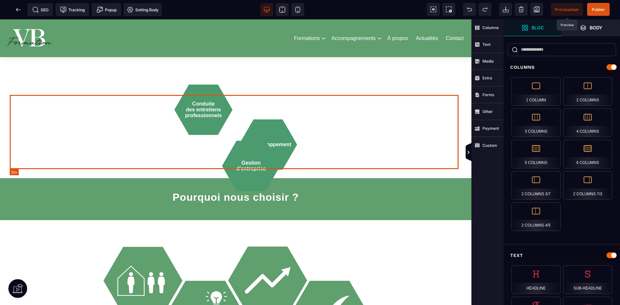
click at [387, 135] on div "Conduite des entretiens professionnels Co-développement Gestion d’entreprise" at bounding box center [236, 131] width 452 height 74
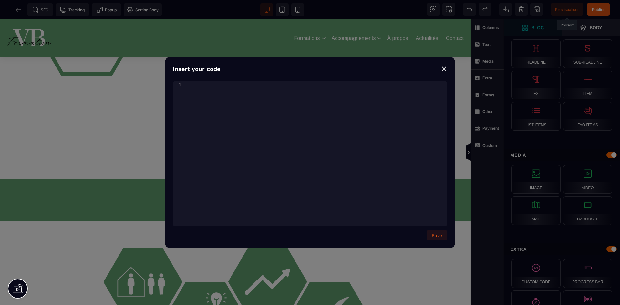
scroll to position [261, 0]
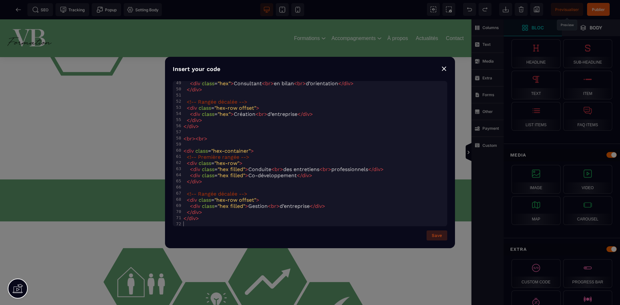
click at [439, 238] on button "Save" at bounding box center [437, 236] width 21 height 10
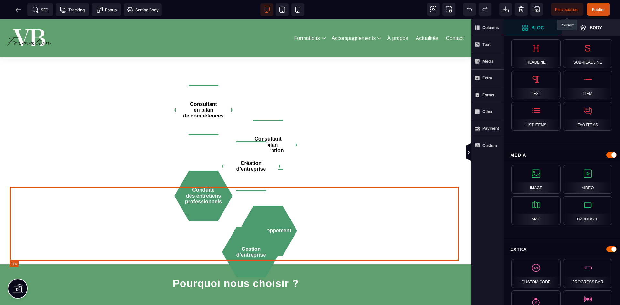
scroll to position [703, 0]
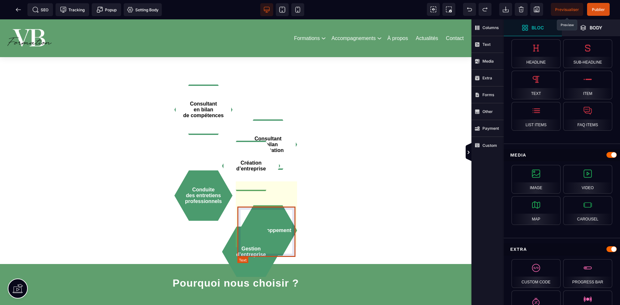
click at [279, 227] on div "Co-développement" at bounding box center [268, 231] width 58 height 50
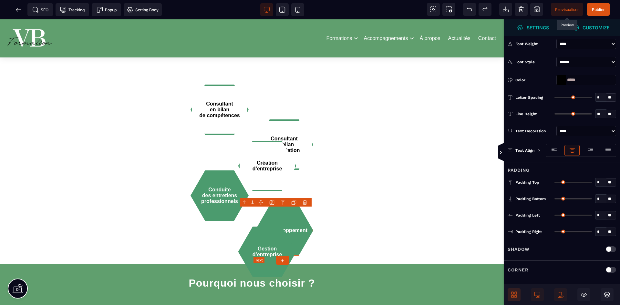
scroll to position [0, 0]
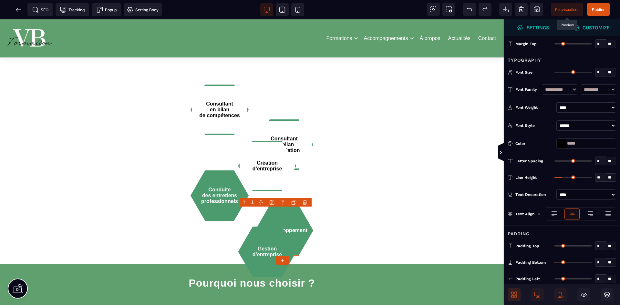
click at [588, 27] on strong "Customize" at bounding box center [596, 27] width 27 height 5
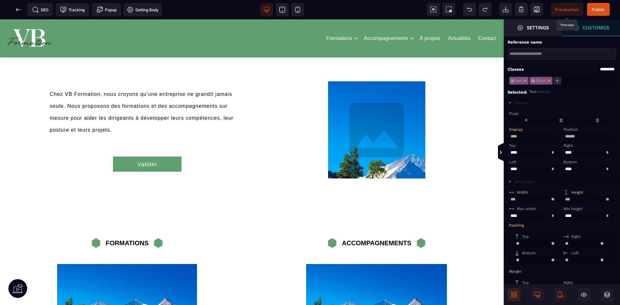
scroll to position [185, 0]
